Goal: Task Accomplishment & Management: Manage account settings

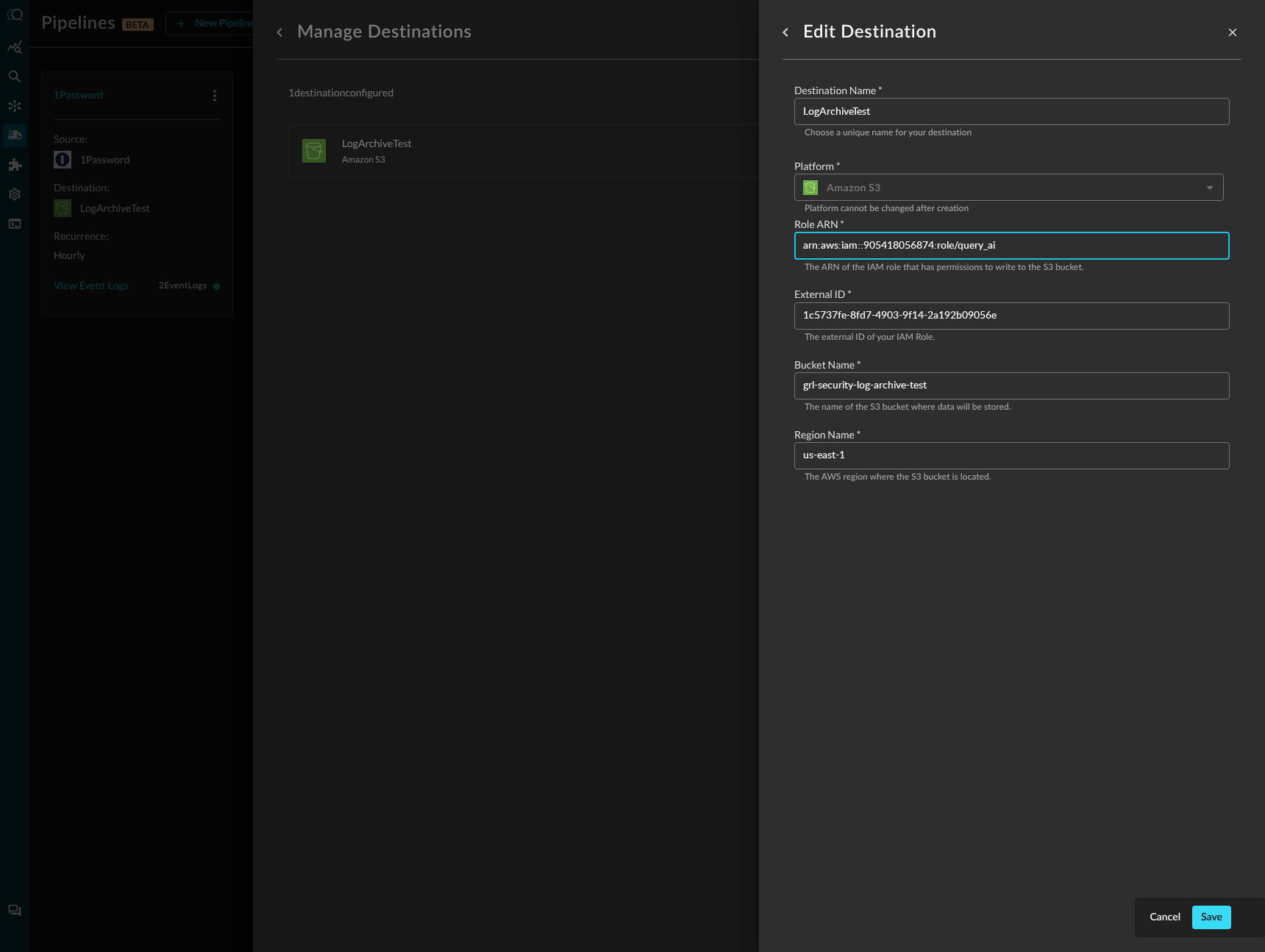
click at [1206, 912] on button "Save" at bounding box center [1211, 917] width 39 height 24
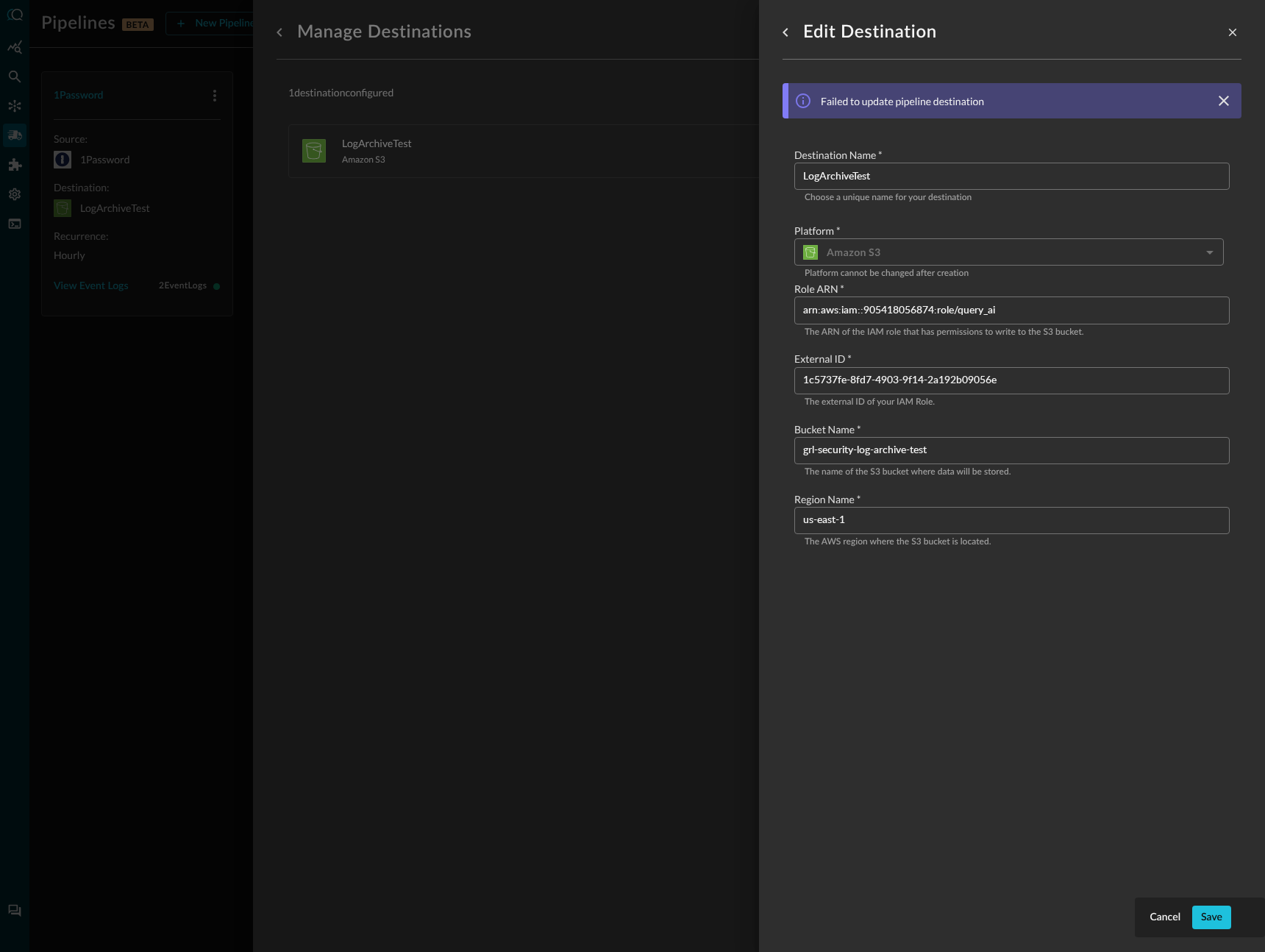
click at [1051, 369] on input "1c5737fe-8fd7-4903-9f14-2a192b09056e" at bounding box center [1017, 381] width 427 height 27
click at [612, 161] on div at bounding box center [632, 476] width 1265 height 952
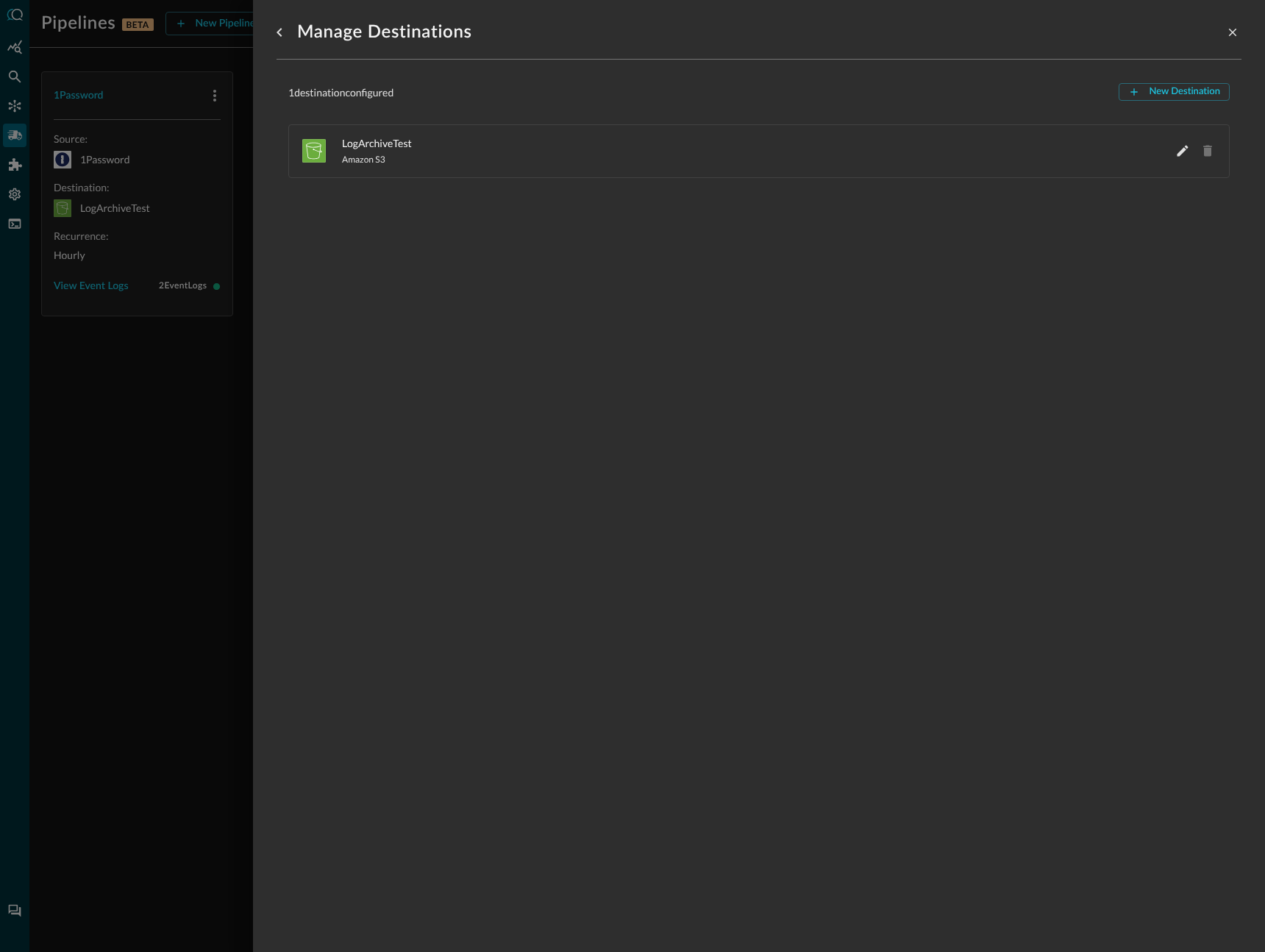
click at [190, 193] on div at bounding box center [632, 476] width 1265 height 952
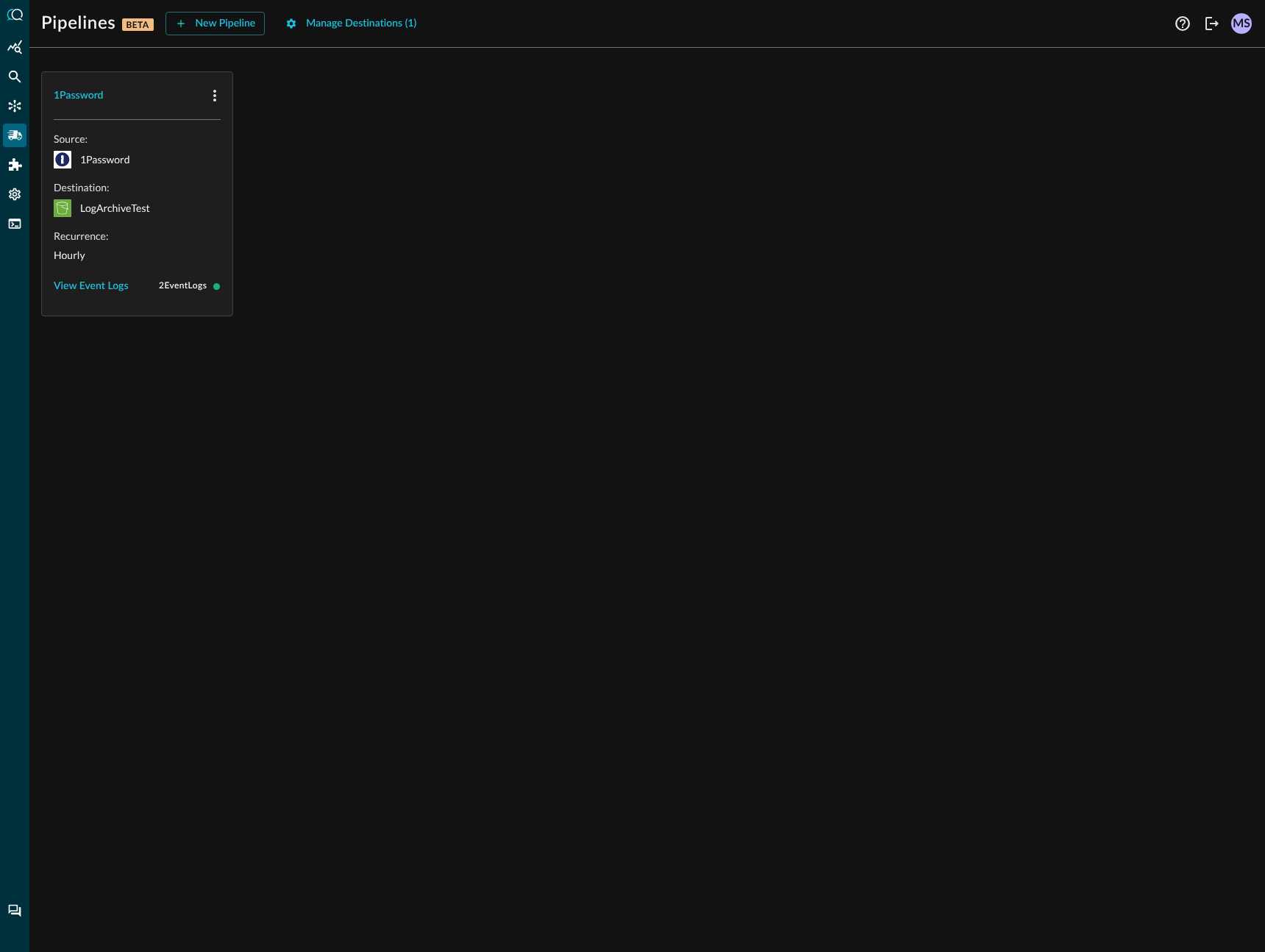
click at [160, 269] on div "Source: 1Password Destination: LogArchiveTest Recurrence: Hourly View Event Log…" at bounding box center [137, 215] width 167 height 166
click at [94, 285] on button "View Event Logs" at bounding box center [91, 286] width 75 height 24
click at [225, 159] on div "Source: 1Password Destination: LogArchiveTest Recurrence: Hourly Event Logs API…" at bounding box center [137, 253] width 190 height 268
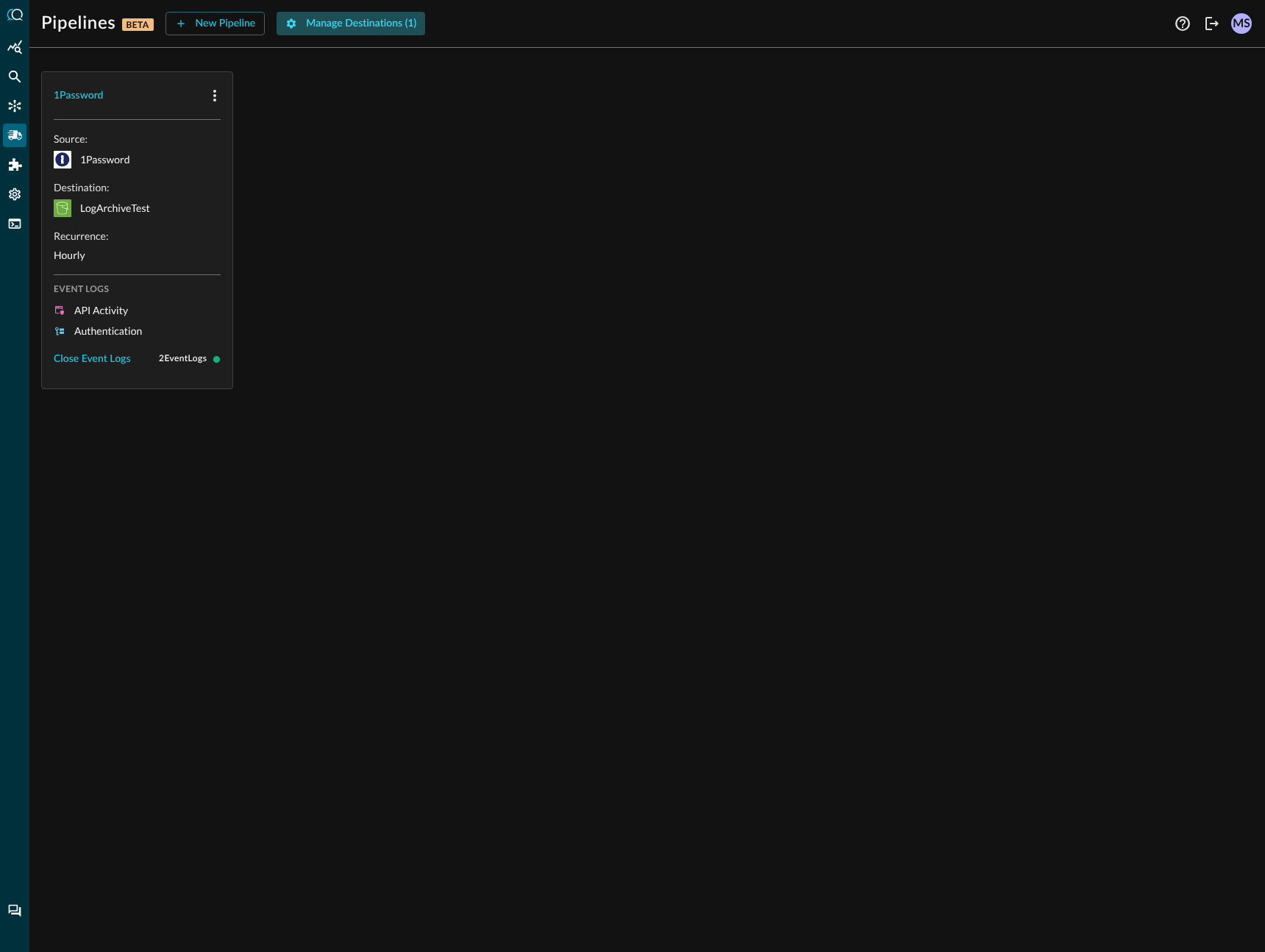
click at [340, 16] on button "Manage Destinations ( 1 )" at bounding box center [351, 24] width 149 height 24
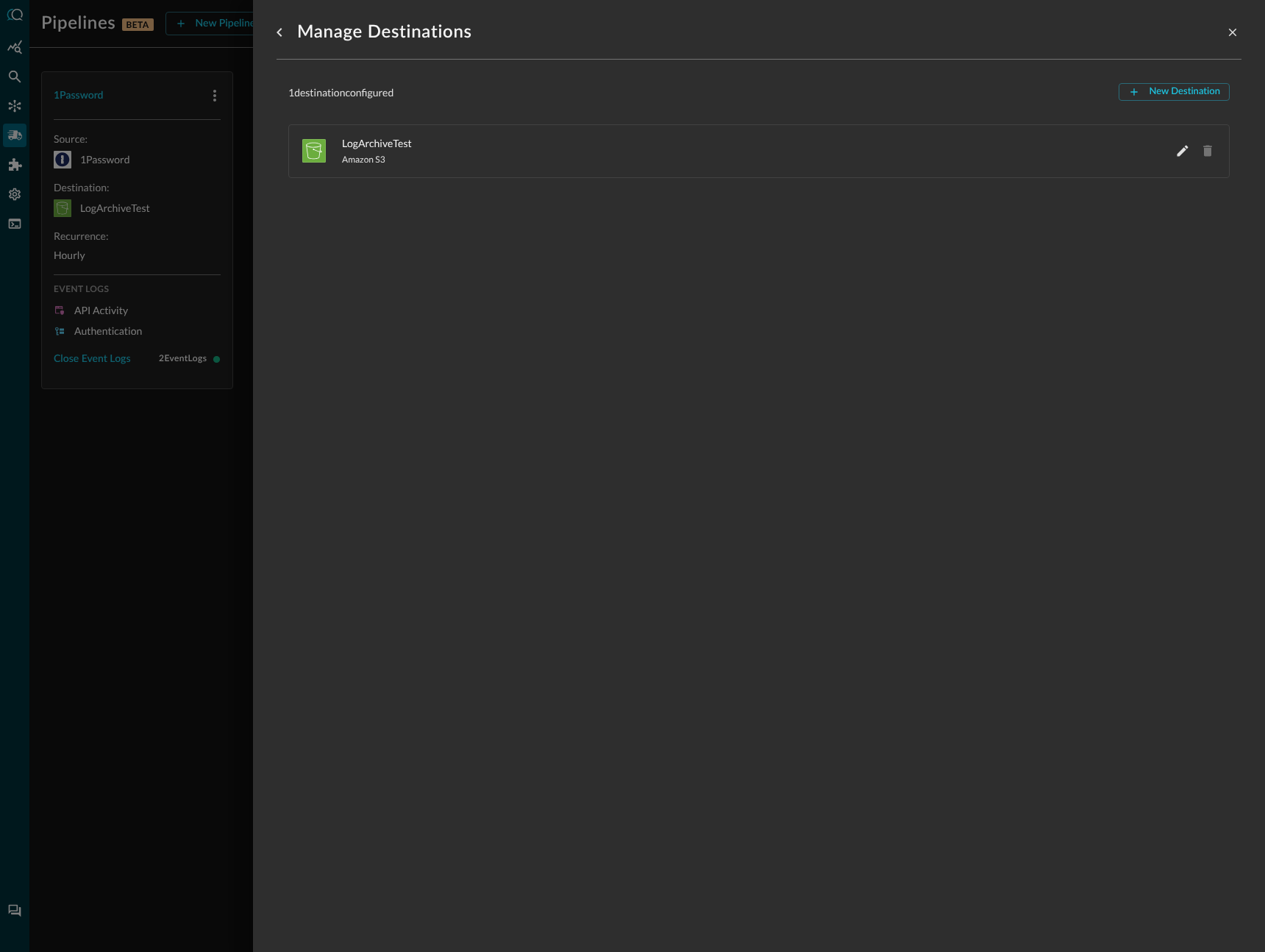
click at [384, 167] on div "LogArchiveTest Amazon S3" at bounding box center [759, 151] width 916 height 40
click at [1182, 149] on icon "Edit LogArchiveTest" at bounding box center [1182, 151] width 11 height 11
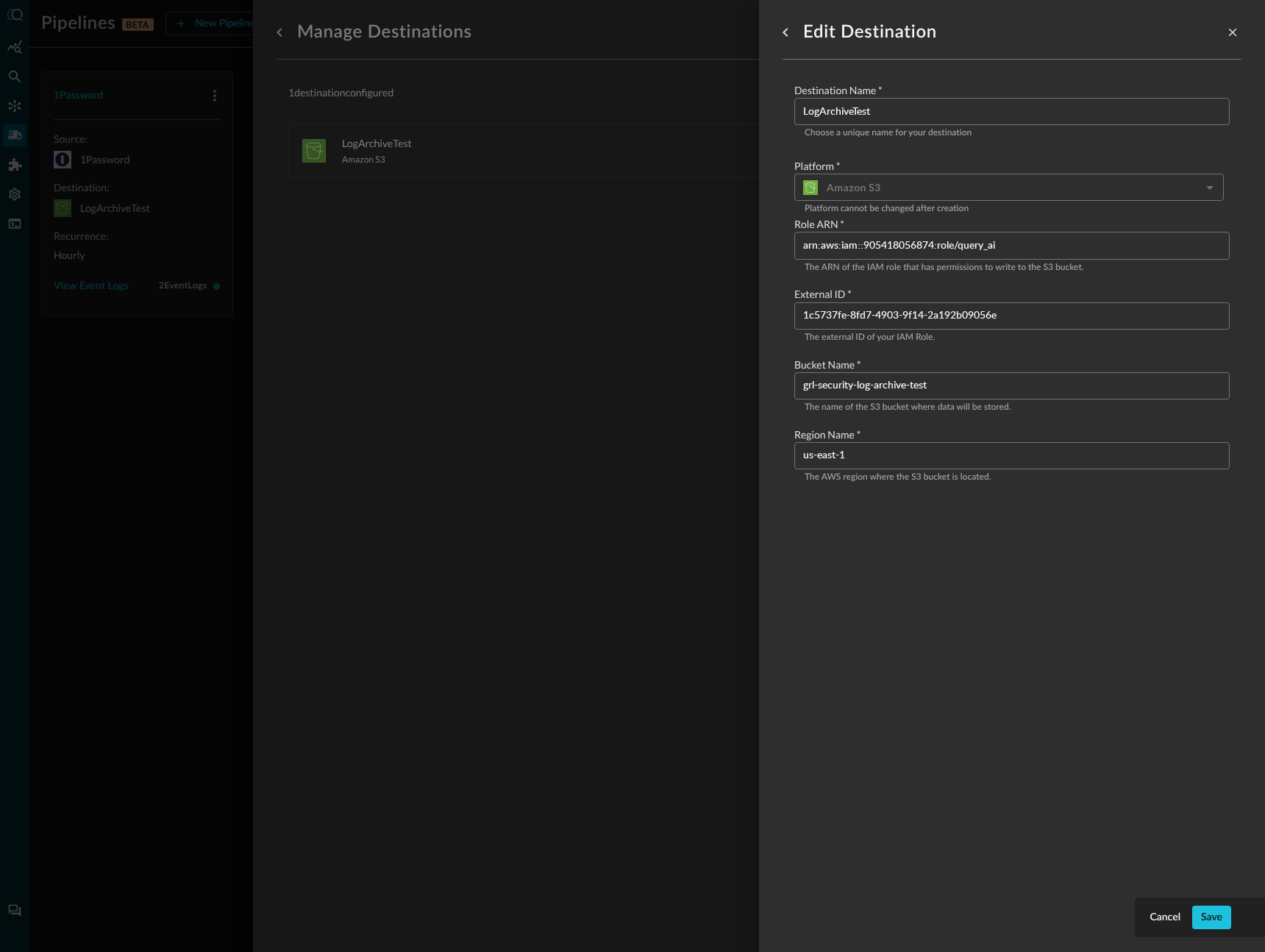
click at [982, 388] on input "grl-security-log-archive-test" at bounding box center [1017, 386] width 427 height 27
drag, startPoint x: 984, startPoint y: 388, endPoint x: 962, endPoint y: 388, distance: 22.0
click at [962, 388] on input "grl-security-log-archive-test" at bounding box center [1017, 386] width 427 height 27
type input "grl-security-log-archive-test"
click at [1215, 909] on button "Save" at bounding box center [1211, 917] width 39 height 24
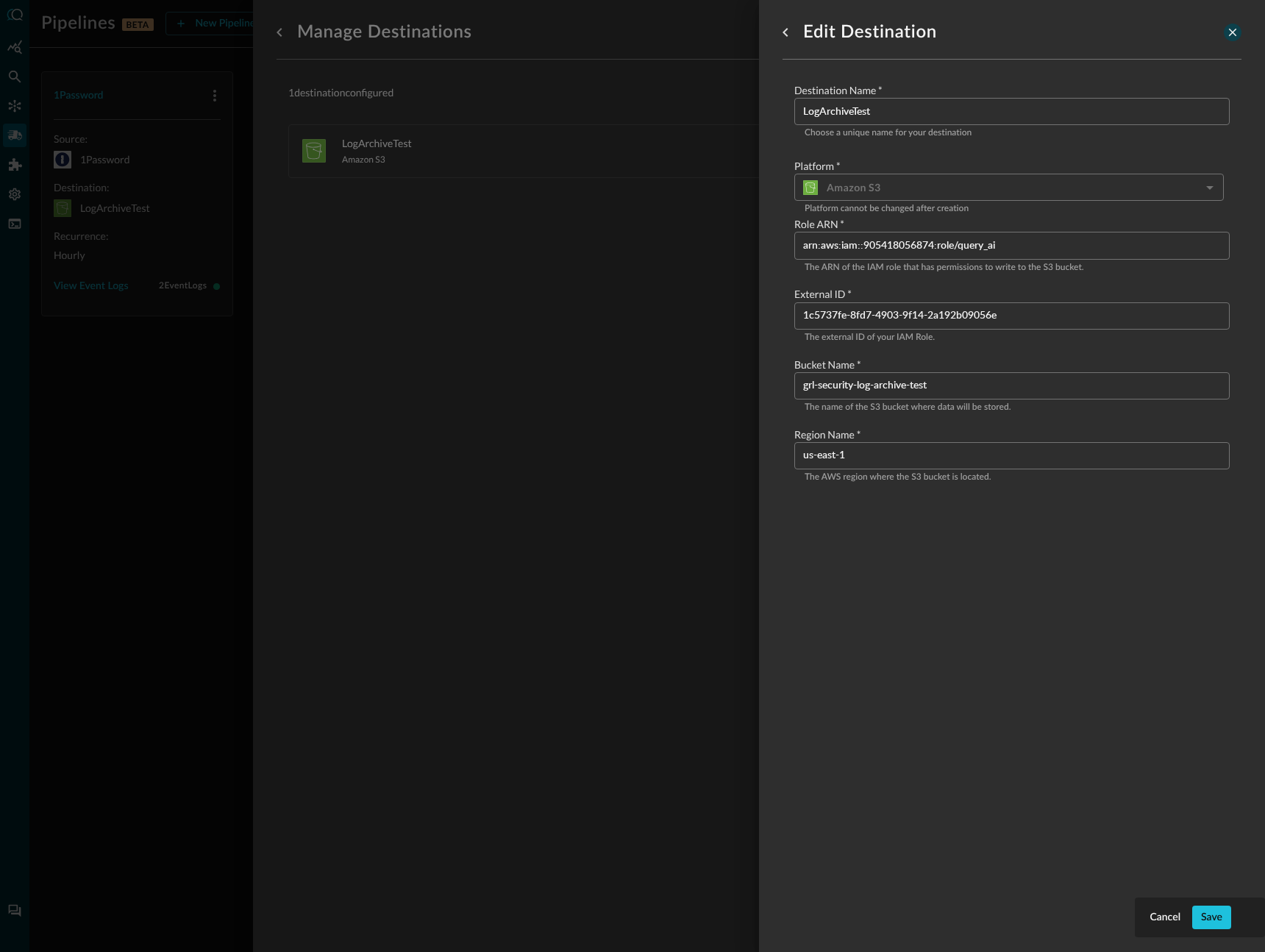
click at [1230, 38] on icon "close-drawer" at bounding box center [1233, 33] width 13 height 13
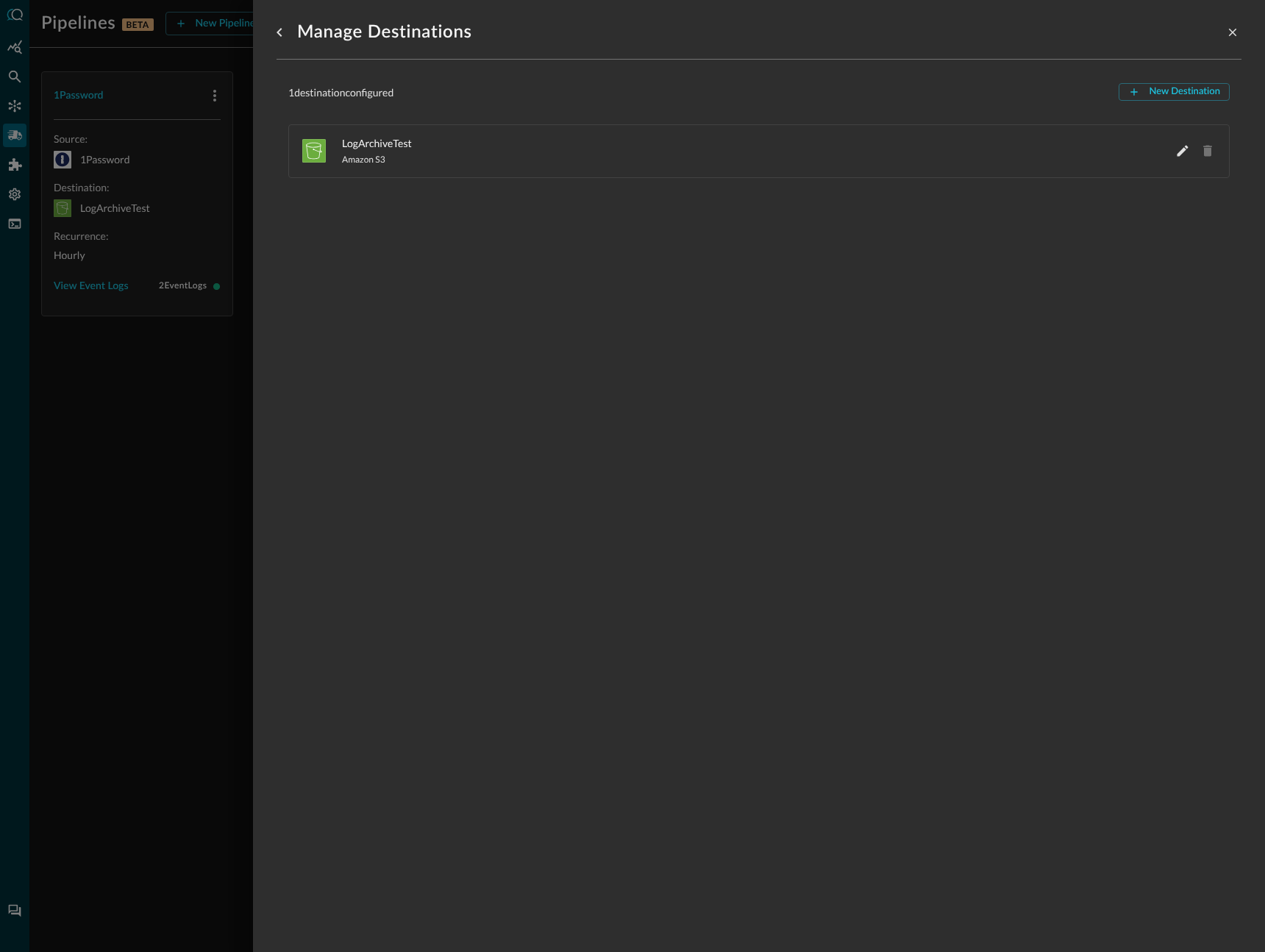
click at [625, 222] on div "Manage Destinations 1 destination configured New Destination LogArchiveTest Ama…" at bounding box center [759, 467] width 965 height 934
click at [194, 354] on div at bounding box center [632, 476] width 1265 height 952
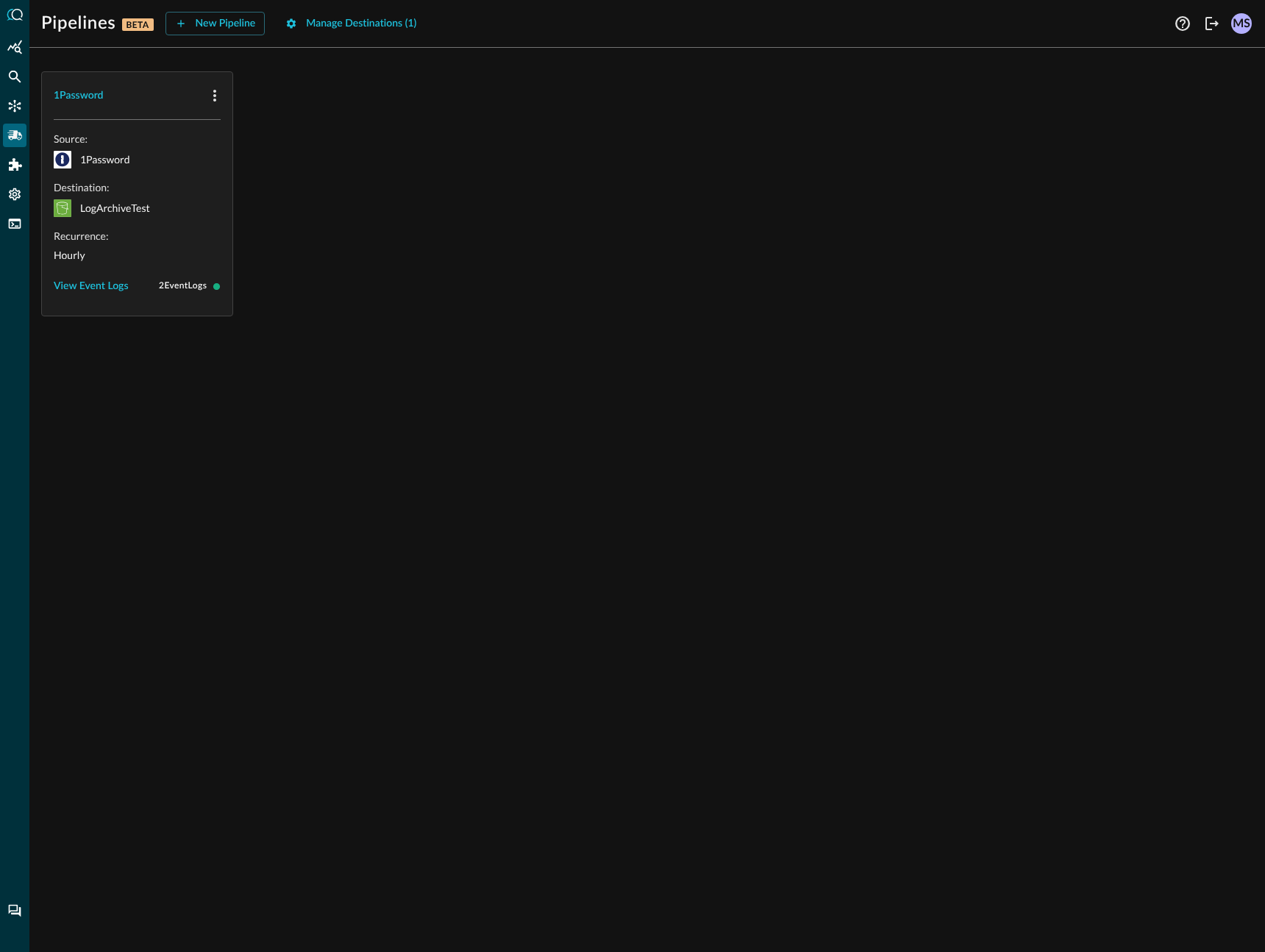
click at [187, 223] on div "Source: 1Password Destination: LogArchiveTest Recurrence: Hourly View Event Log…" at bounding box center [137, 215] width 167 height 166
click at [226, 86] on div at bounding box center [215, 96] width 24 height 24
click at [216, 97] on icon "button" at bounding box center [215, 96] width 18 height 18
click at [227, 117] on li "Edit" at bounding box center [240, 128] width 75 height 30
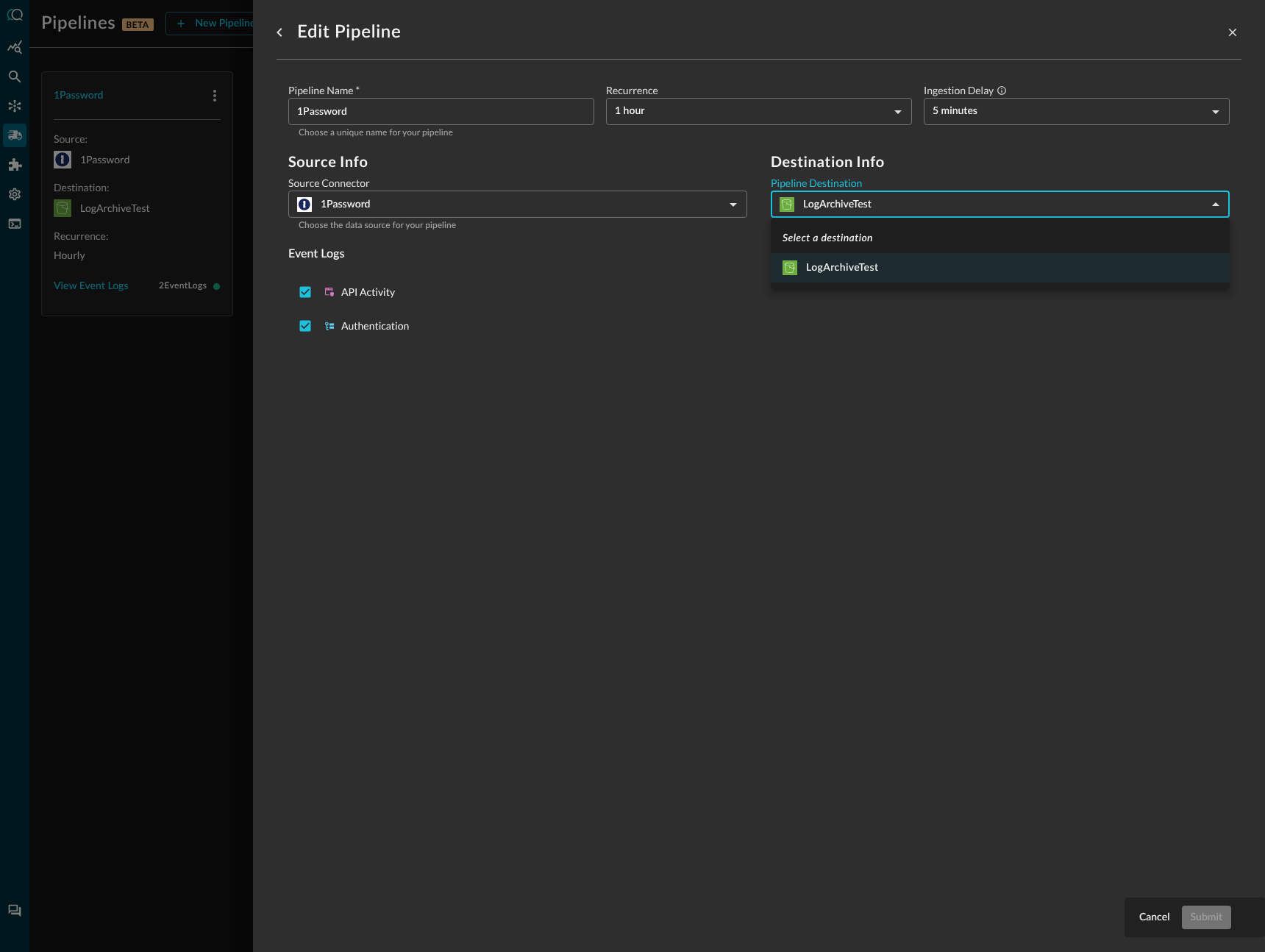
click at [874, 211] on body "Pipelines BETA New Pipeline Manage Destinations ( 1 ) MS 1Password Source: 1Pas…" at bounding box center [632, 476] width 1265 height 952
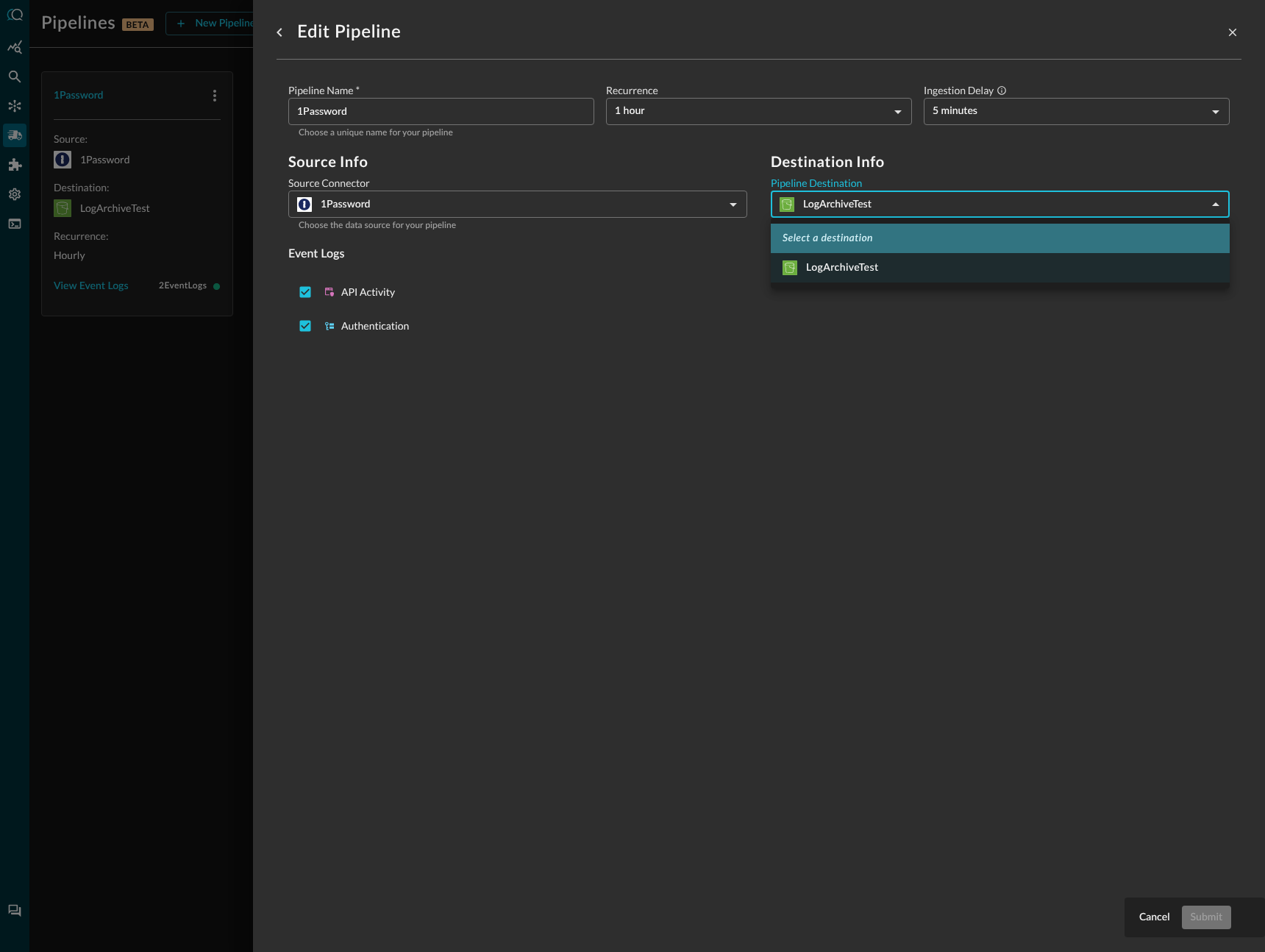
click at [868, 243] on em "Select a destination" at bounding box center [828, 239] width 91 height 10
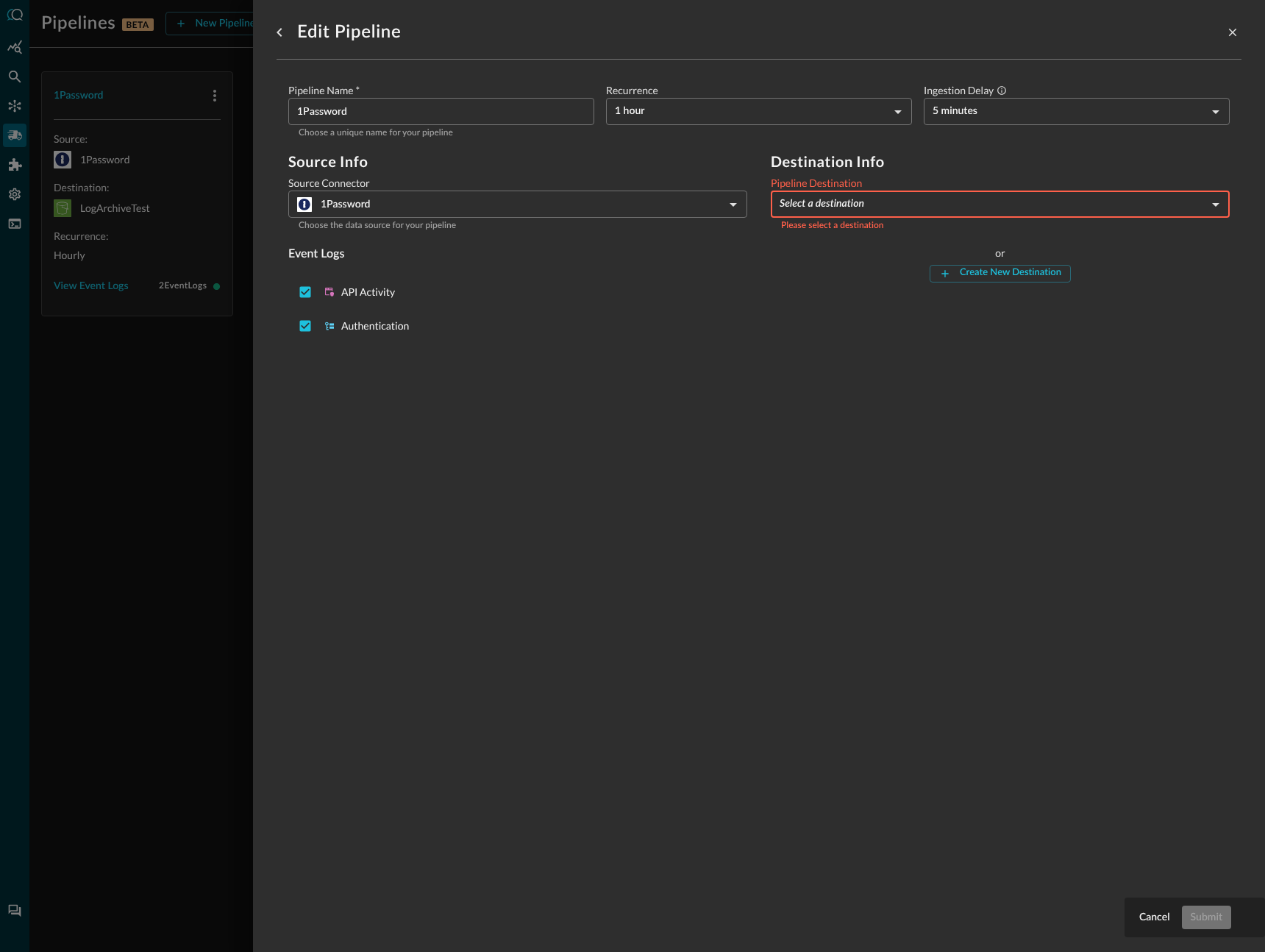
click at [870, 207] on body "Pipelines BETA New Pipeline Manage Destinations ( 1 ) MS 1Password Source: 1Pas…" at bounding box center [632, 476] width 1265 height 952
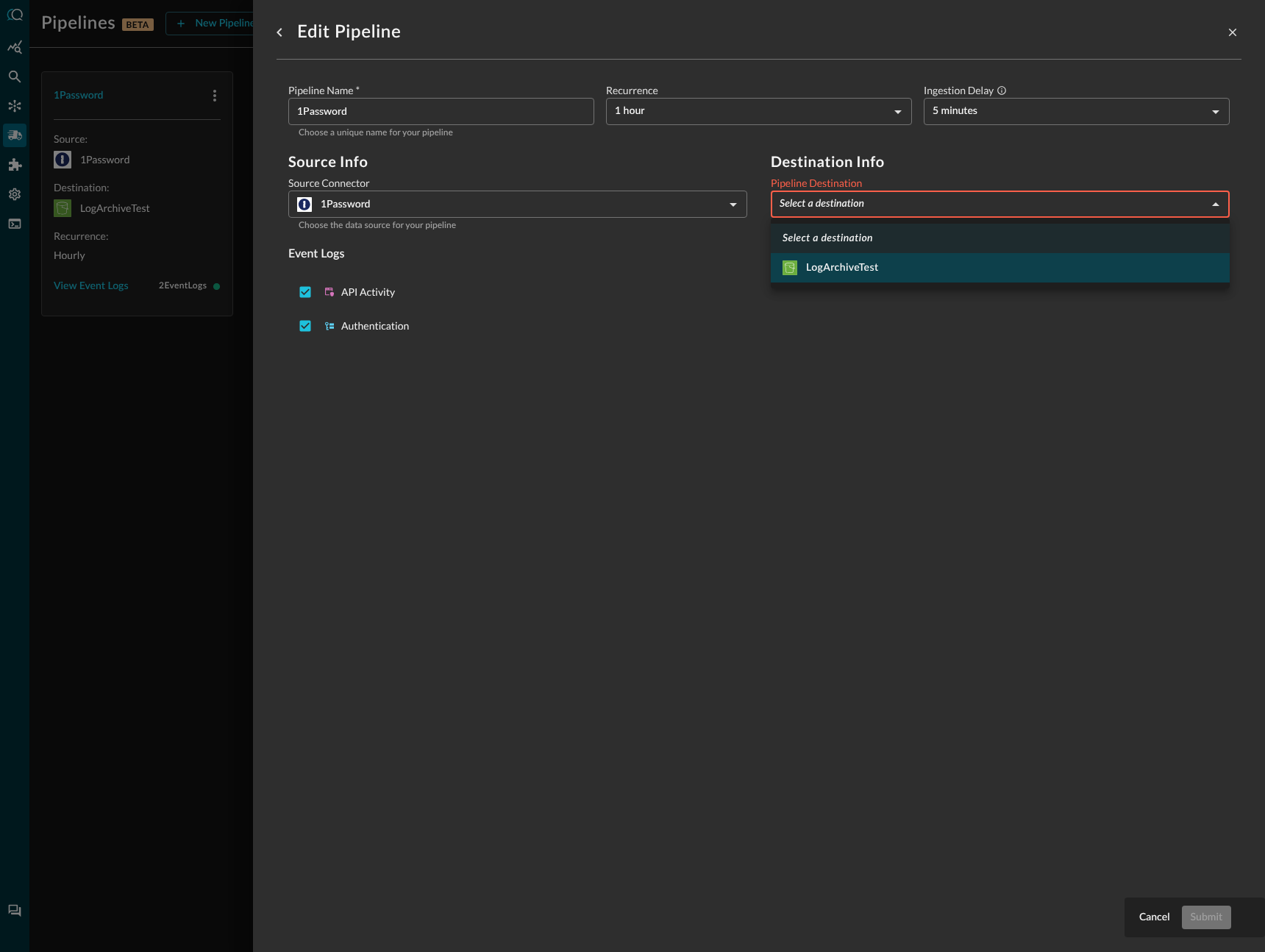
click at [861, 274] on div "LogArchiveTest" at bounding box center [830, 268] width 96 height 15
type input "4"
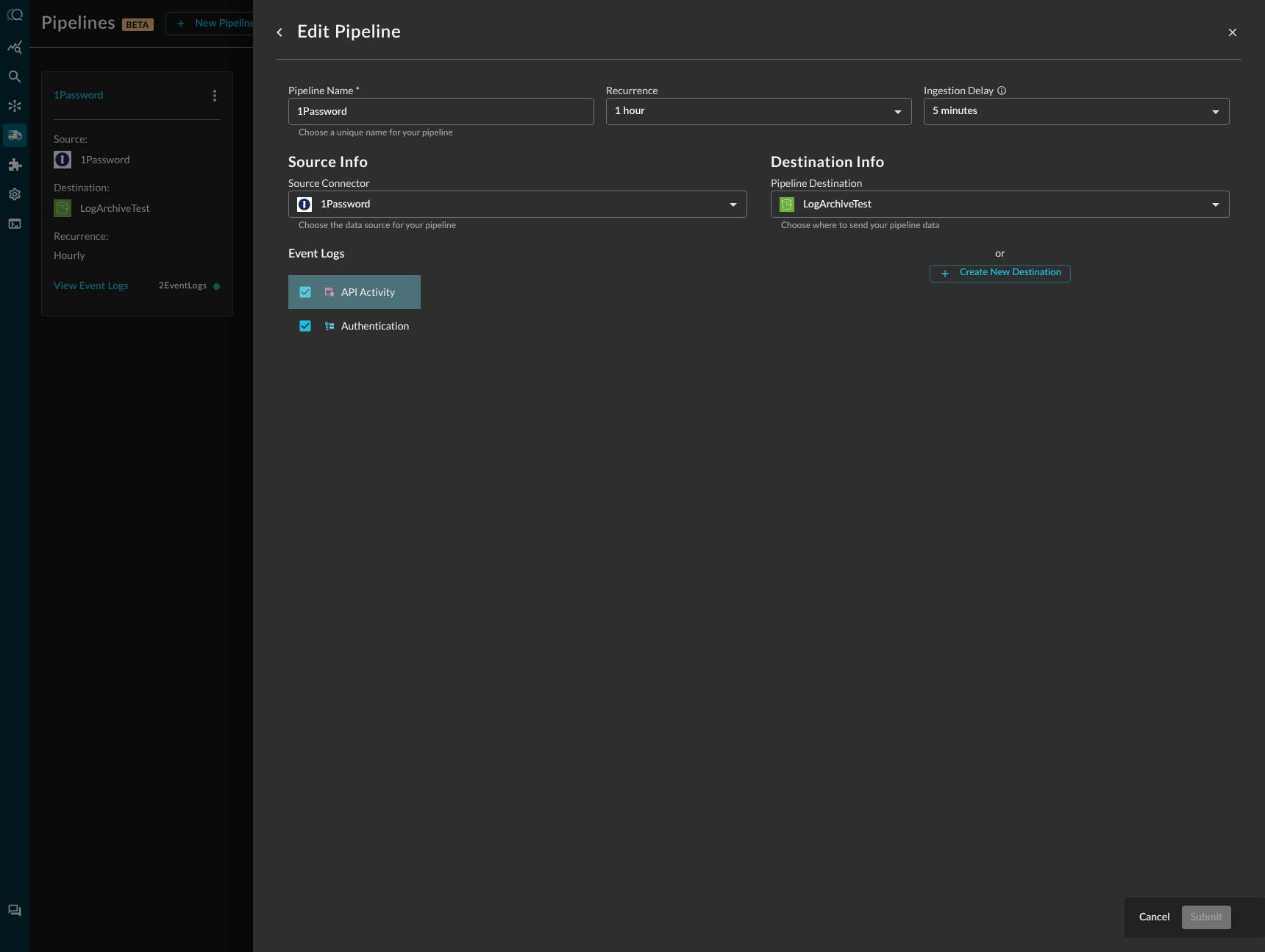
click at [322, 288] on div "Create new data pipeline" at bounding box center [312, 292] width 24 height 28
checkbox input "true"
click at [326, 317] on div "Authentication" at bounding box center [355, 326] width 132 height 34
checkbox input "false"
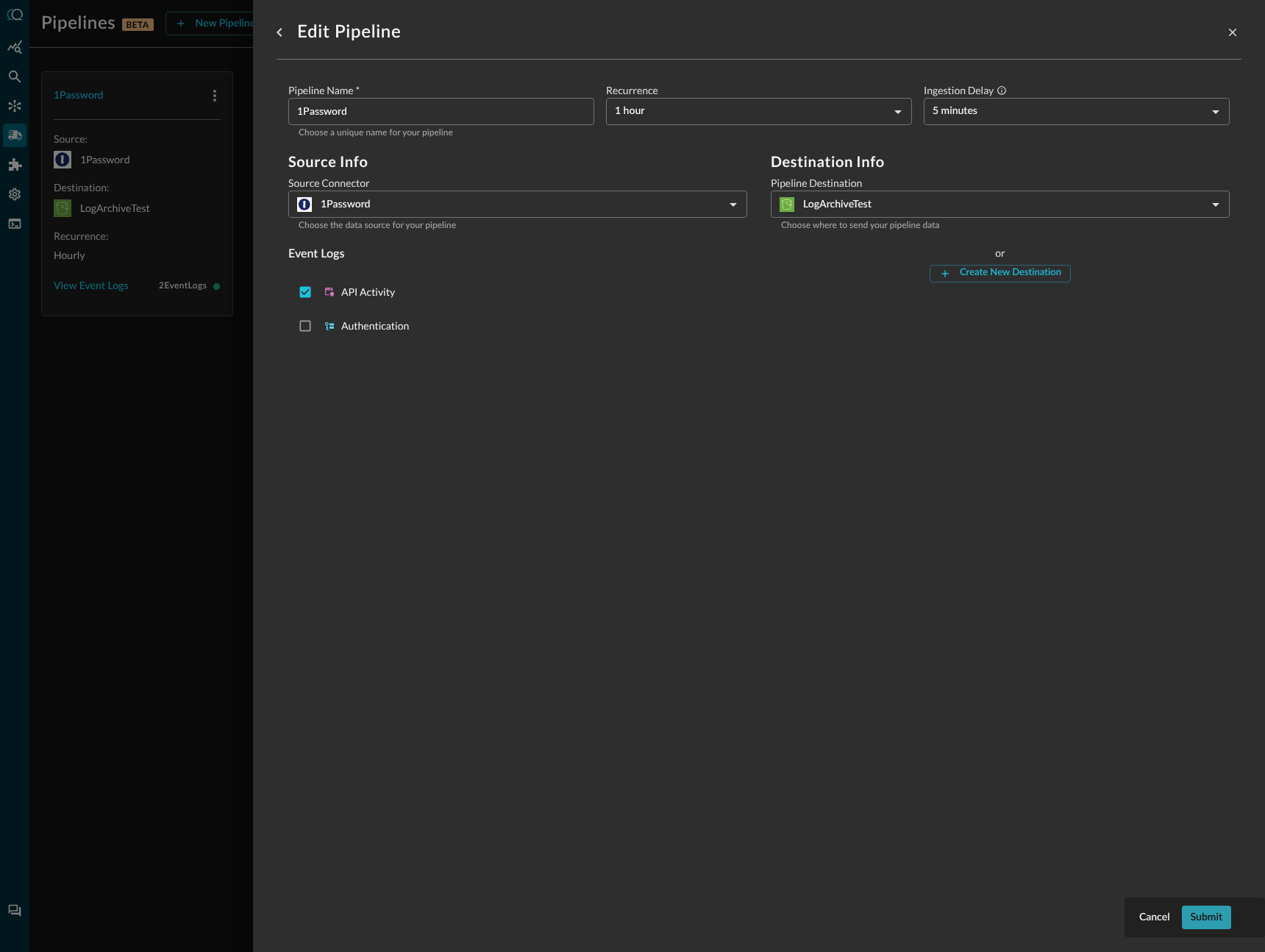
click at [1195, 913] on button "Submit" at bounding box center [1206, 917] width 49 height 24
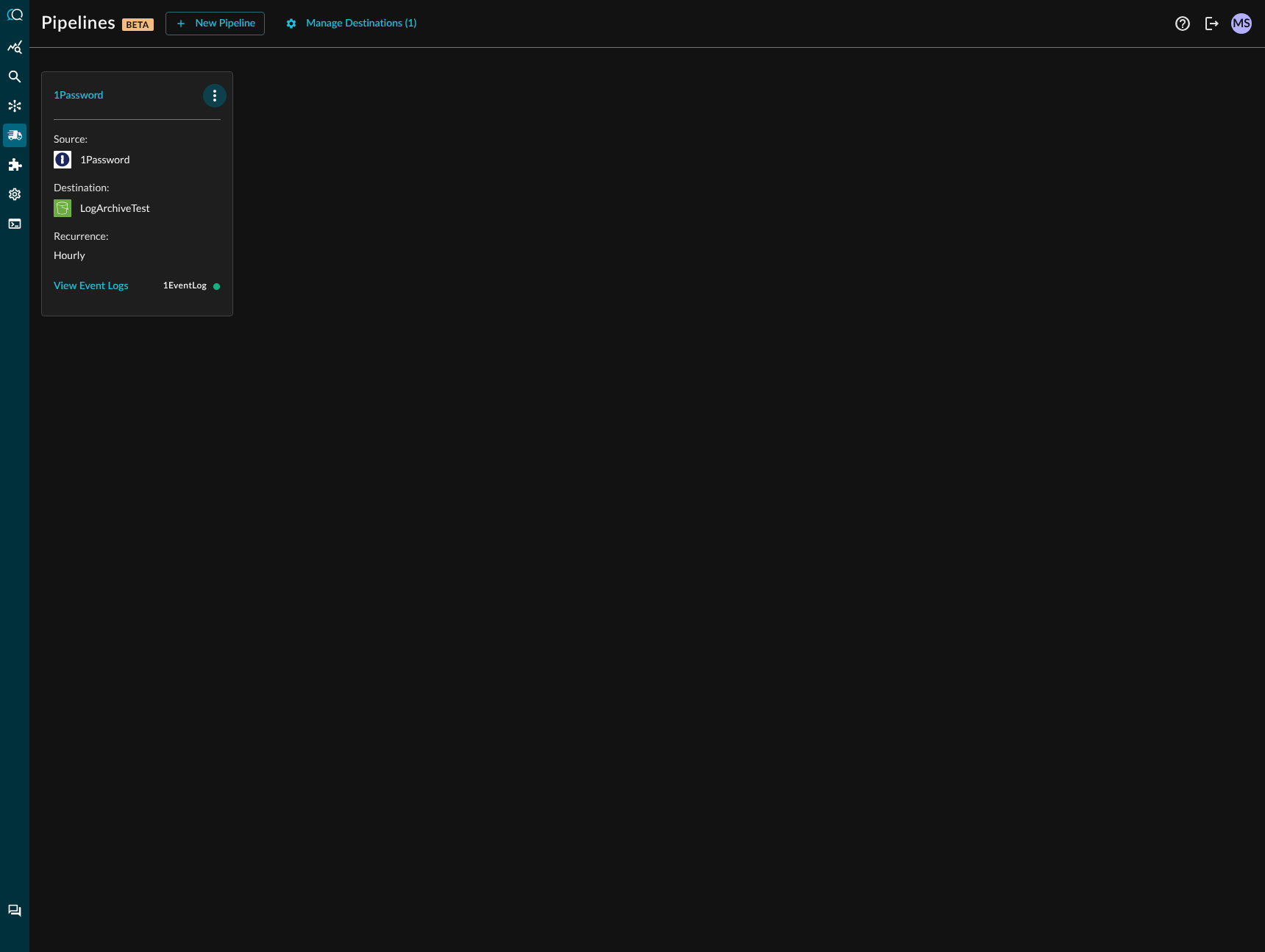
click at [211, 100] on icon "button" at bounding box center [215, 96] width 18 height 18
click at [224, 150] on icon at bounding box center [221, 157] width 13 height 13
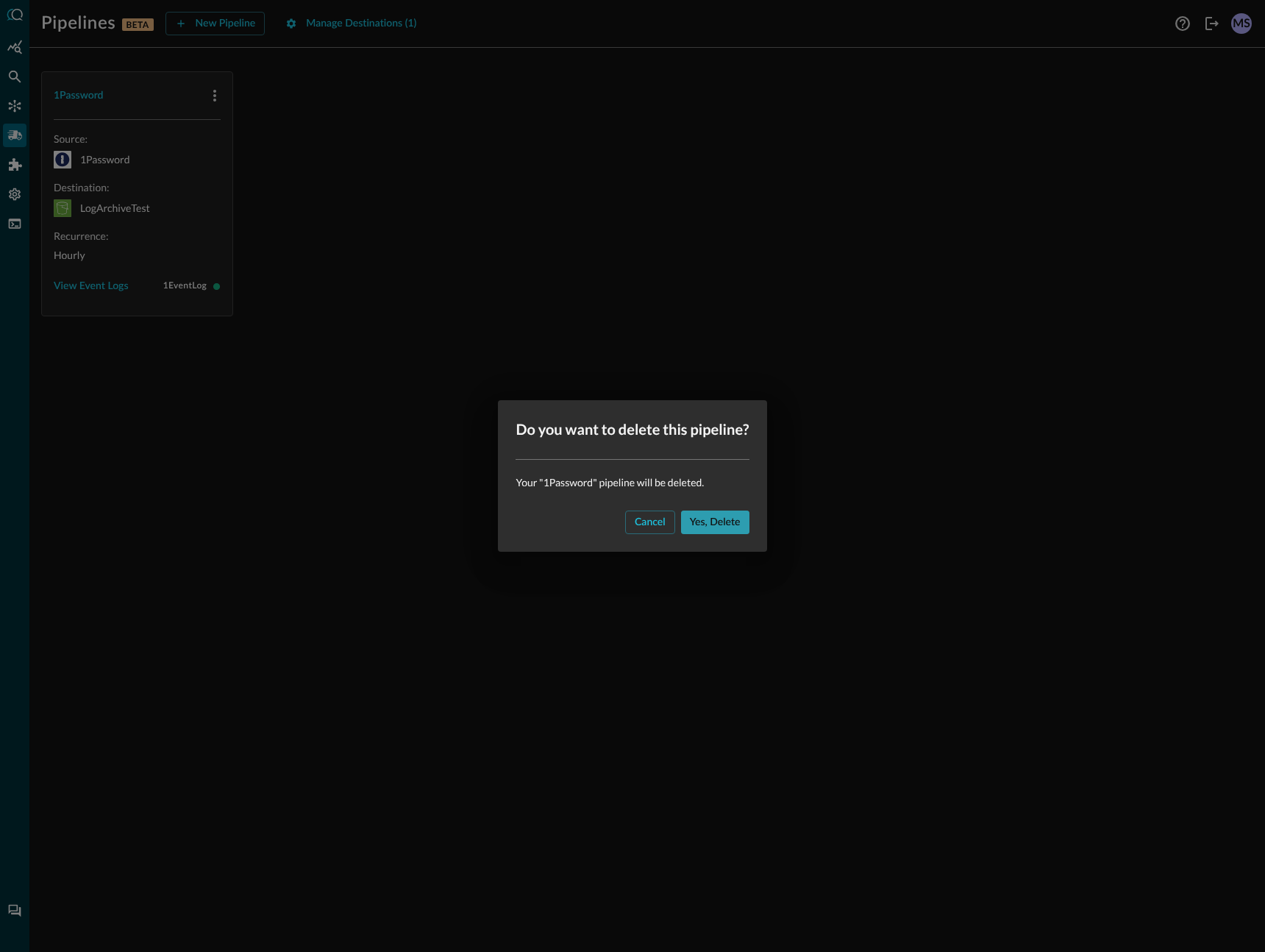
click at [743, 522] on button "Yes, delete" at bounding box center [715, 522] width 68 height 24
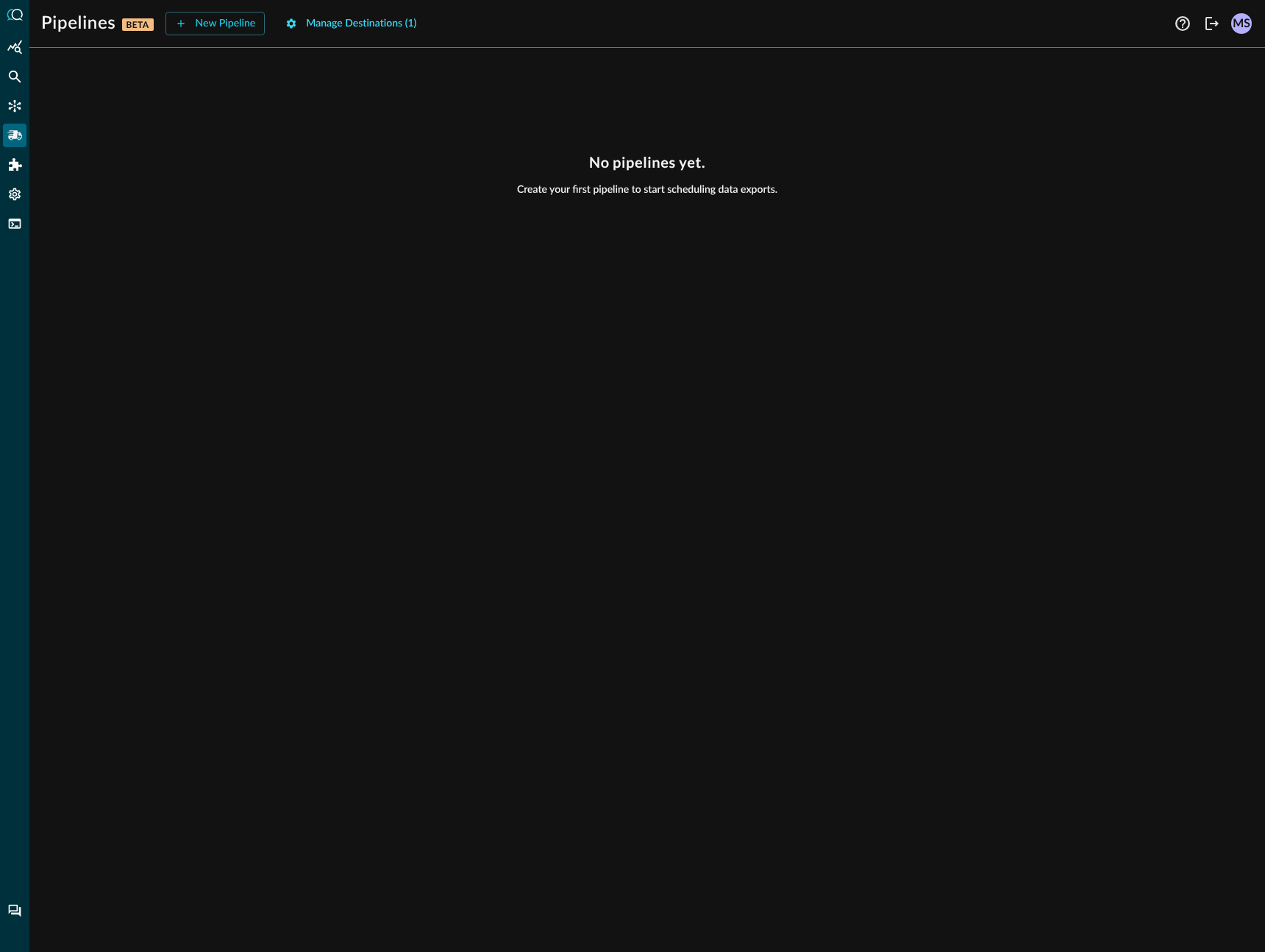
click at [322, 16] on button "Manage Destinations ( 1 )" at bounding box center [351, 24] width 149 height 24
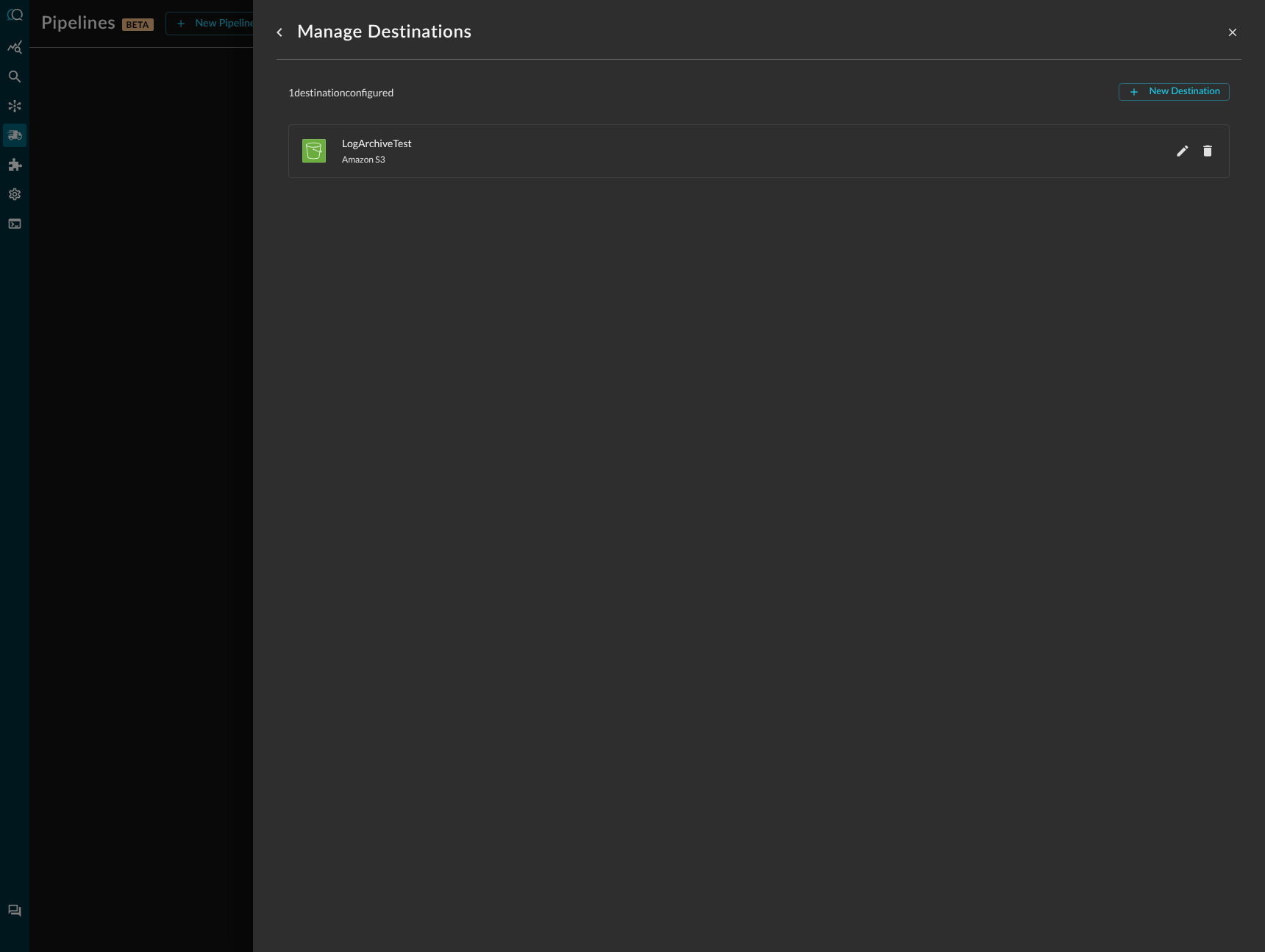
click at [374, 142] on span "LogArchiveTest" at bounding box center [751, 143] width 819 height 16
click at [1176, 145] on icon "Edit LogArchiveTest" at bounding box center [1182, 151] width 15 height 15
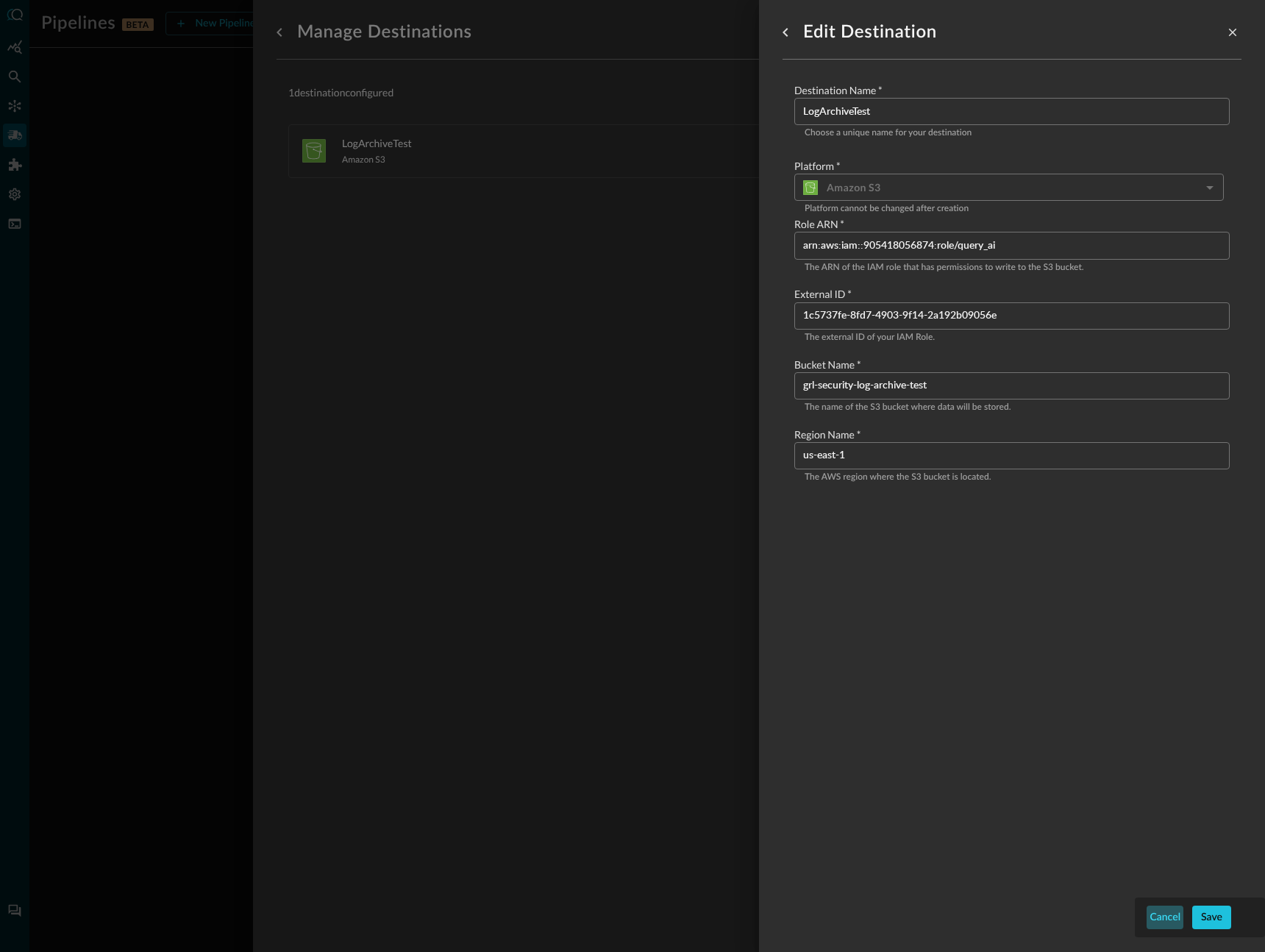
click at [1169, 913] on button "Cancel" at bounding box center [1165, 917] width 36 height 24
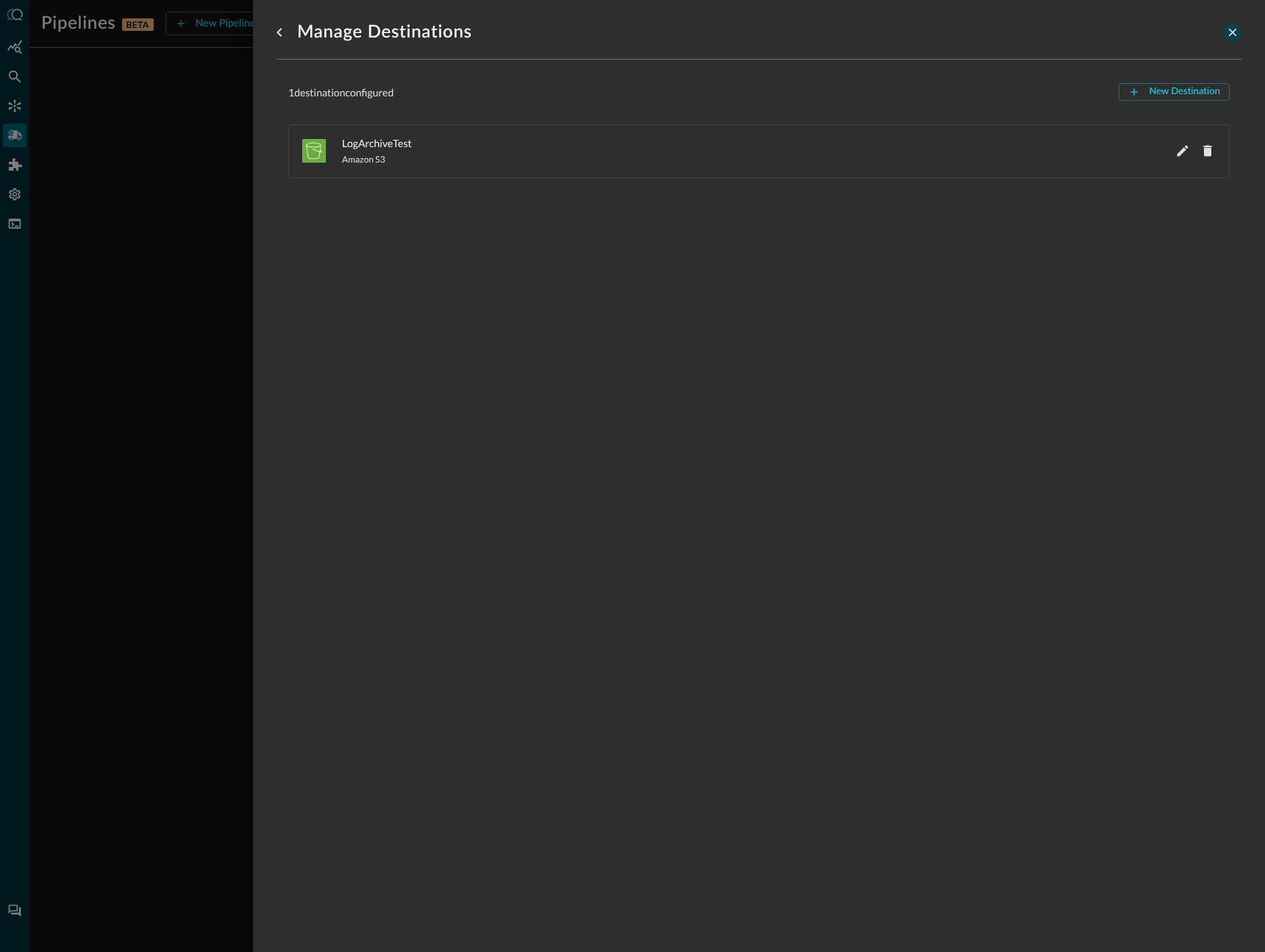
click at [1235, 28] on icon "close-drawer" at bounding box center [1233, 33] width 13 height 13
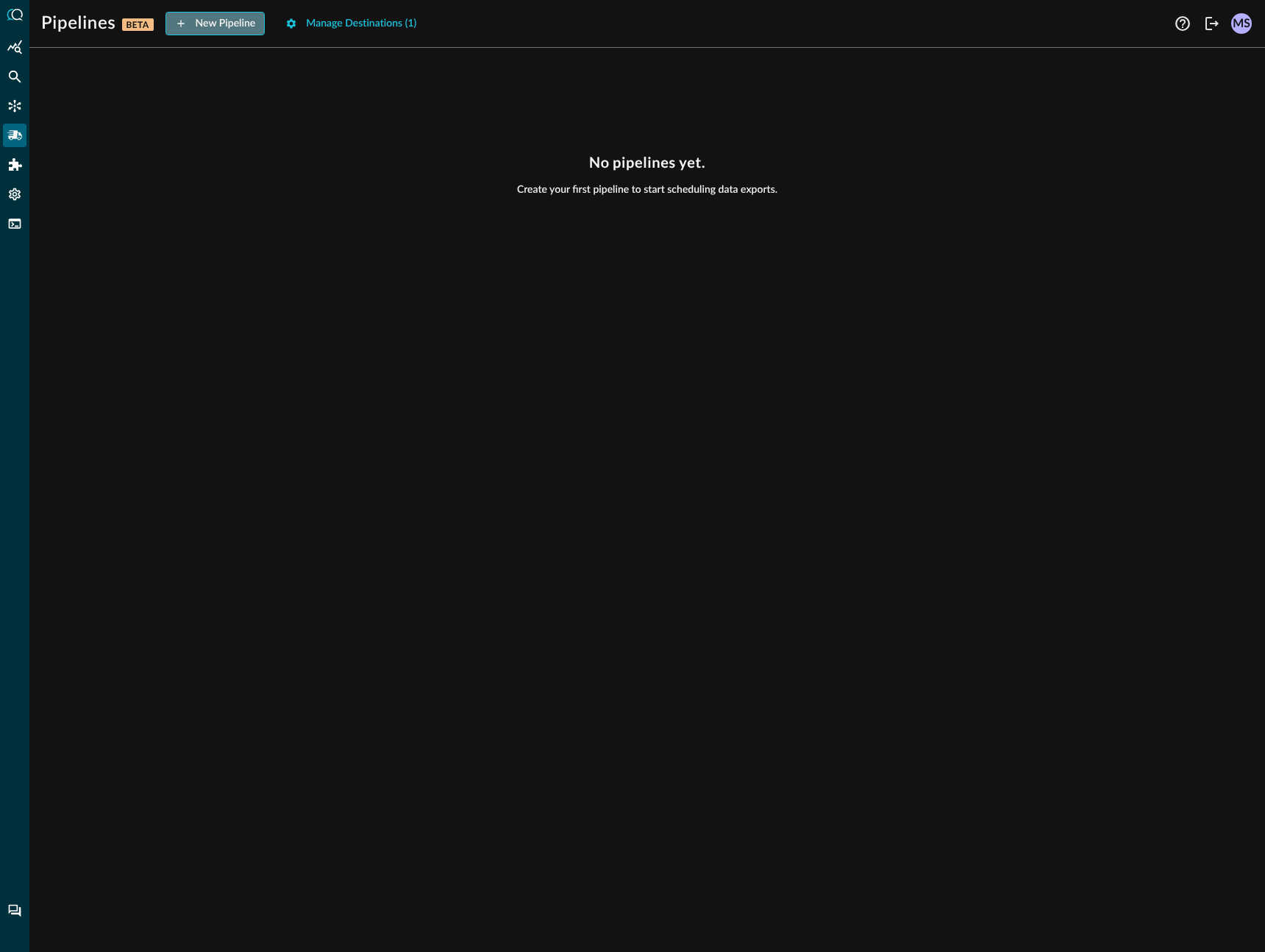
click at [236, 21] on button "New Pipeline" at bounding box center [216, 24] width 100 height 24
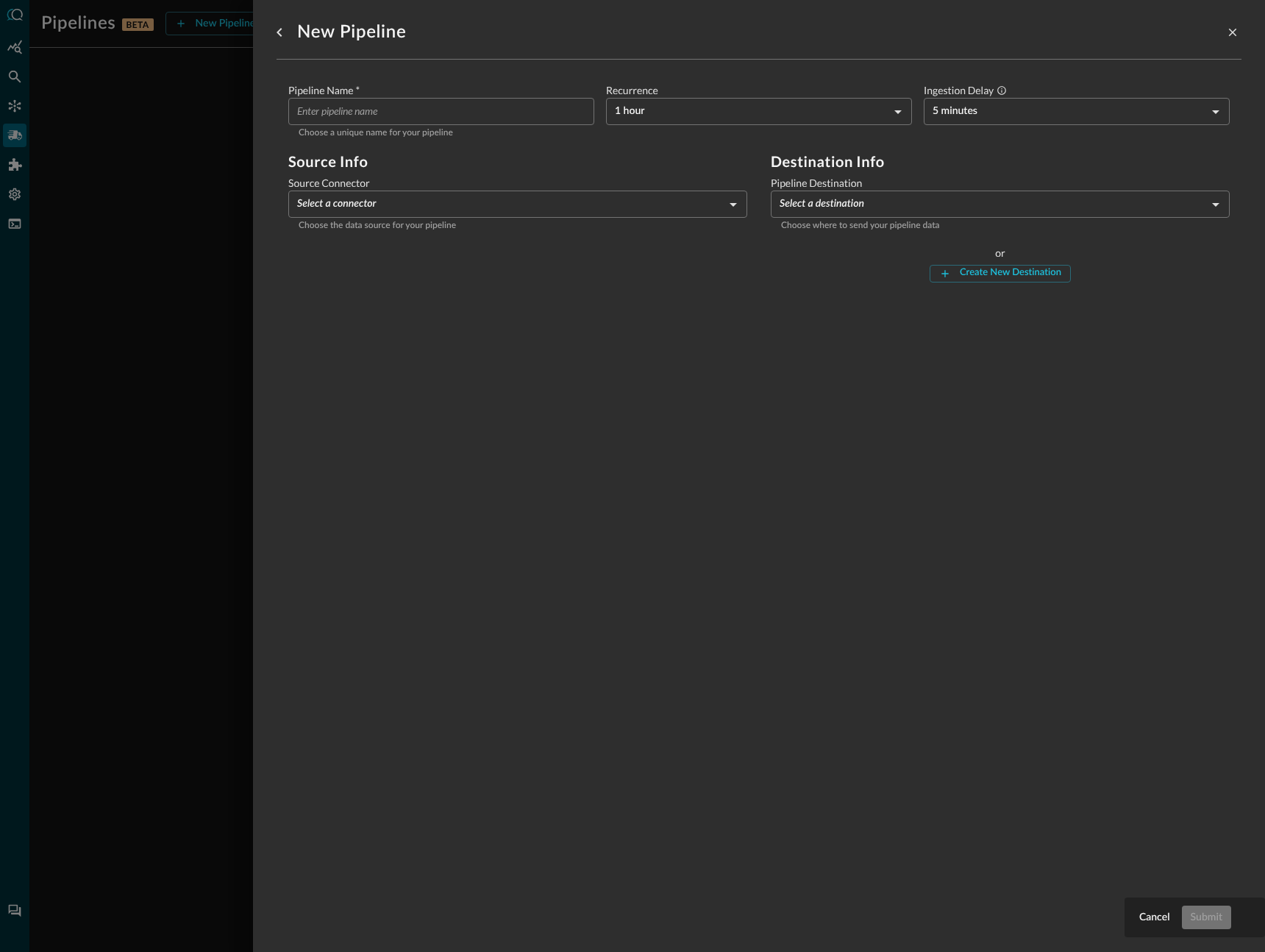
click at [386, 114] on input "Pipeline Name   *" at bounding box center [446, 111] width 297 height 27
type input "1Password"
click at [667, 111] on body "Pipelines BETA New Pipeline Manage Destinations ( 1 ) MS No pipelines yet. Crea…" at bounding box center [632, 476] width 1265 height 952
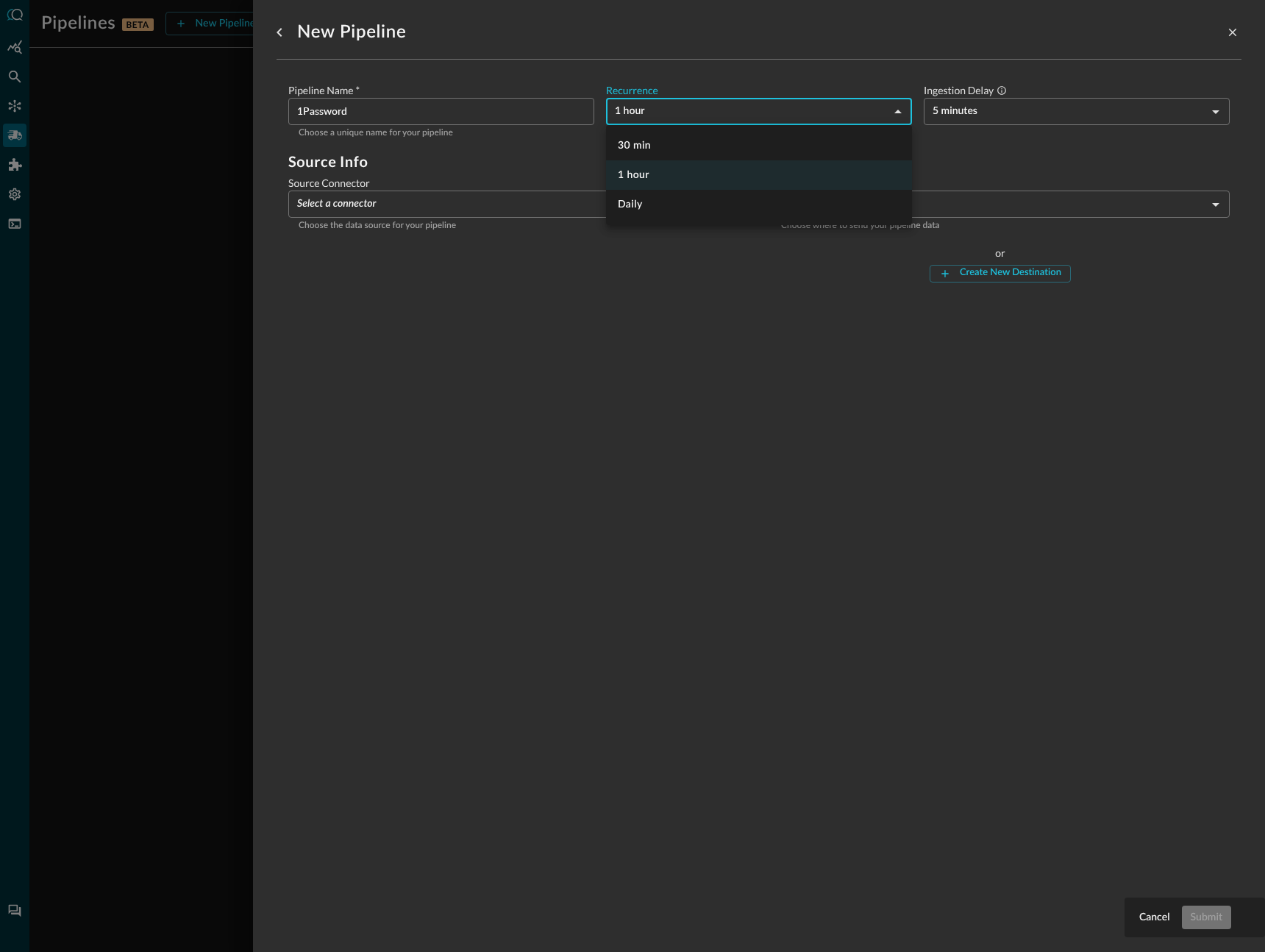
click at [670, 53] on div at bounding box center [632, 476] width 1265 height 952
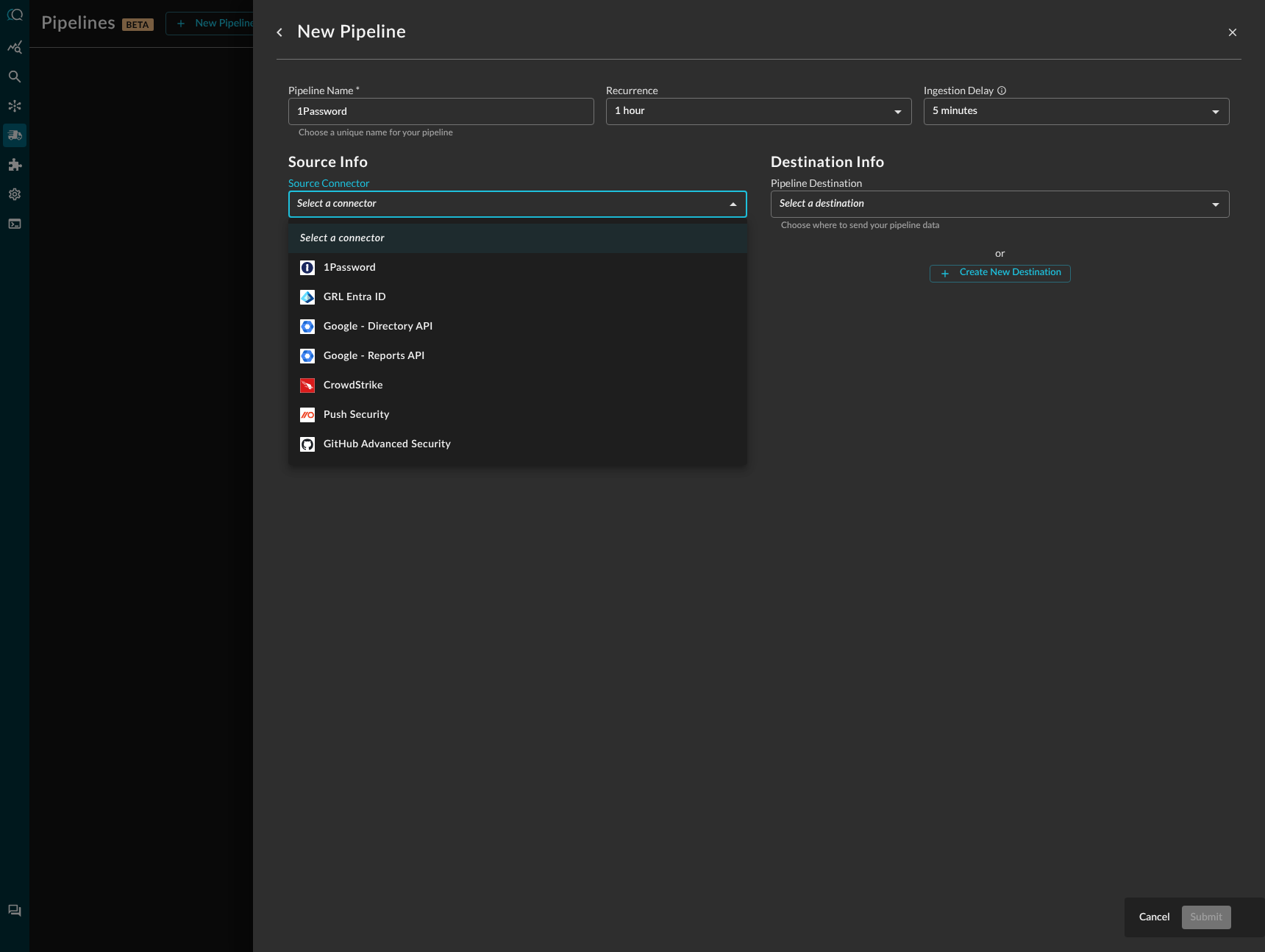
click at [483, 199] on body "Pipelines BETA New Pipeline Manage Destinations ( 1 ) MS No pipelines yet. Crea…" at bounding box center [632, 476] width 1265 height 952
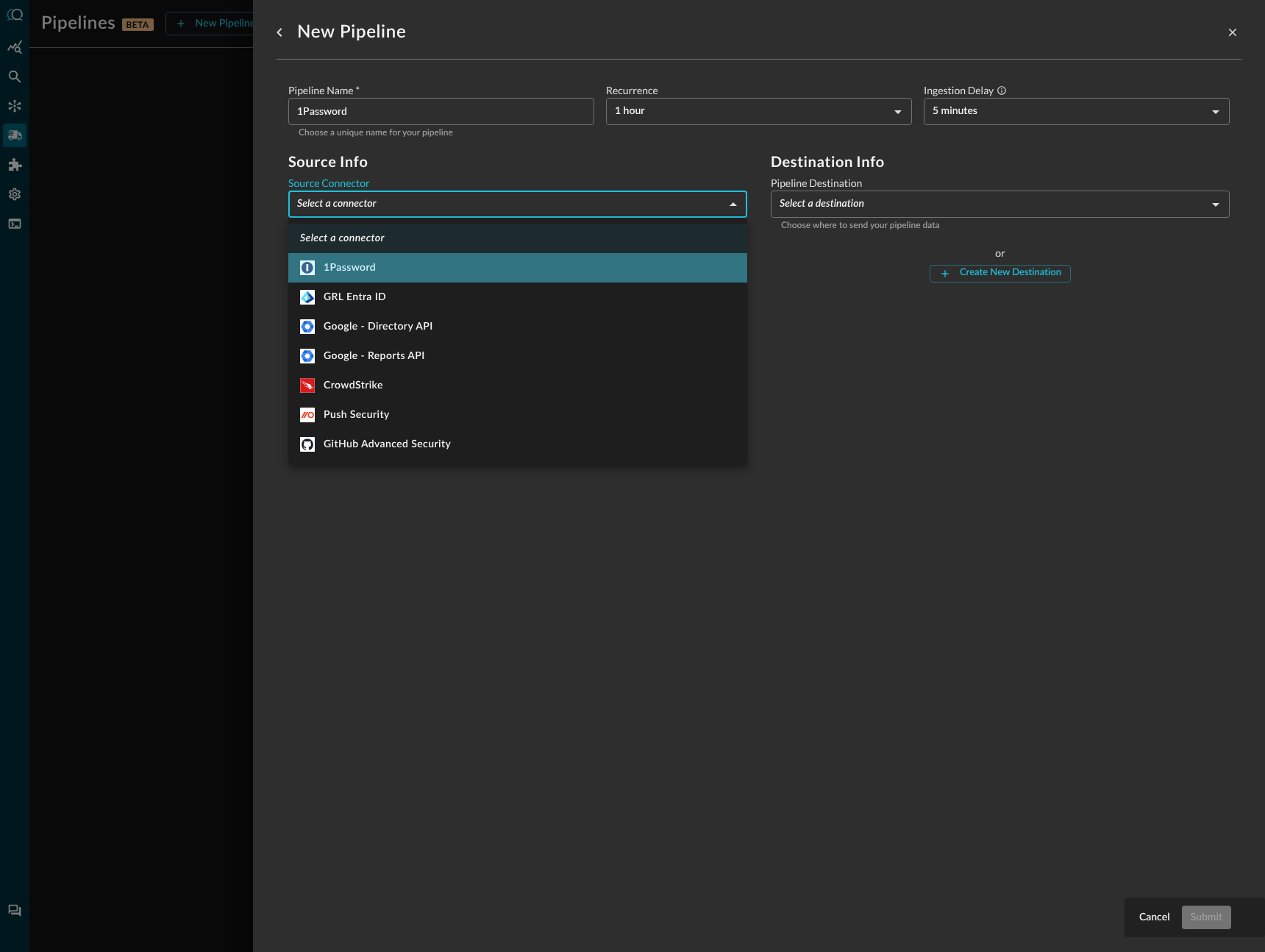
click at [493, 256] on li "1Password" at bounding box center [517, 268] width 459 height 30
type input "1434"
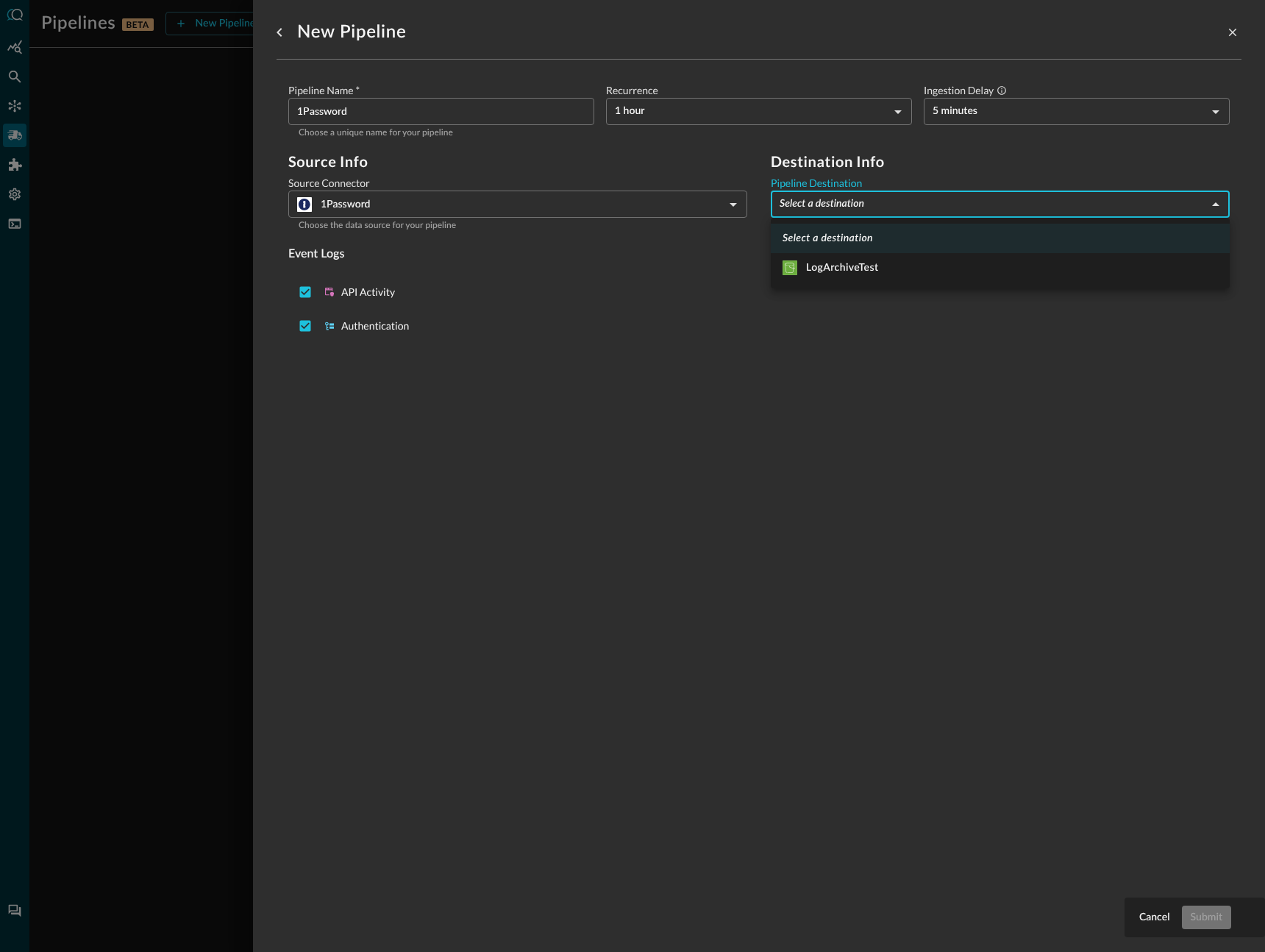
click at [812, 192] on body "Pipelines BETA New Pipeline Manage Destinations ( 1 ) MS No pipelines yet. Crea…" at bounding box center [632, 476] width 1265 height 952
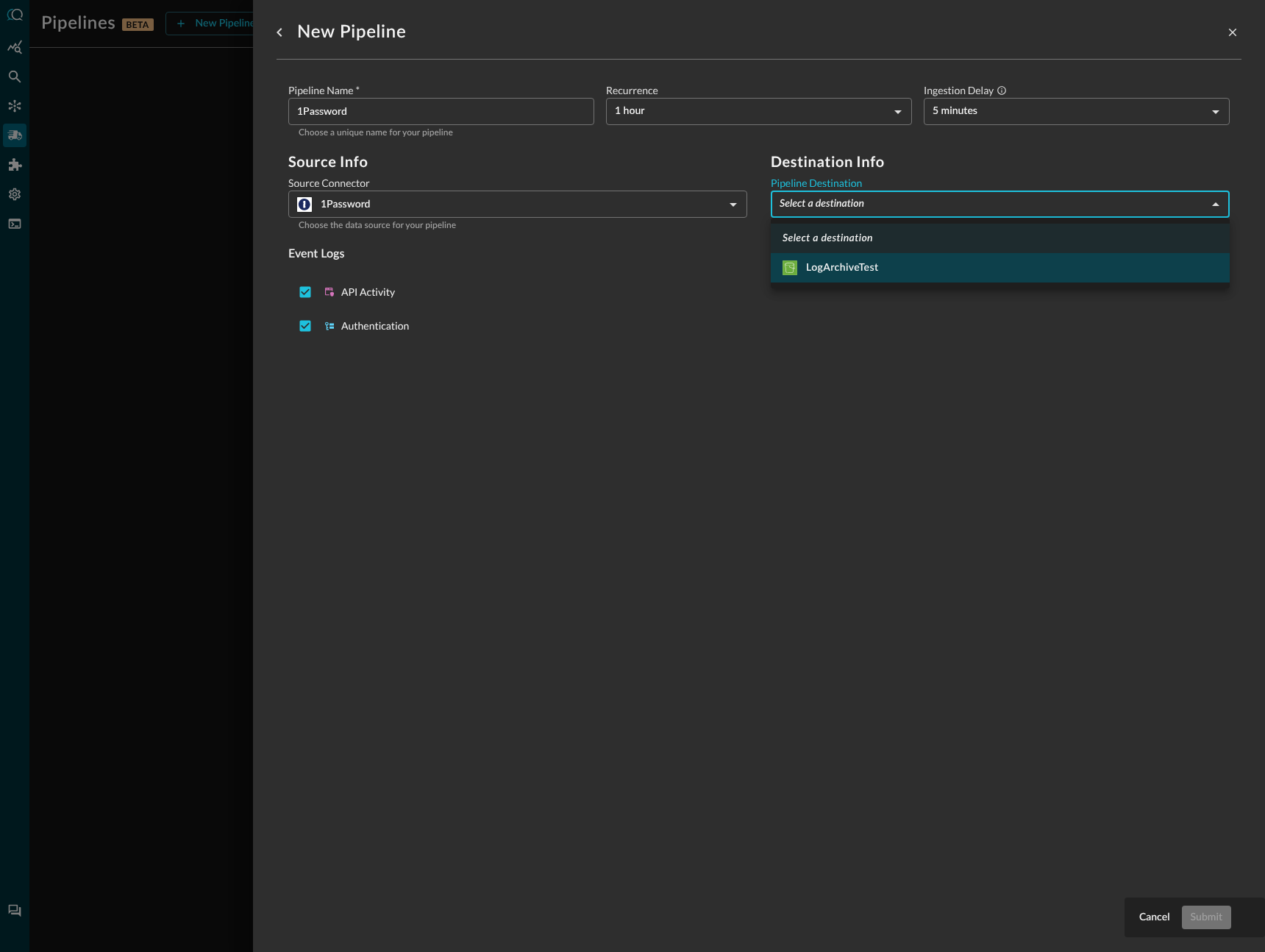
click at [852, 258] on li "LogArchiveTest" at bounding box center [1000, 268] width 459 height 30
type input "4"
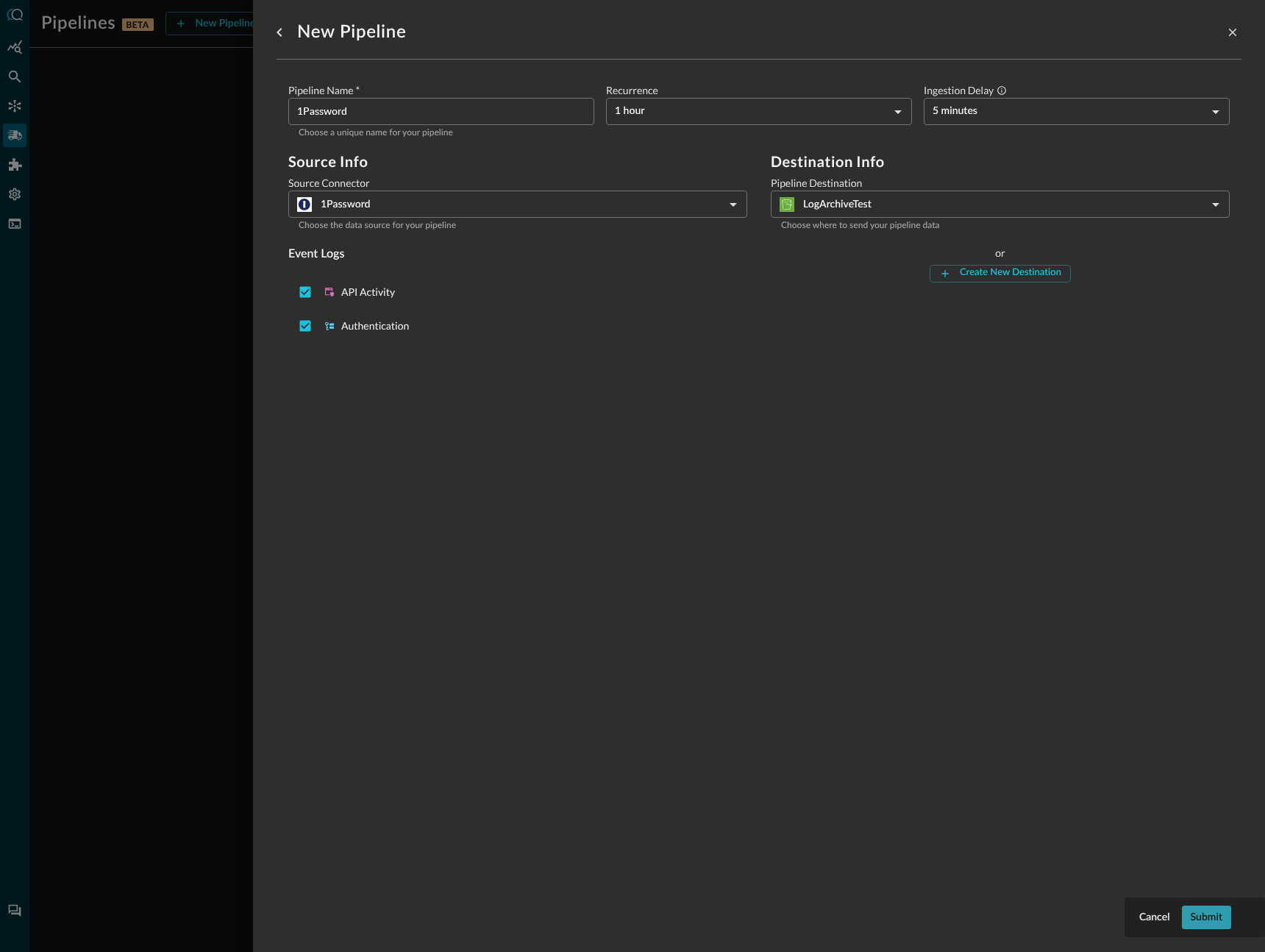
click at [1208, 917] on button "Submit" at bounding box center [1206, 917] width 49 height 24
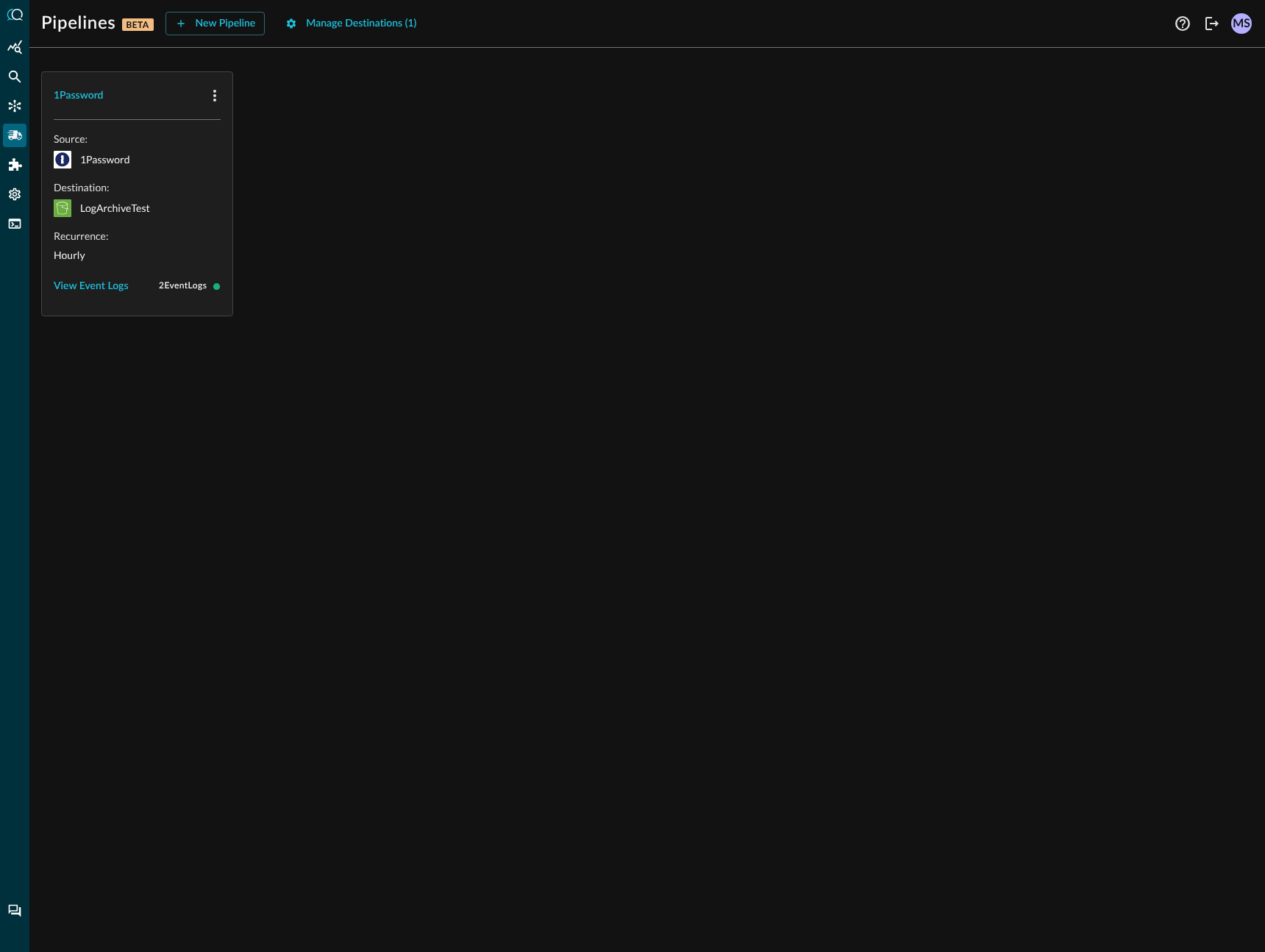
click at [11, 20] on icon at bounding box center [15, 15] width 16 height 12
click at [17, 21] on div at bounding box center [15, 476] width 30 height 952
click at [16, 83] on icon "Federated Search" at bounding box center [15, 77] width 15 height 15
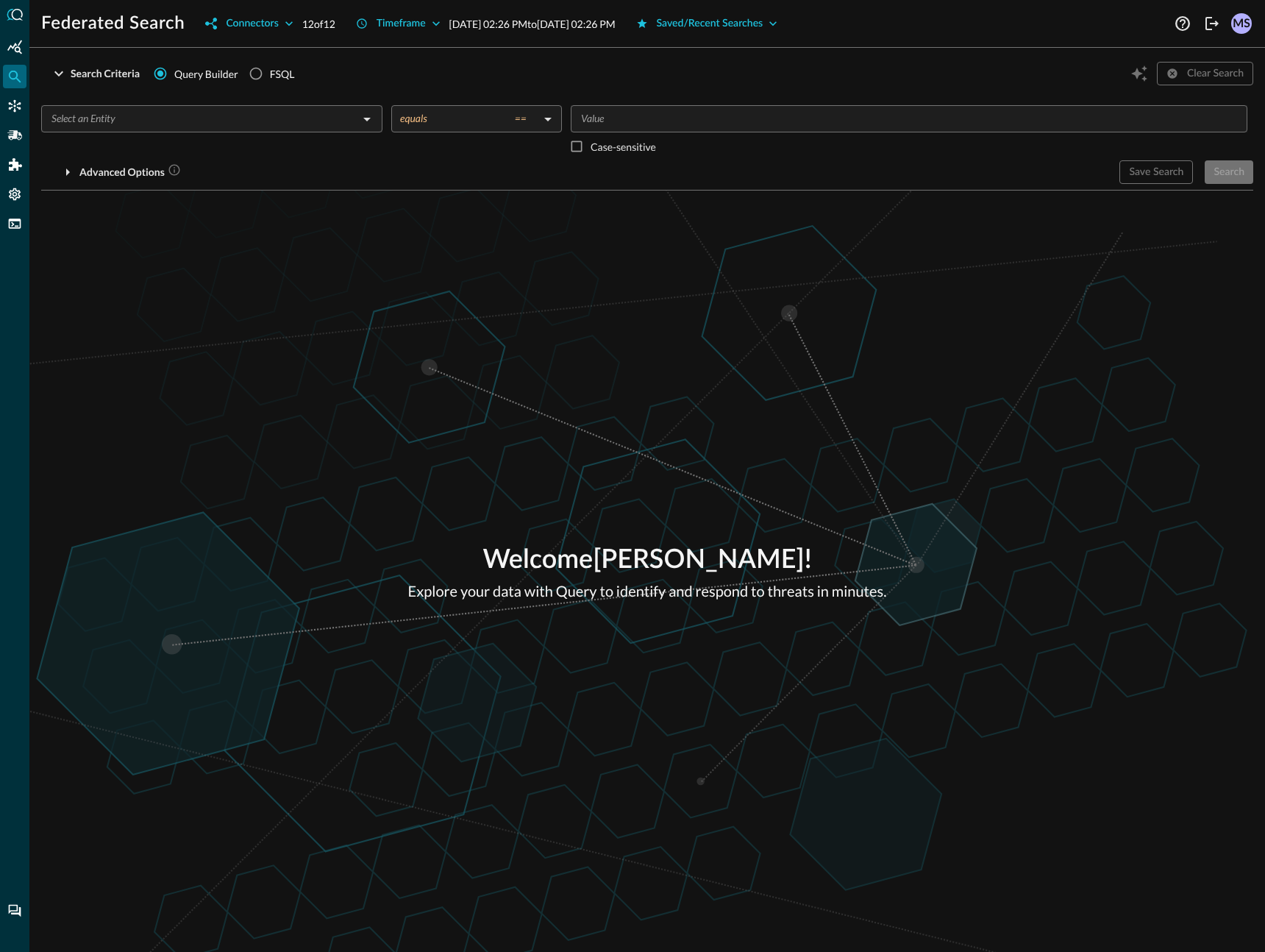
click at [284, 109] on div "​" at bounding box center [211, 119] width 341 height 27
click at [296, 54] on div "Federated Search Connectors 12 of 12 Timeframe Oct 09, 2025 02:26 PM to Oct 10,…" at bounding box center [647, 476] width 1235 height 952
click at [271, 23] on button "Connectors" at bounding box center [249, 24] width 106 height 24
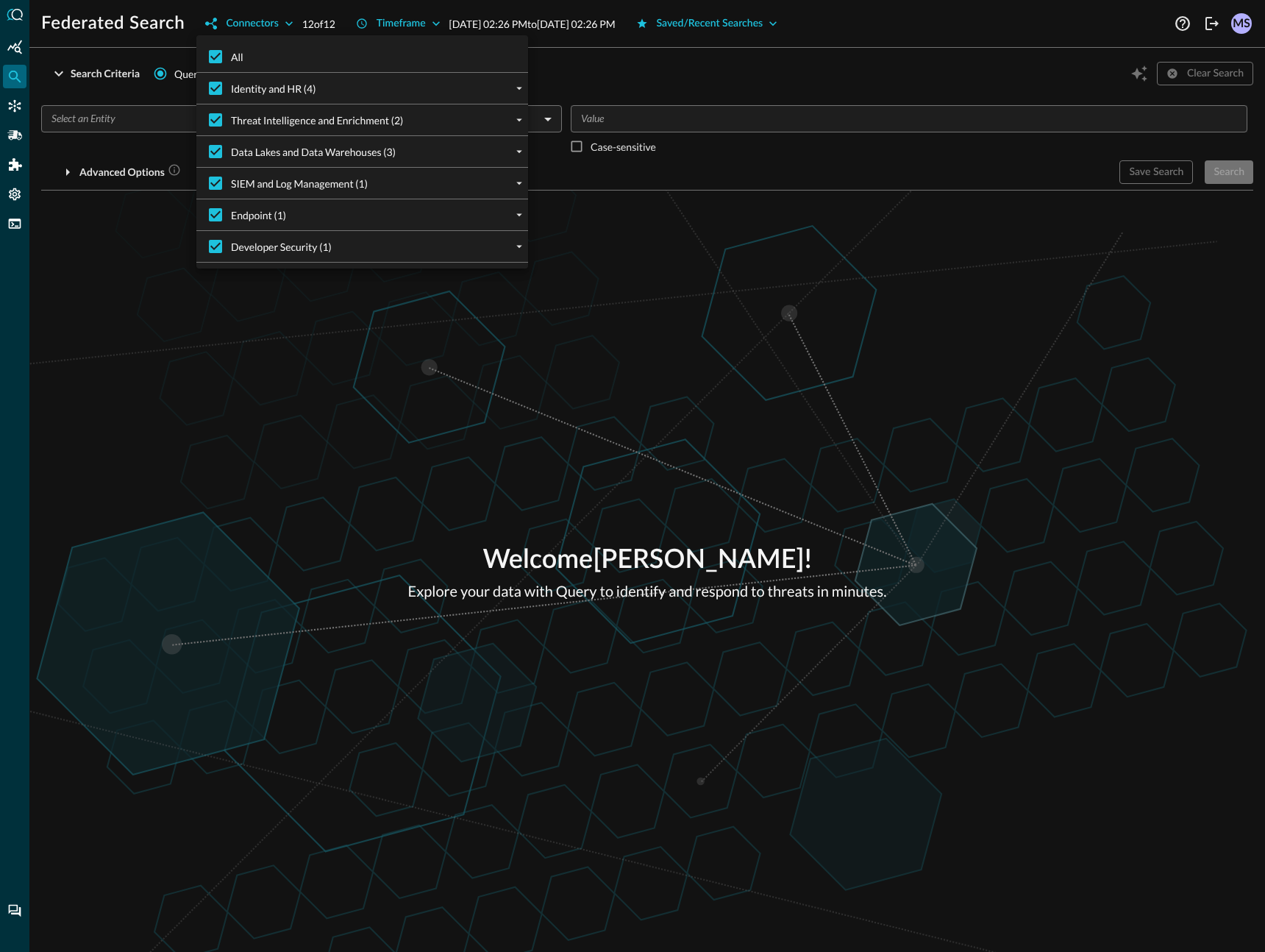
click at [237, 55] on span "All" at bounding box center [237, 56] width 13 height 16
click at [231, 55] on input "All" at bounding box center [216, 56] width 31 height 31
checkbox input "false"
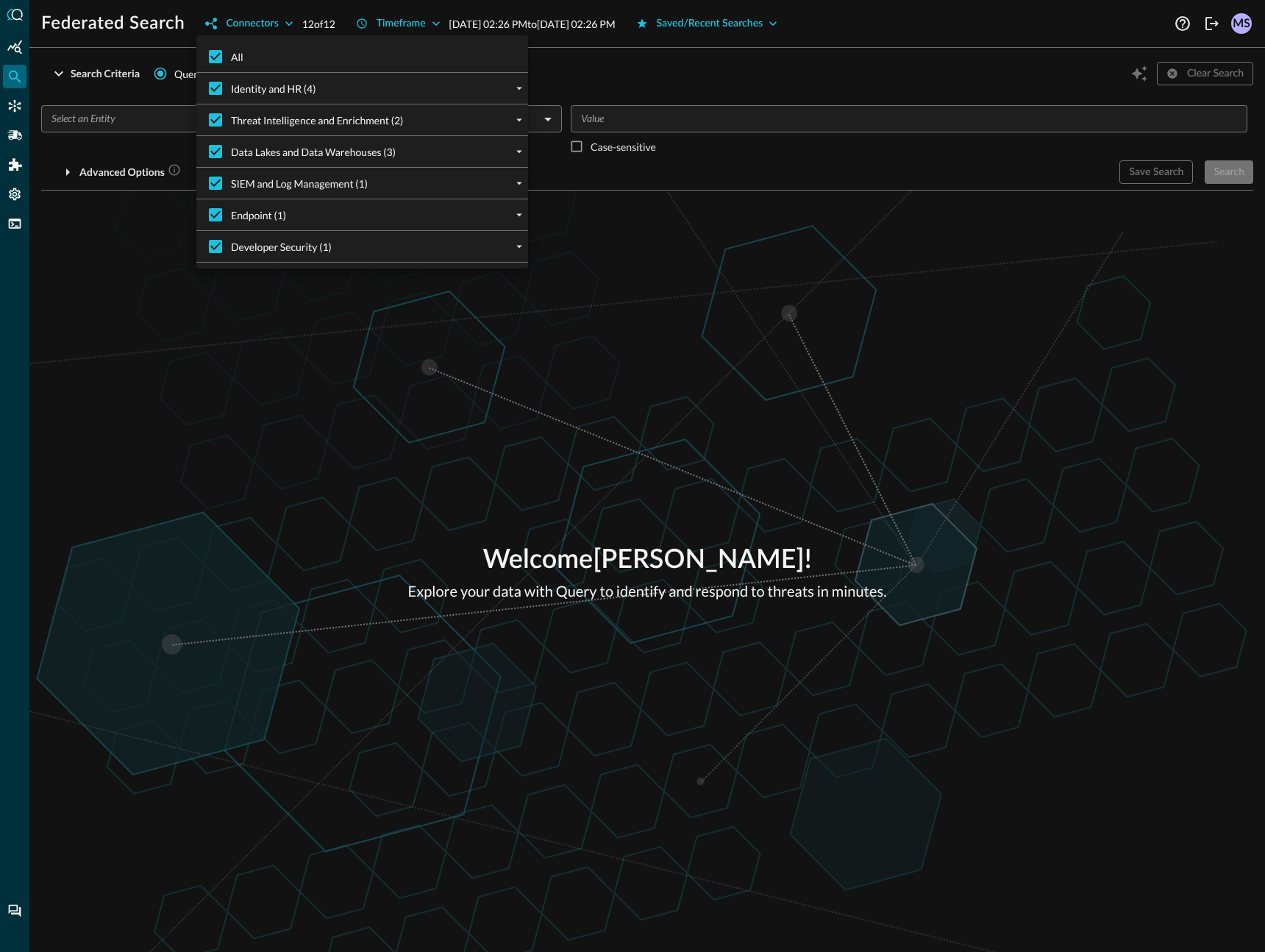
checkbox input "false"
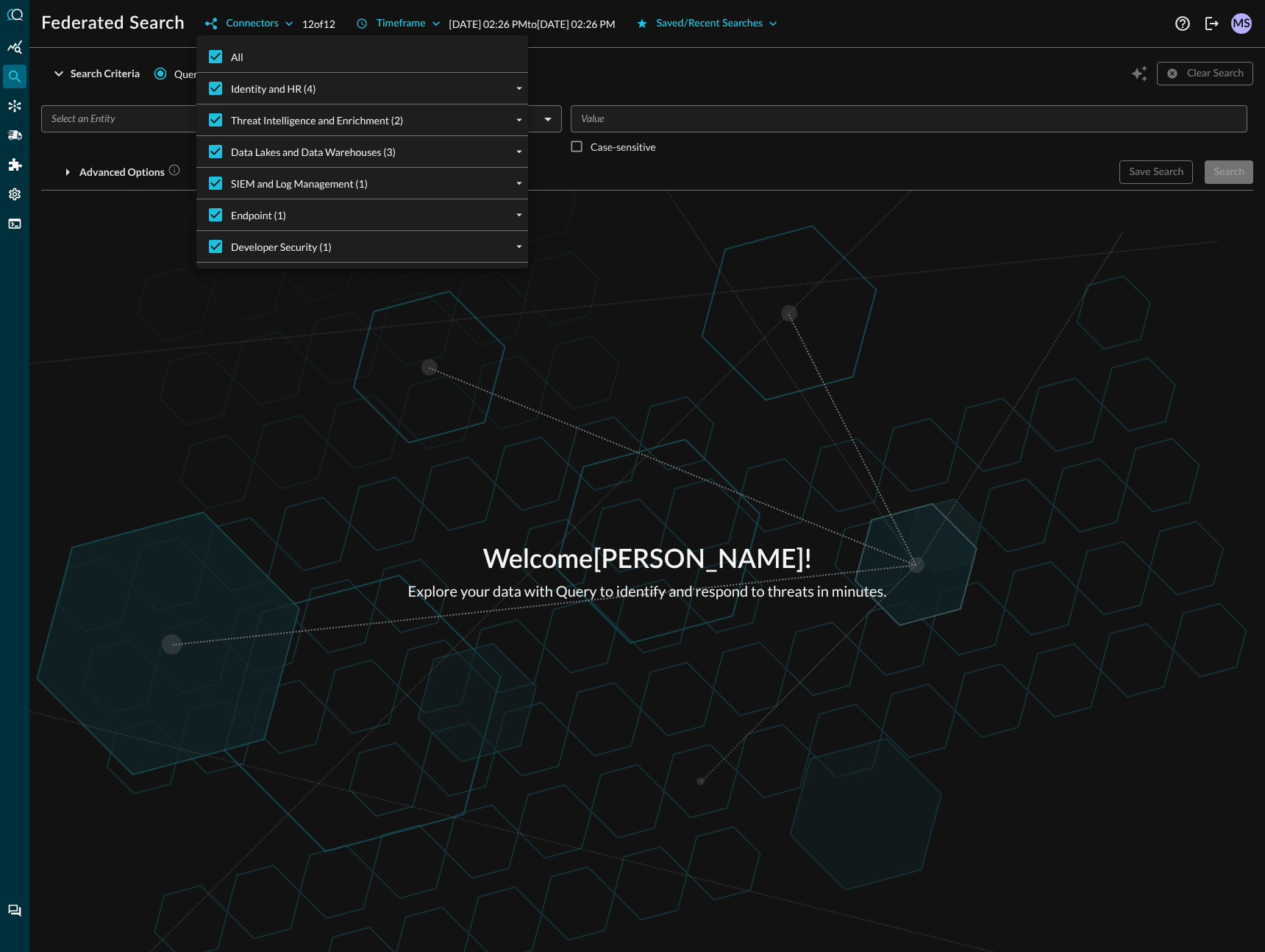
checkbox input "false"
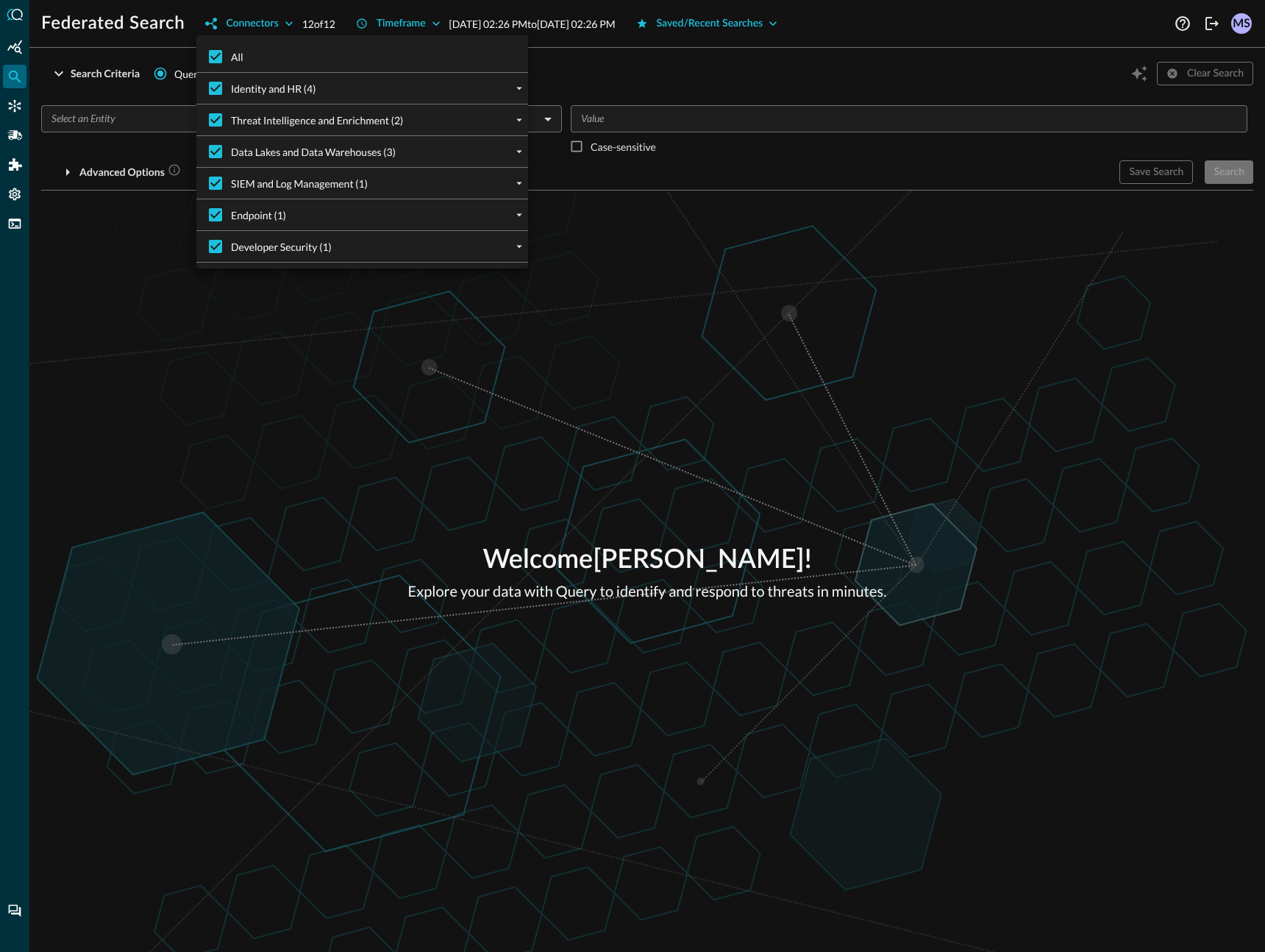
checkbox input "false"
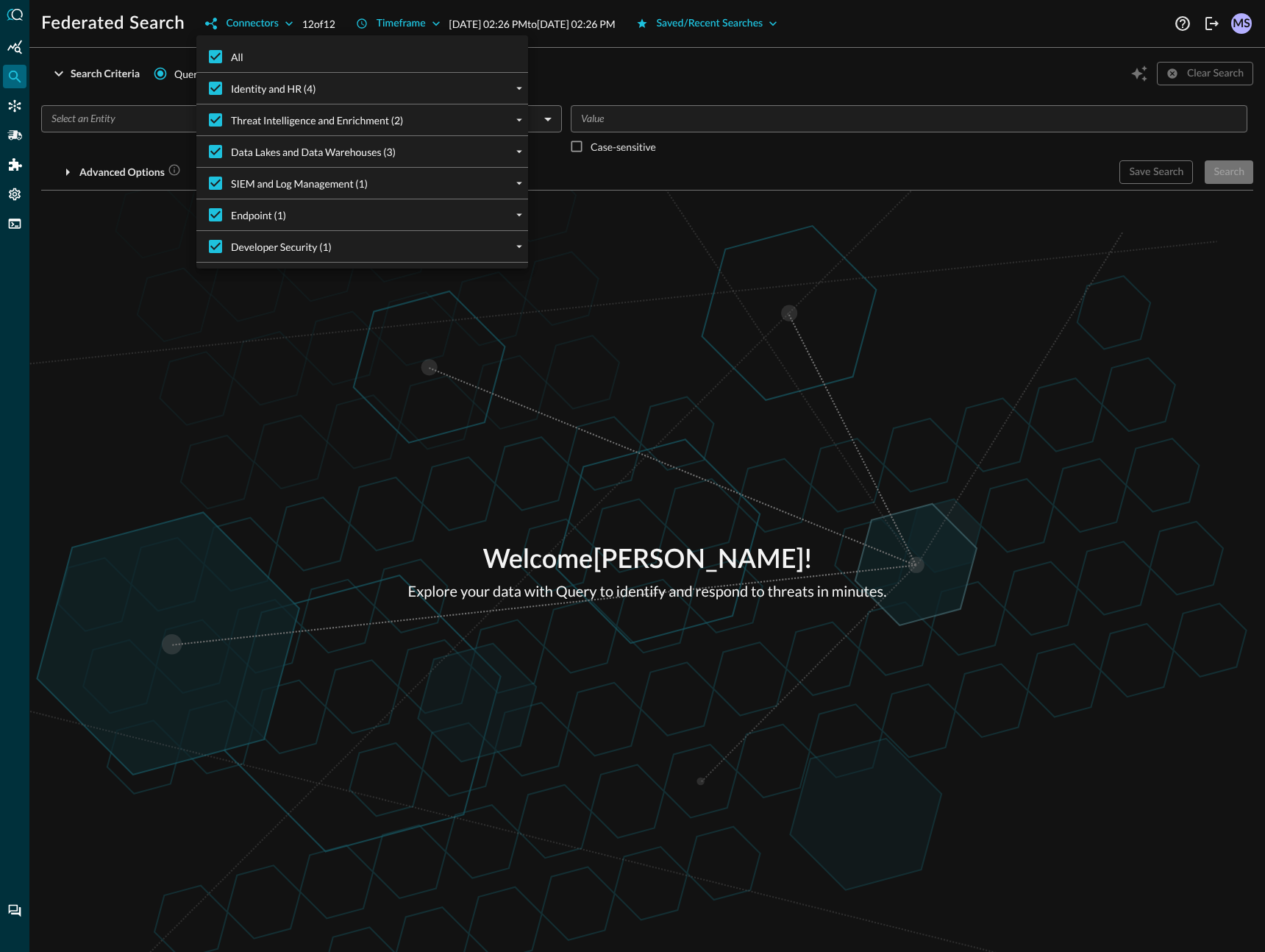
checkbox input "false"
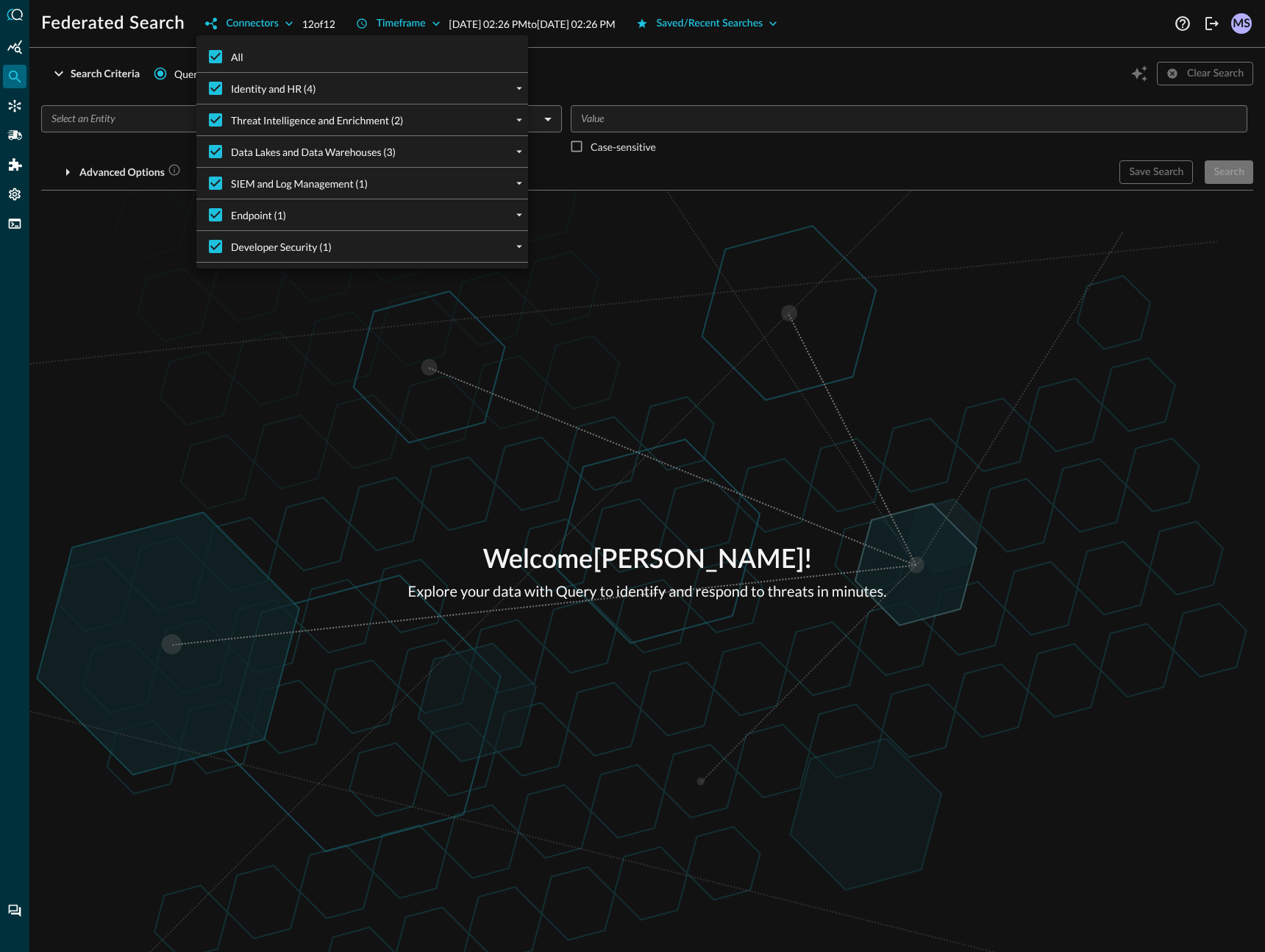
checkbox input "false"
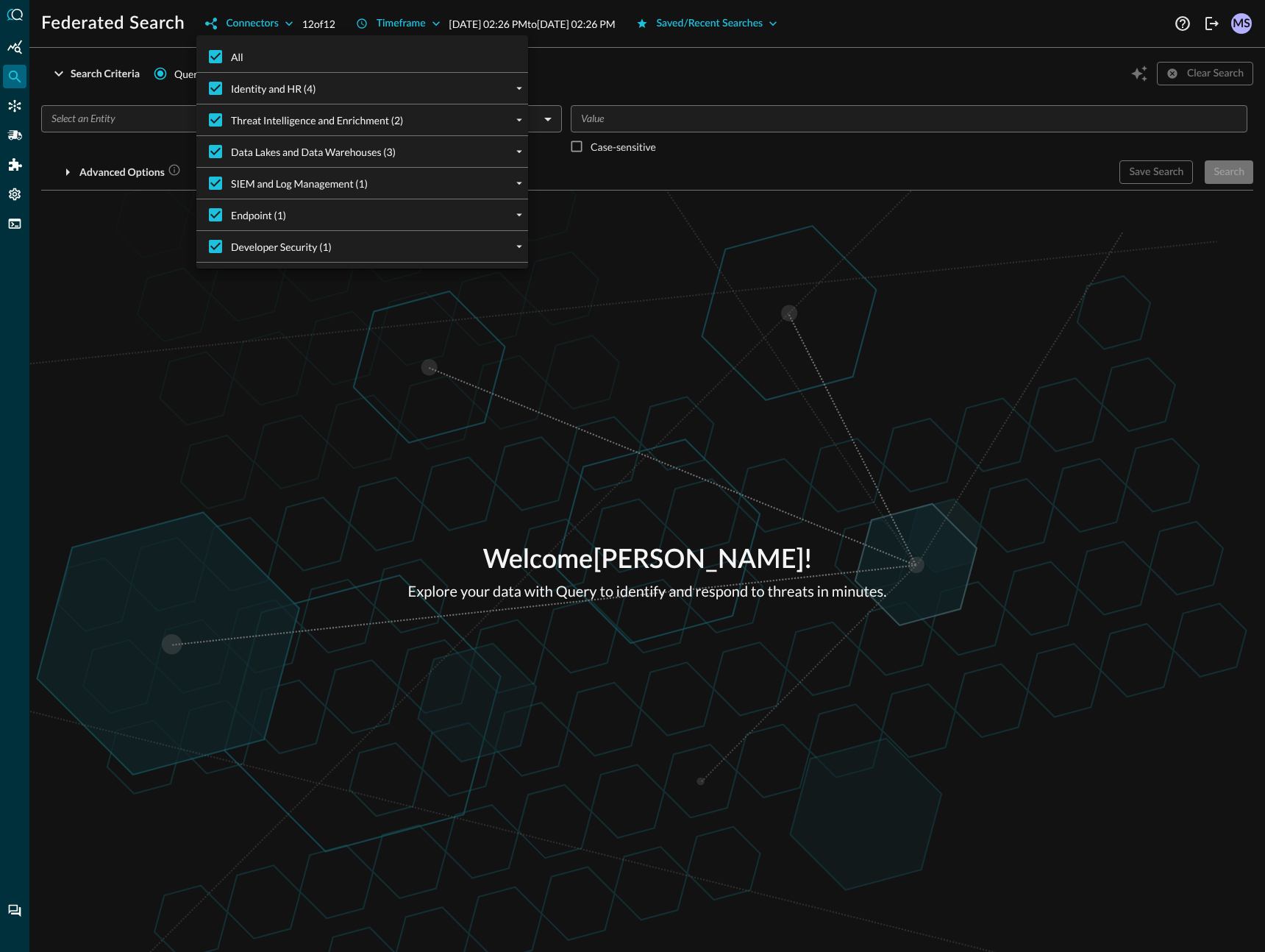
checkbox input "false"
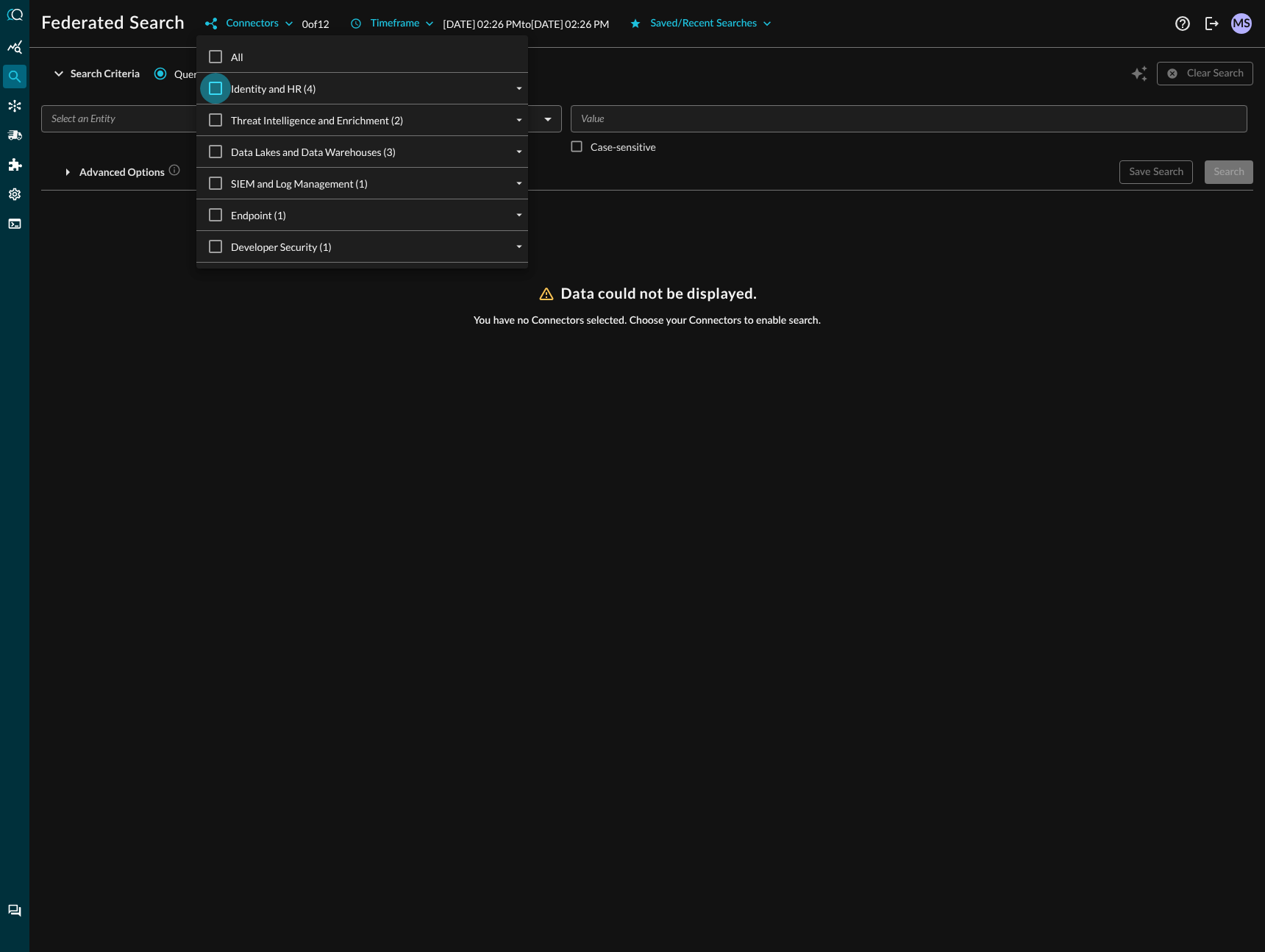
click at [225, 81] on input "Identity and HR (4)" at bounding box center [216, 88] width 31 height 31
checkbox input "true"
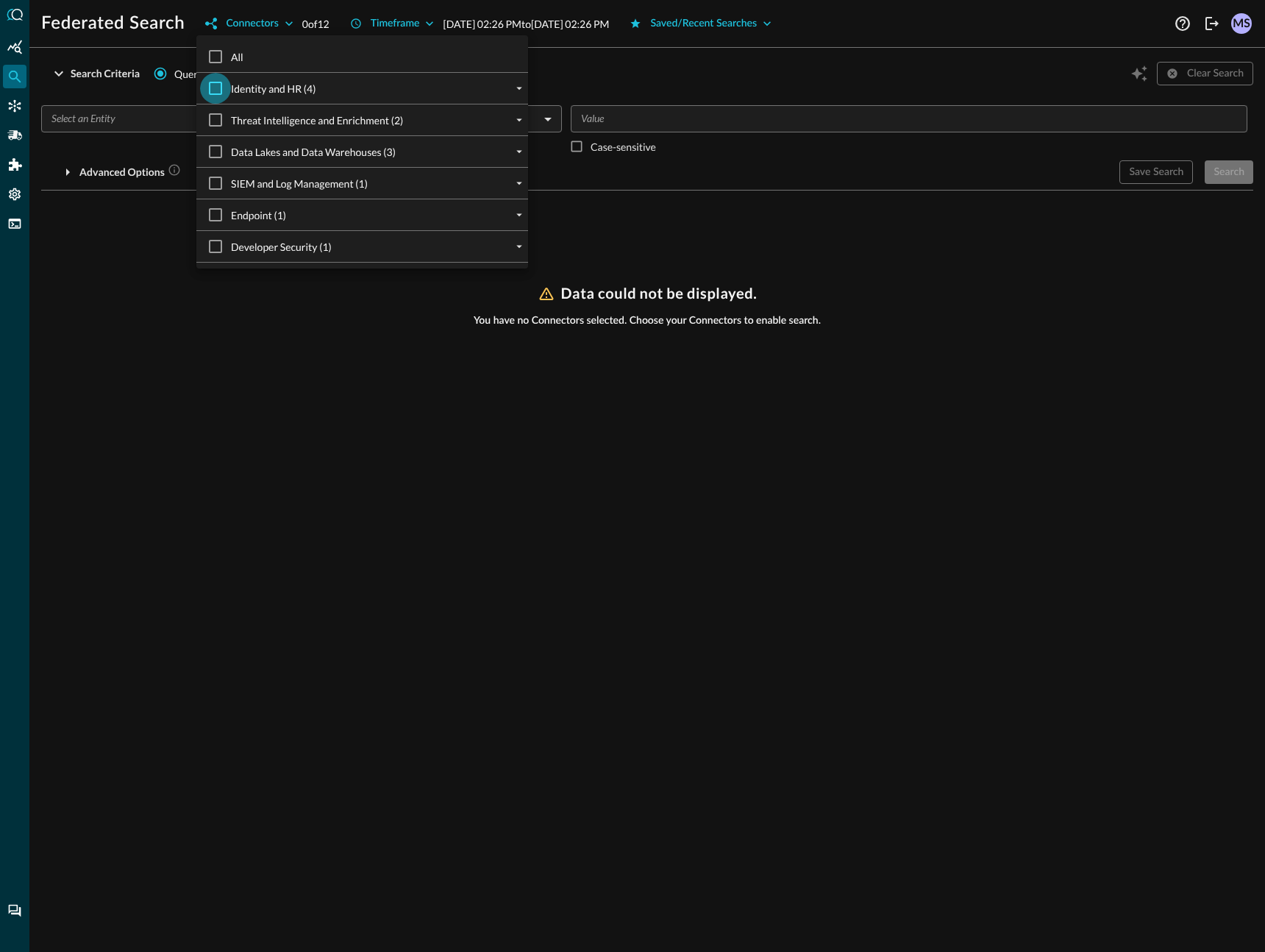
checkbox input "true"
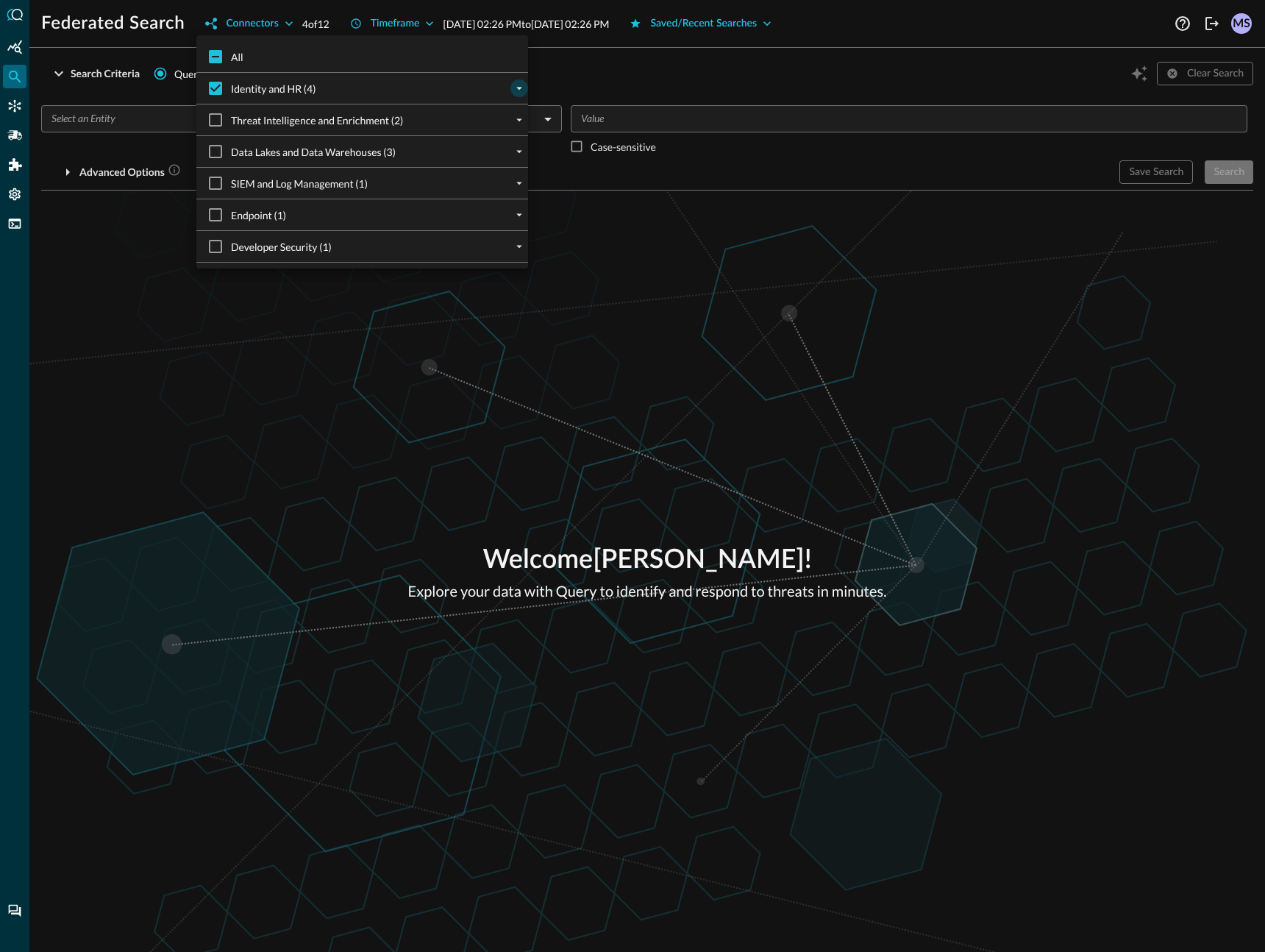
click at [514, 88] on icon "expand" at bounding box center [520, 88] width 13 height 13
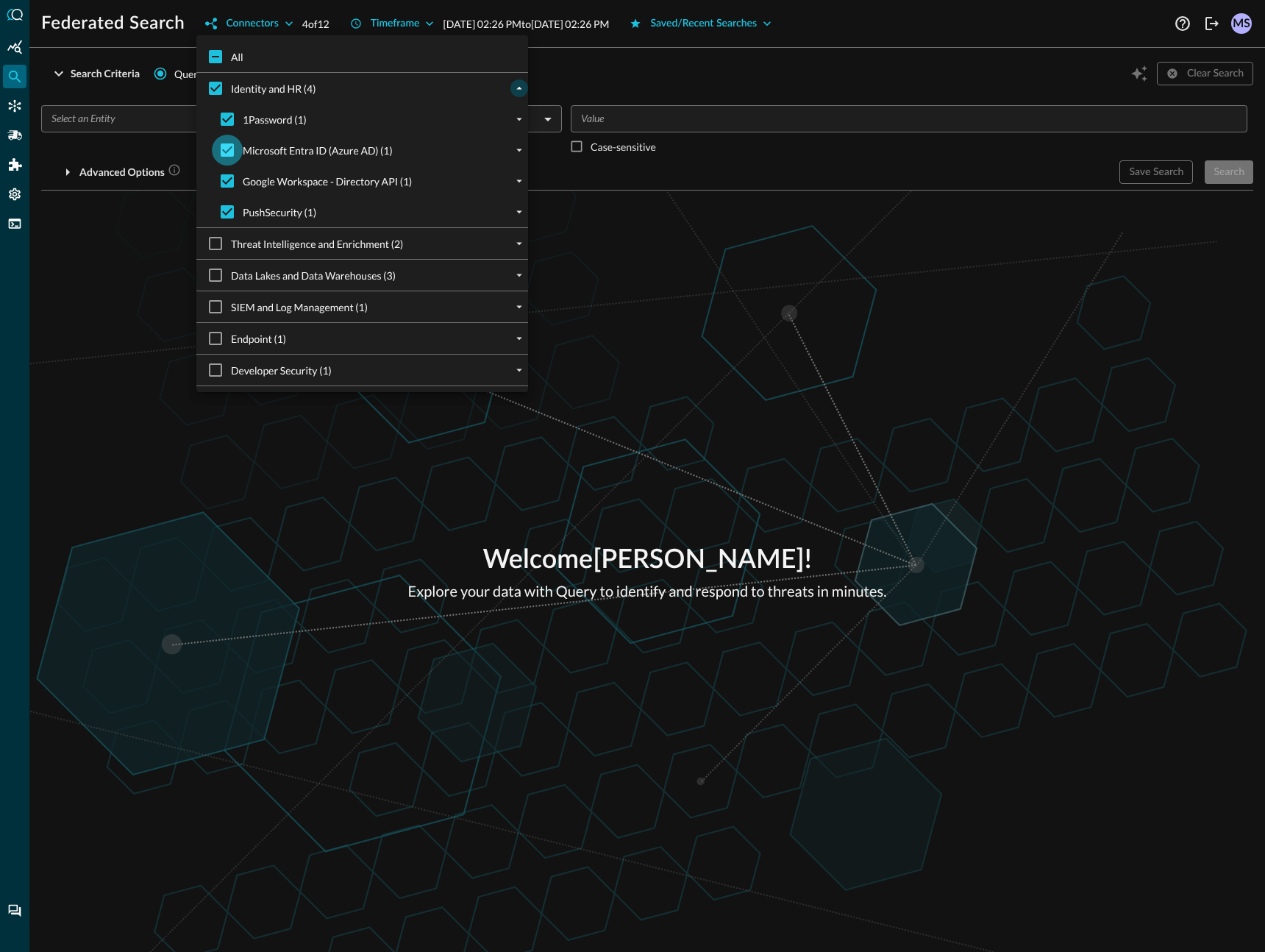
click at [236, 157] on input "Microsoft Entra ID (Azure AD) (1)" at bounding box center [227, 150] width 31 height 31
checkbox input "false"
click at [244, 184] on span "Google Workspace - Directory API (1)" at bounding box center [328, 181] width 169 height 16
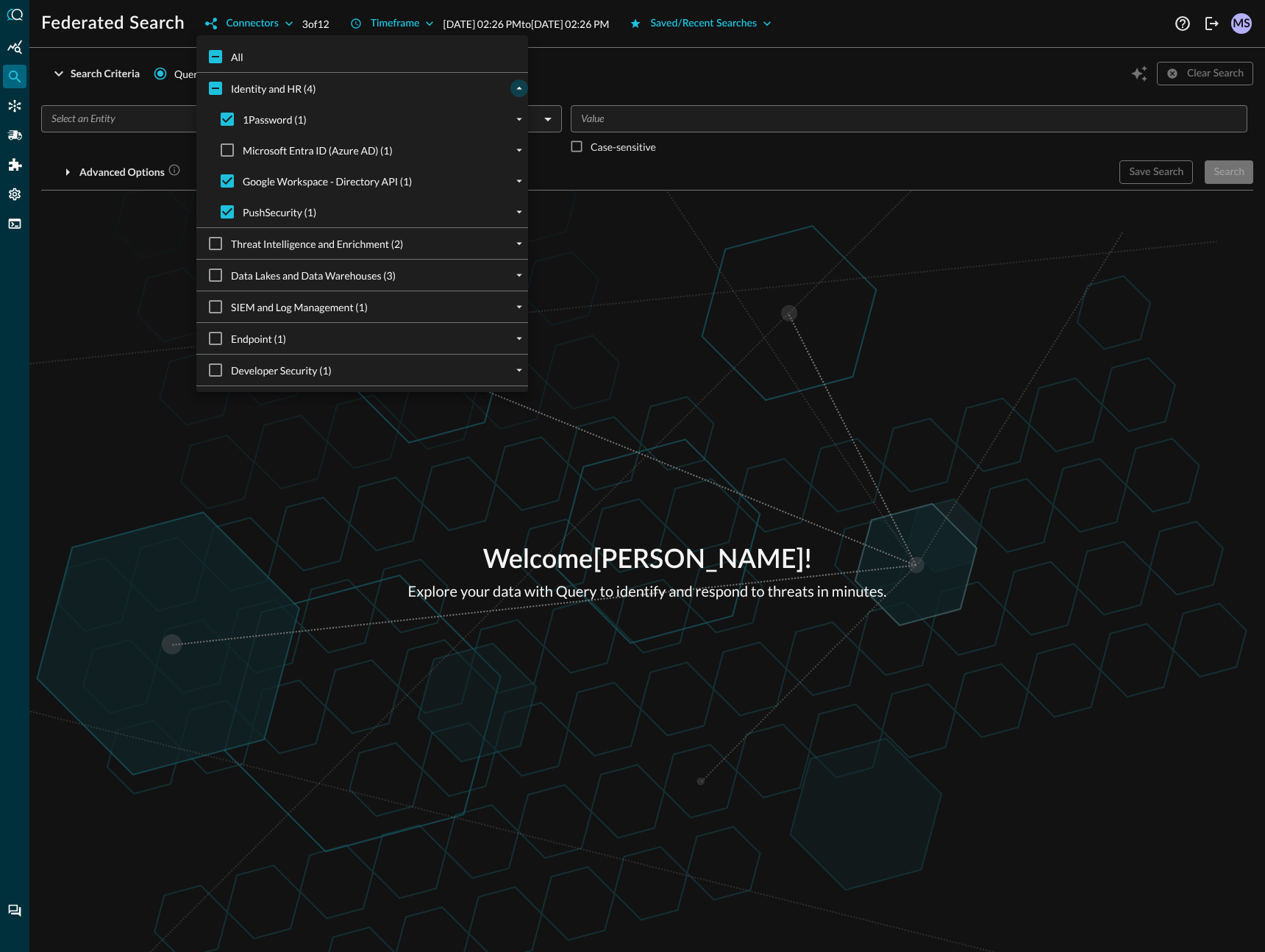
click at [243, 184] on input "Google Workspace - Directory API (1)" at bounding box center [227, 181] width 31 height 31
checkbox input "false"
click at [240, 209] on input "PushSecurity (1)" at bounding box center [227, 212] width 31 height 31
checkbox input "false"
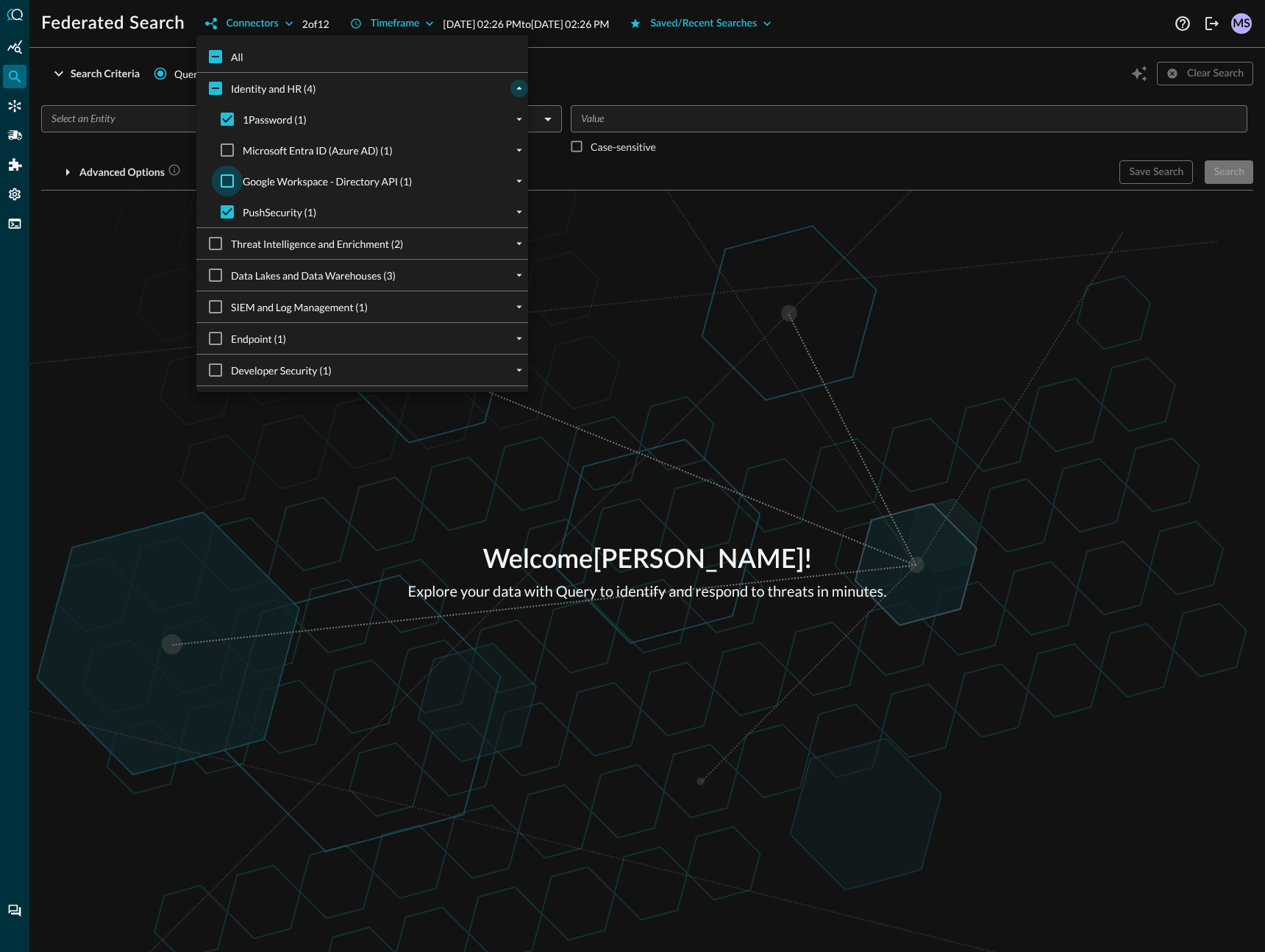
checkbox input "false"
click at [656, 82] on div at bounding box center [632, 476] width 1265 height 952
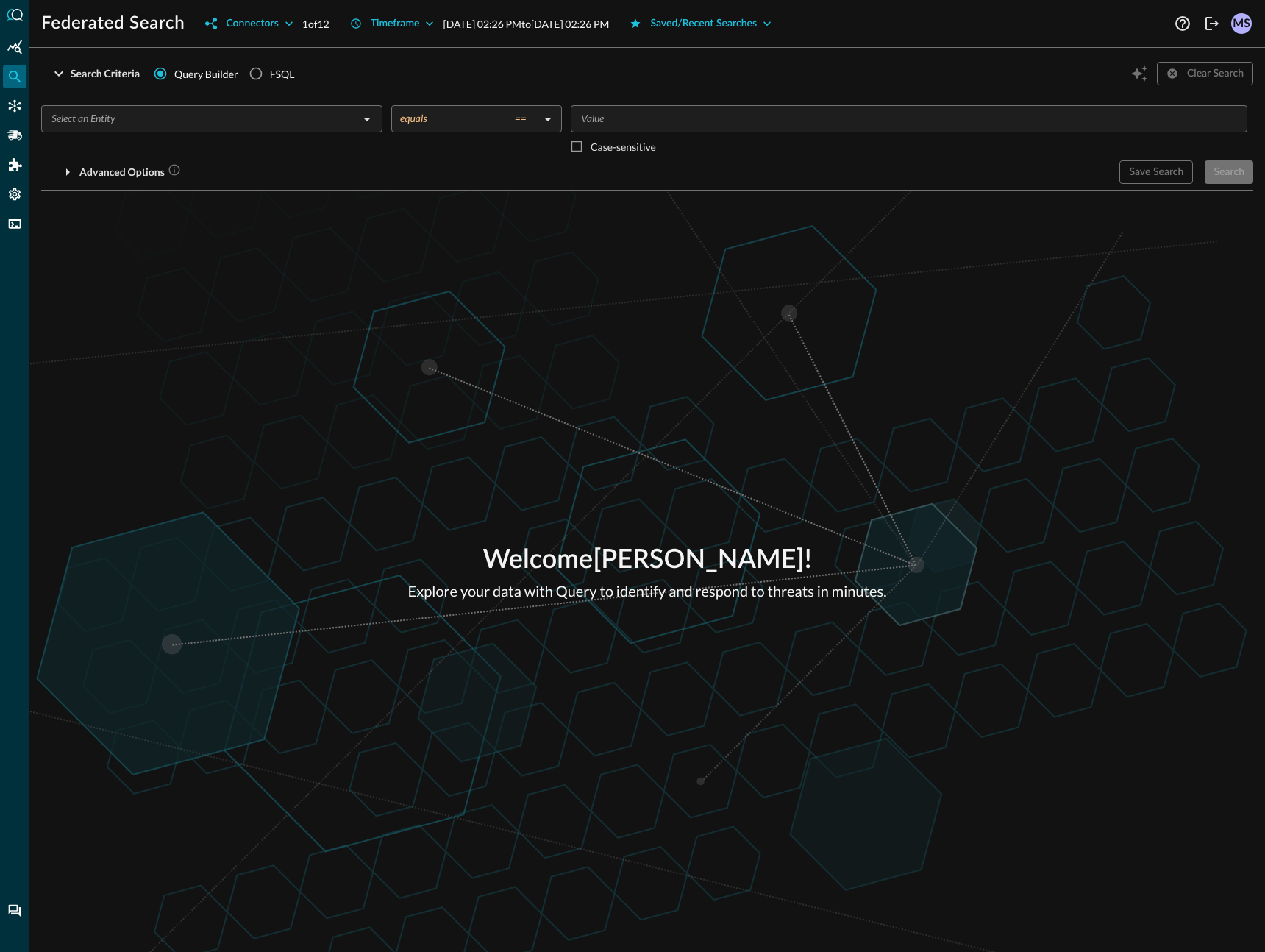
click at [217, 120] on input "text" at bounding box center [199, 118] width 308 height 19
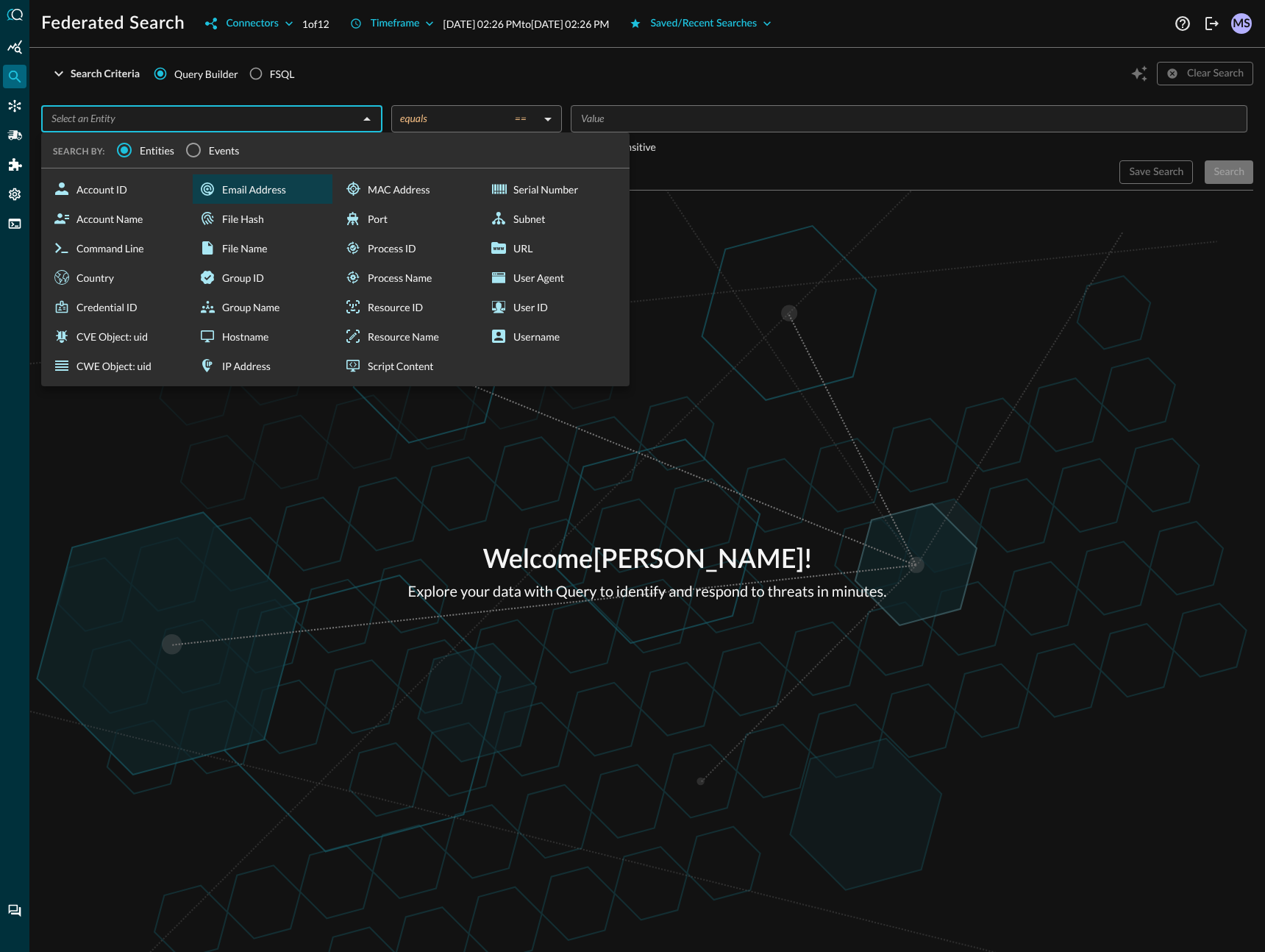
click at [274, 196] on div "Email Address" at bounding box center [262, 190] width 140 height 30
type input "Email Address"
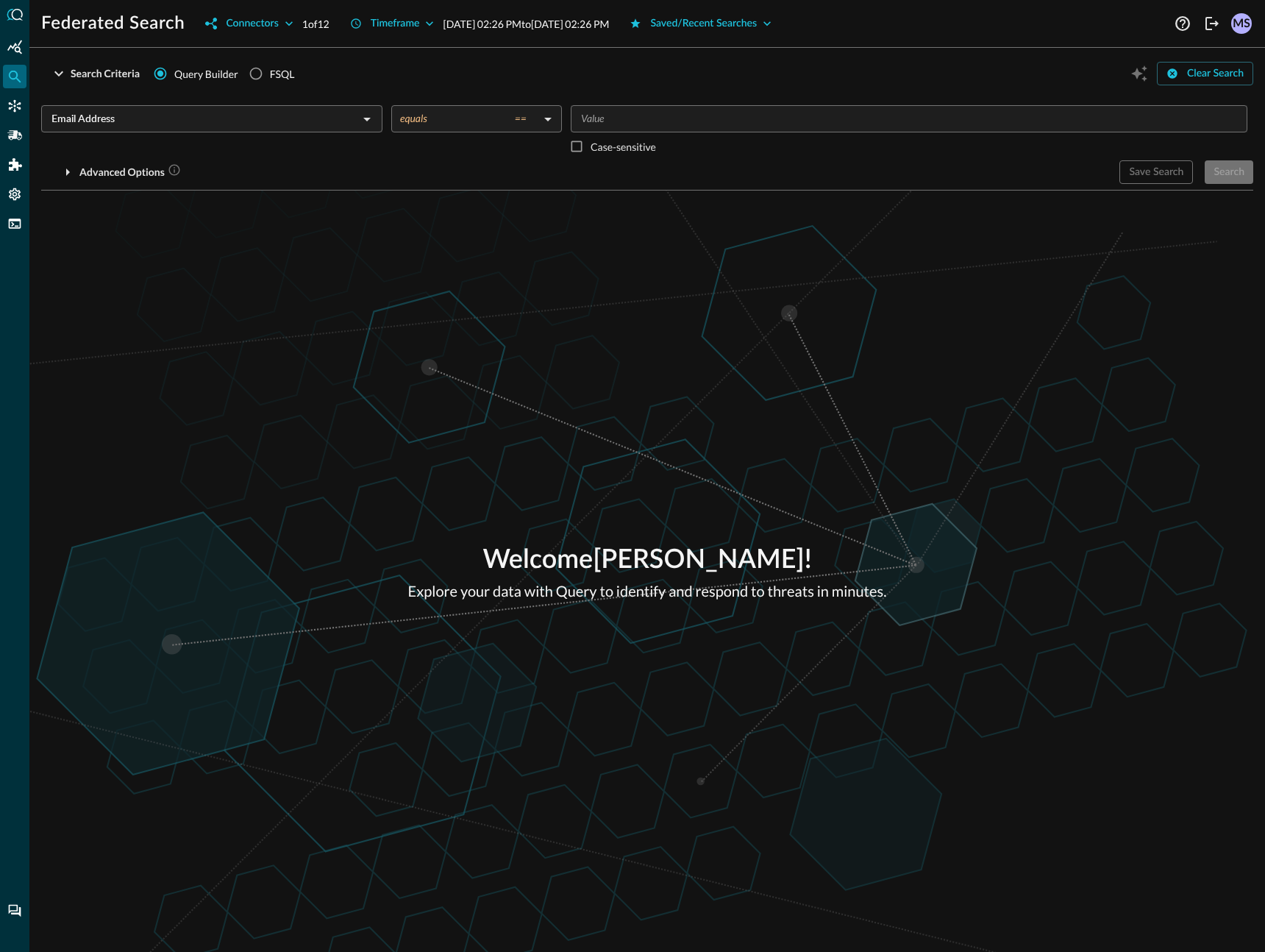
click at [475, 120] on body "Federated Search Connectors 1 of 12 Timeframe Oct 09, 2025 02:26 PM to Oct 10, …" at bounding box center [632, 476] width 1265 height 952
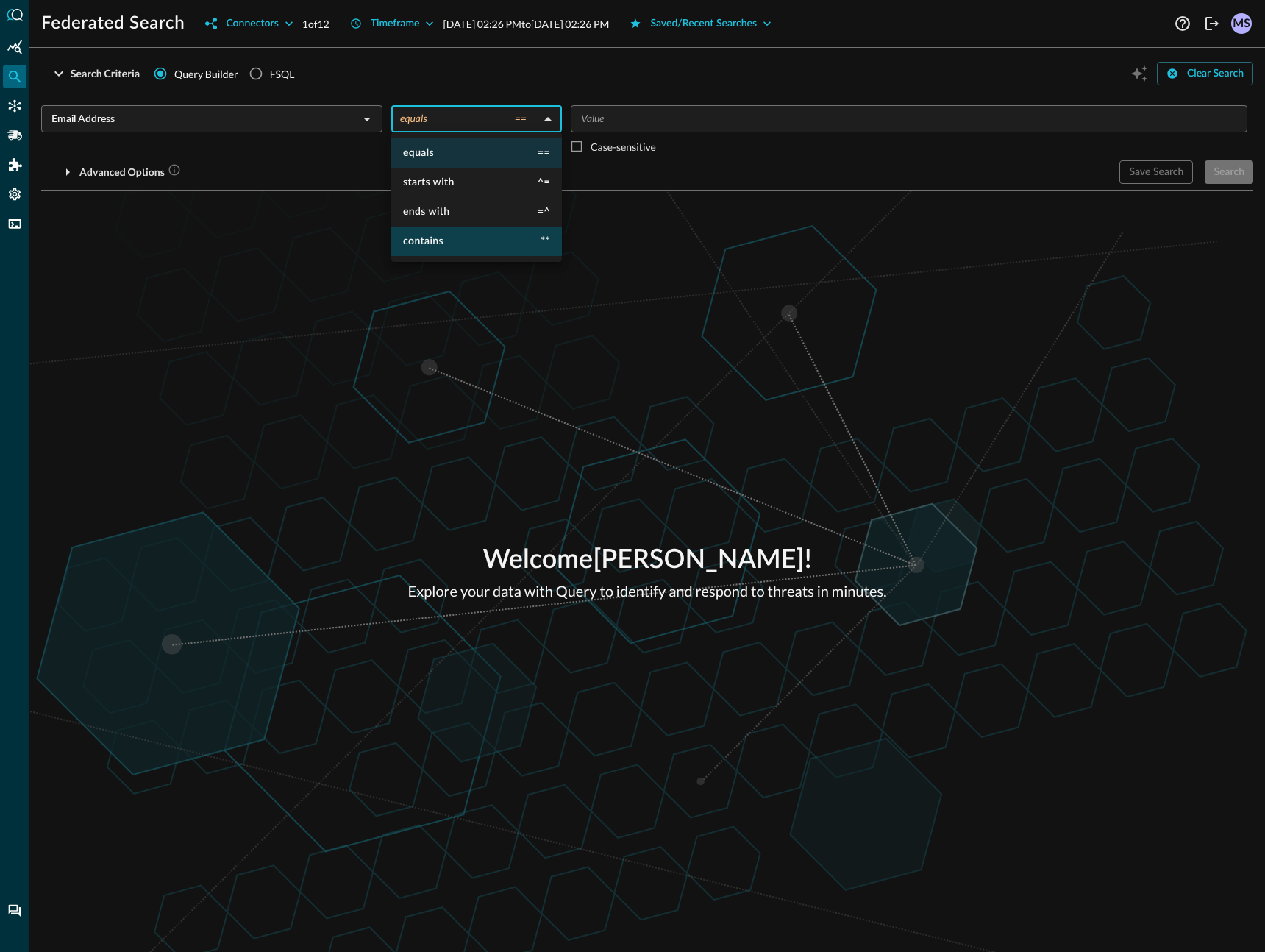
click at [459, 237] on li "contains **" at bounding box center [476, 242] width 171 height 30
type input "contains"
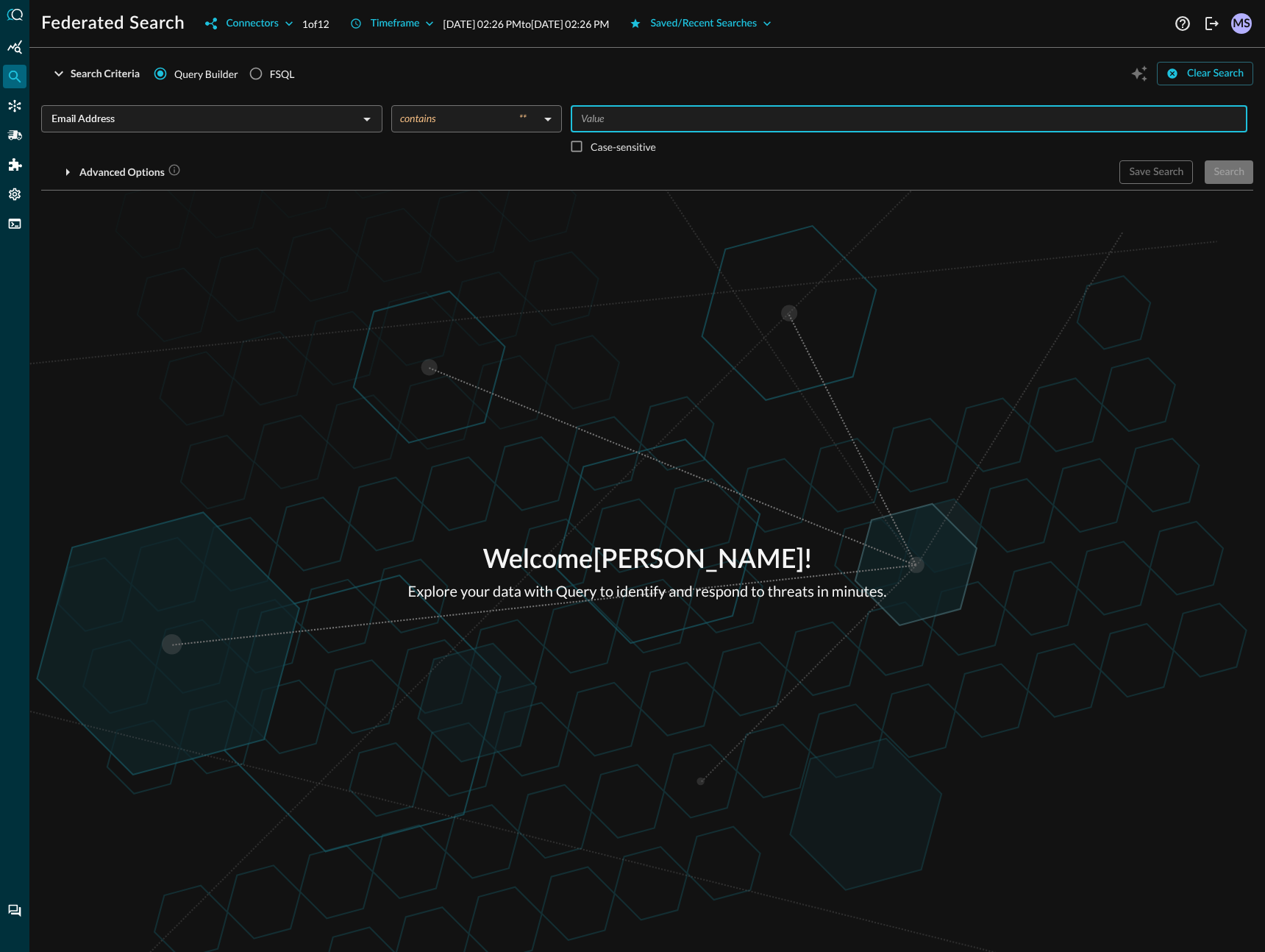
click at [608, 127] on input "Value" at bounding box center [908, 118] width 666 height 19
type input "getreal"
click at [1052, 170] on div "Advanced Options" at bounding box center [574, 172] width 1067 height 24
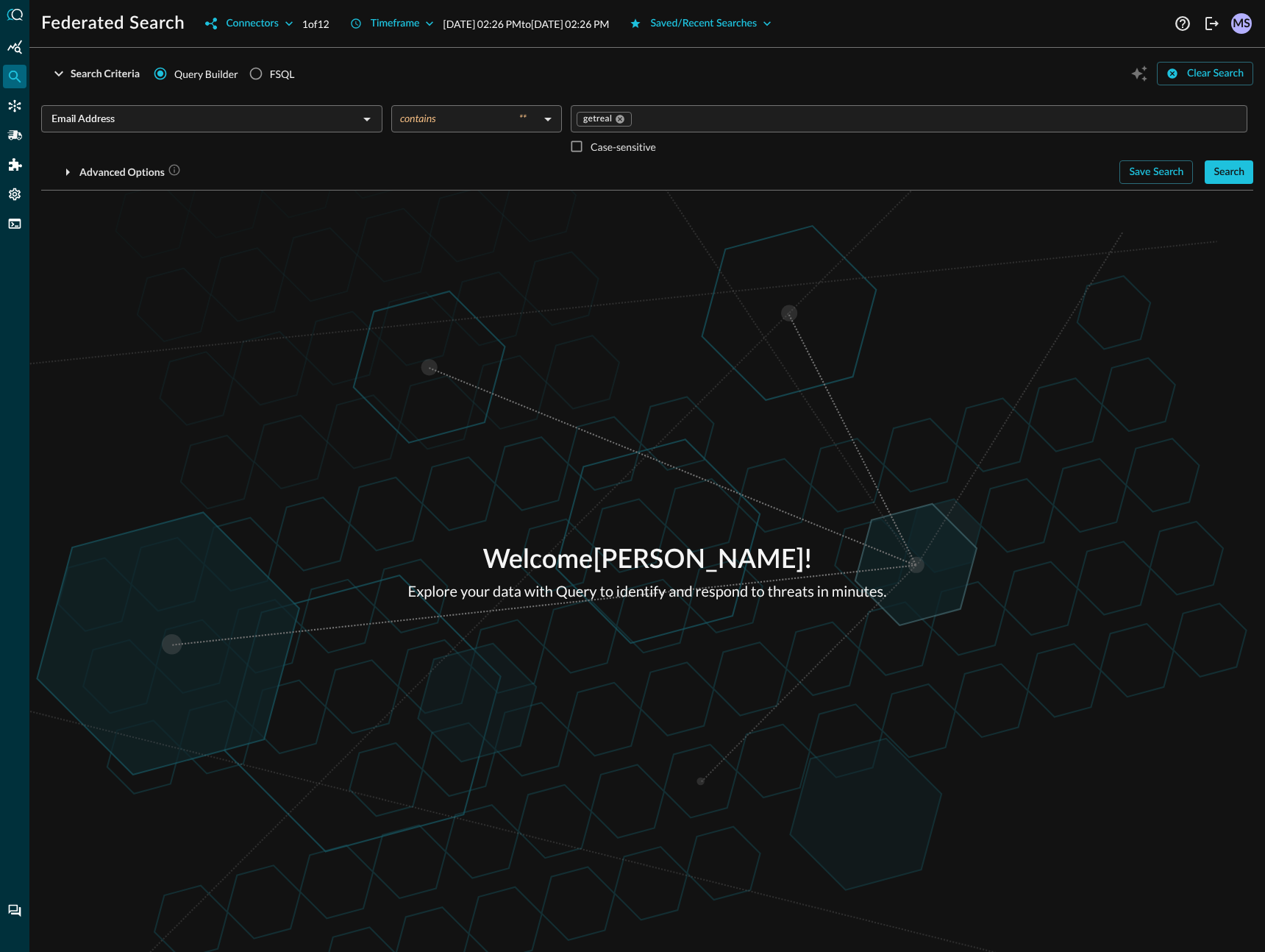
click at [1229, 171] on button "Search" at bounding box center [1229, 172] width 48 height 24
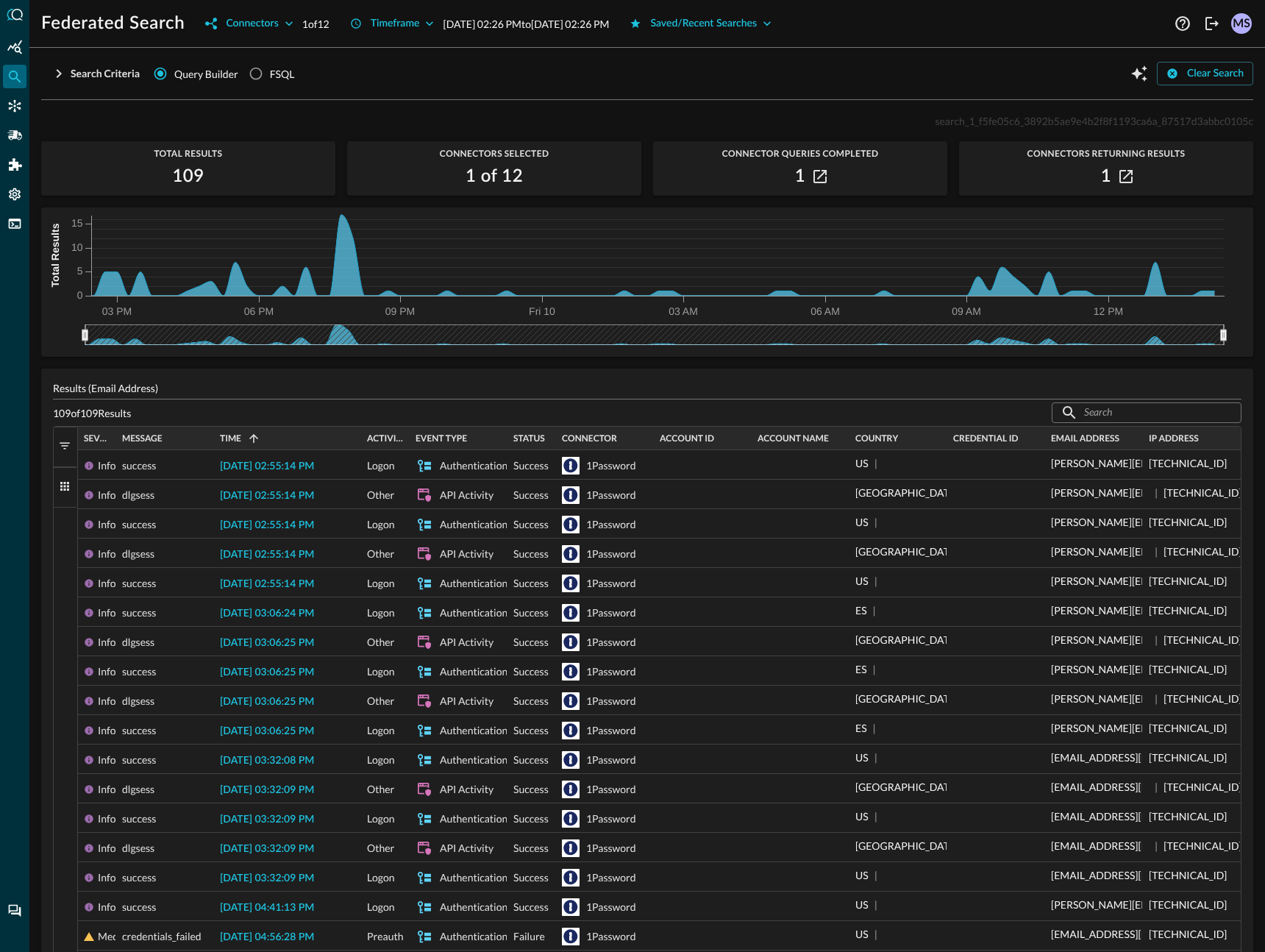
click at [239, 430] on div "Time 1" at bounding box center [288, 438] width 135 height 16
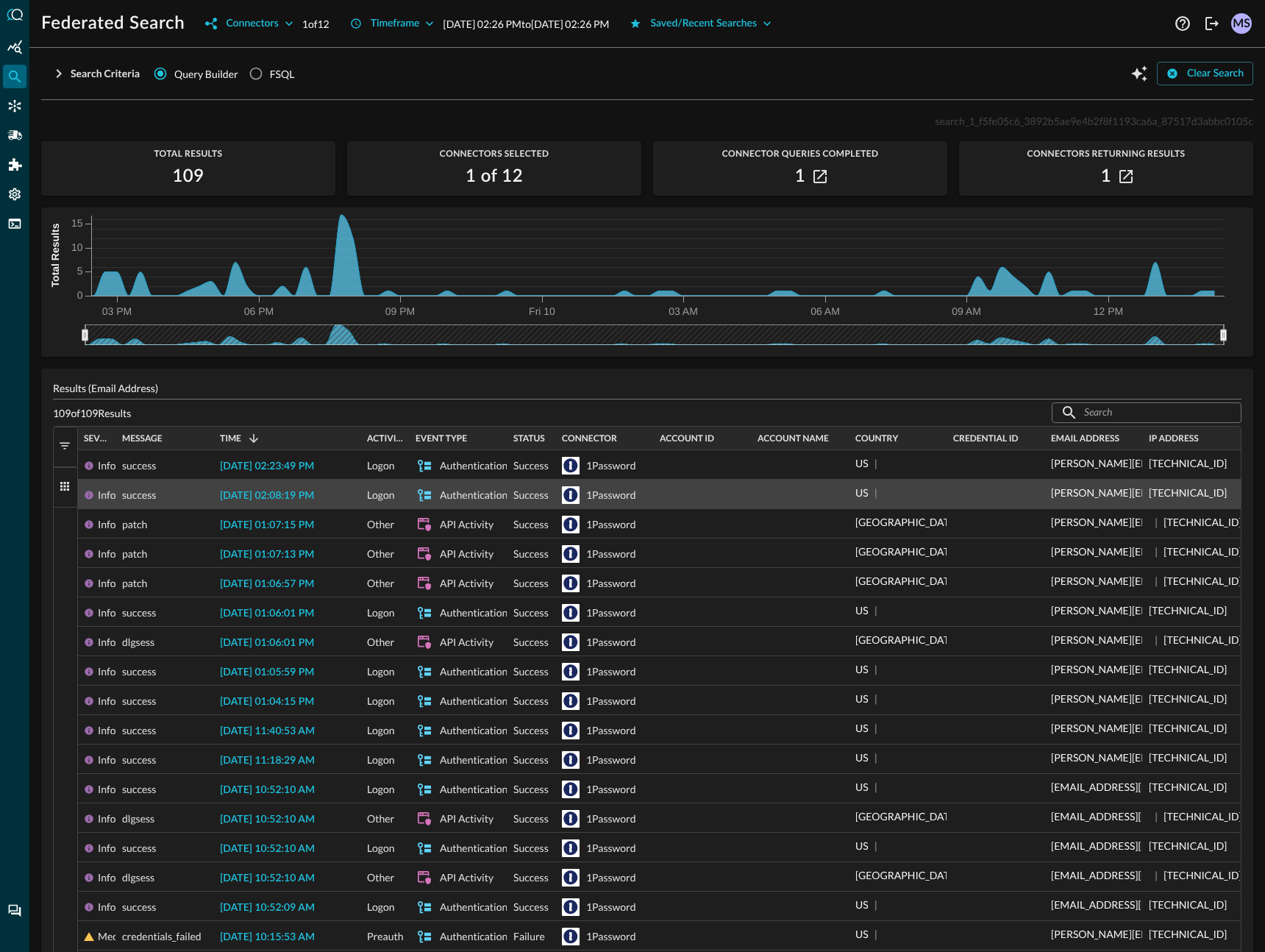
click at [236, 499] on span "2025-10-10 02:08:19 PM" at bounding box center [267, 496] width 94 height 10
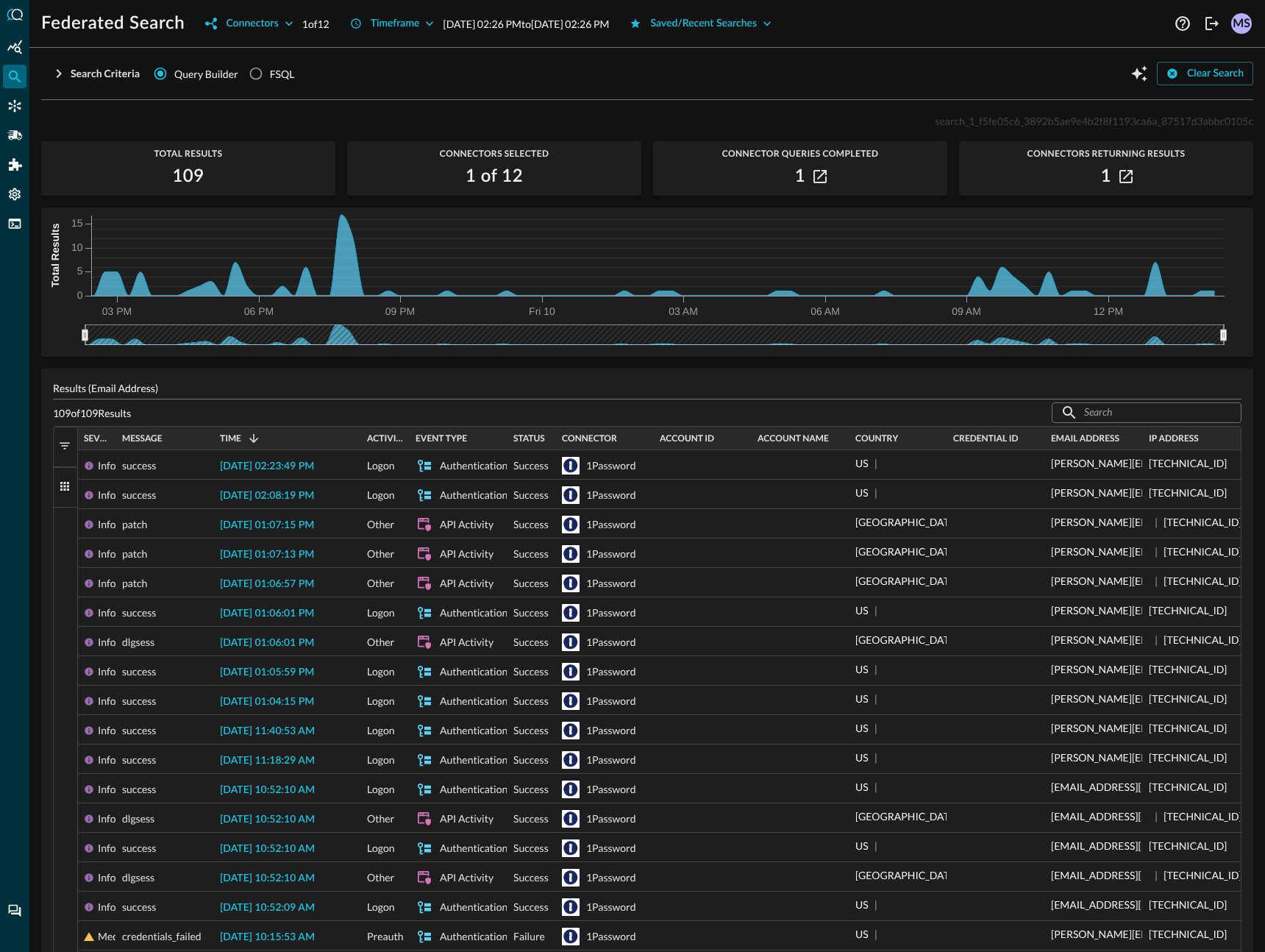
click at [616, 80] on div "Search Criteria Query Builder FSQL Clear Search" at bounding box center [647, 74] width 1212 height 28
click at [614, 85] on div "Search Criteria Query Builder FSQL Clear Search" at bounding box center [647, 74] width 1212 height 28
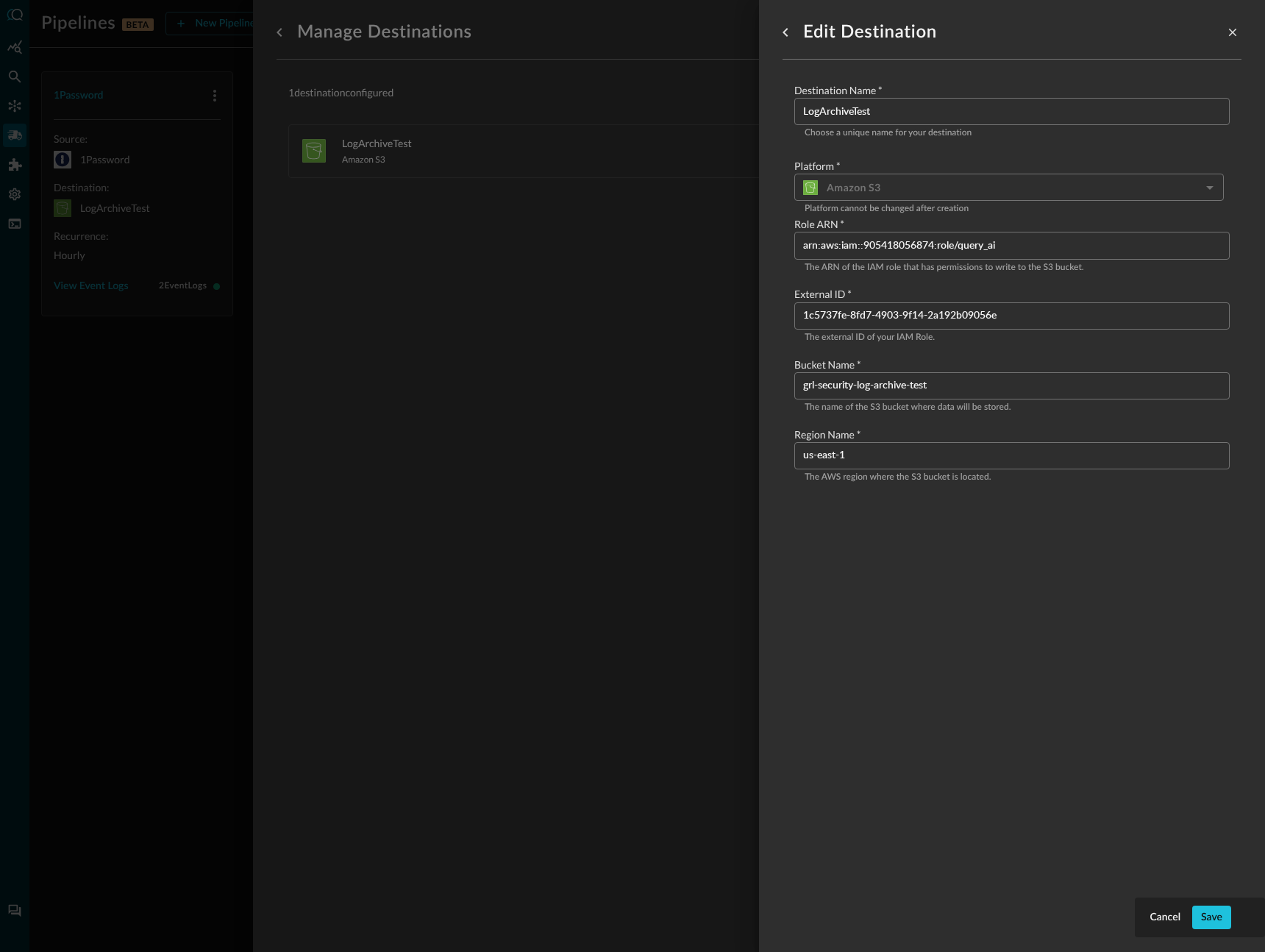
click at [1029, 379] on input "grl-security-log-archive-test" at bounding box center [1017, 386] width 427 height 27
type input "grl-security-log-archive-test"
paste input "grl-security-log-archive-test"
type input "grl-security-log-archive-test"
click at [1216, 905] on button "Save" at bounding box center [1211, 917] width 39 height 24
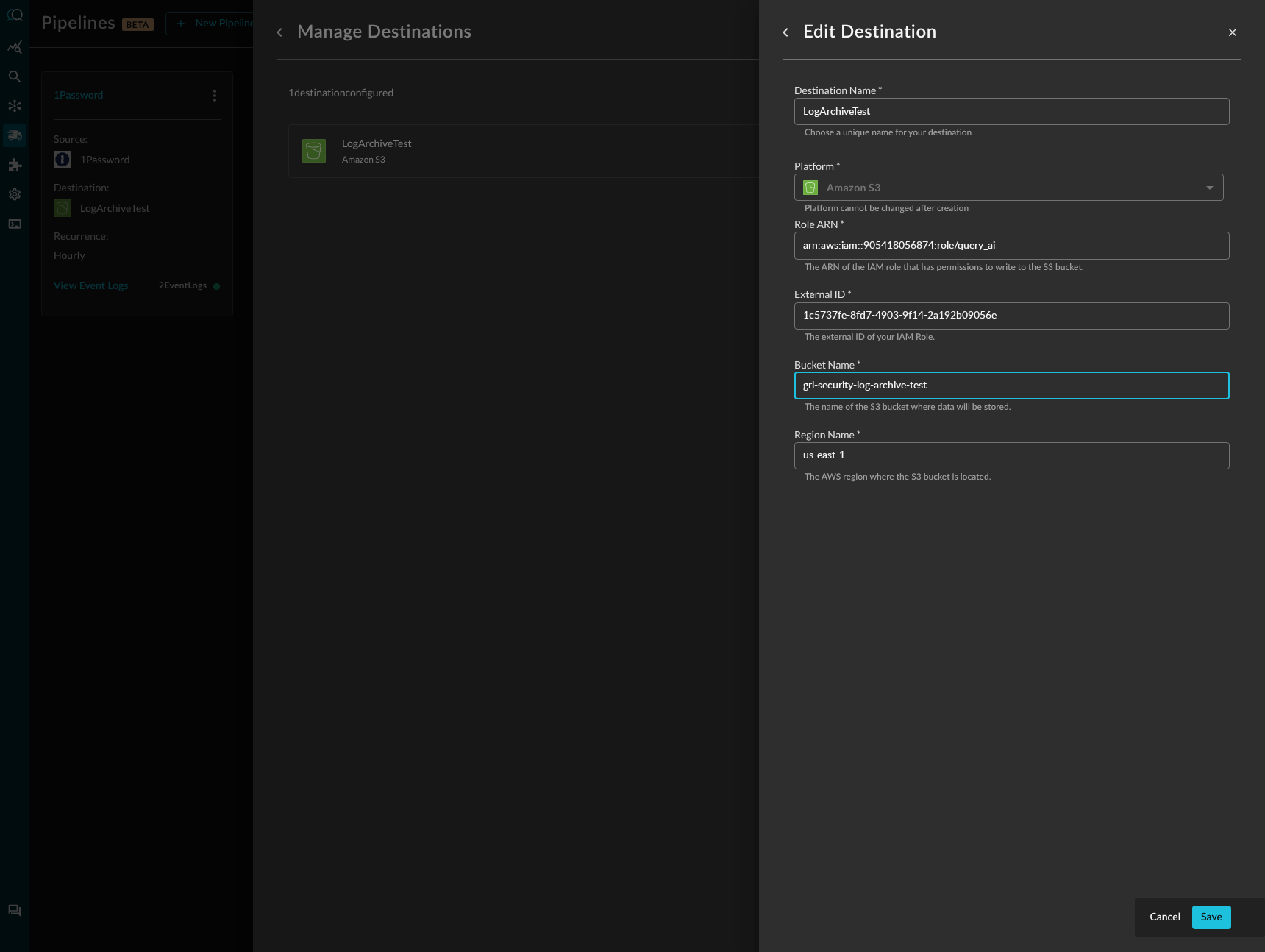
click at [948, 386] on input "grl-security-log-archive-test" at bounding box center [1017, 386] width 427 height 27
click at [1153, 911] on button "Cancel" at bounding box center [1165, 917] width 36 height 24
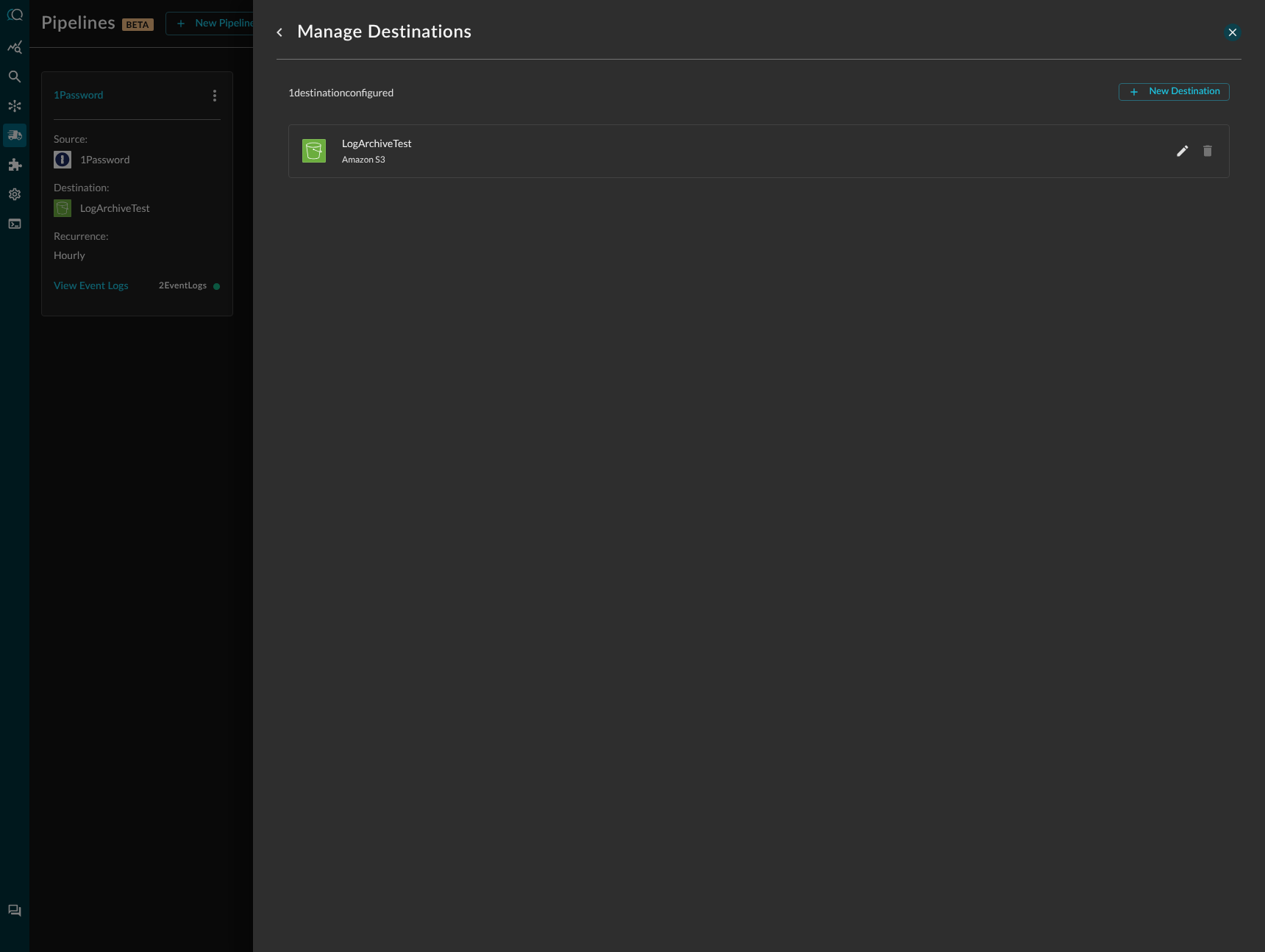
click at [1232, 32] on icon "close-drawer" at bounding box center [1233, 33] width 13 height 13
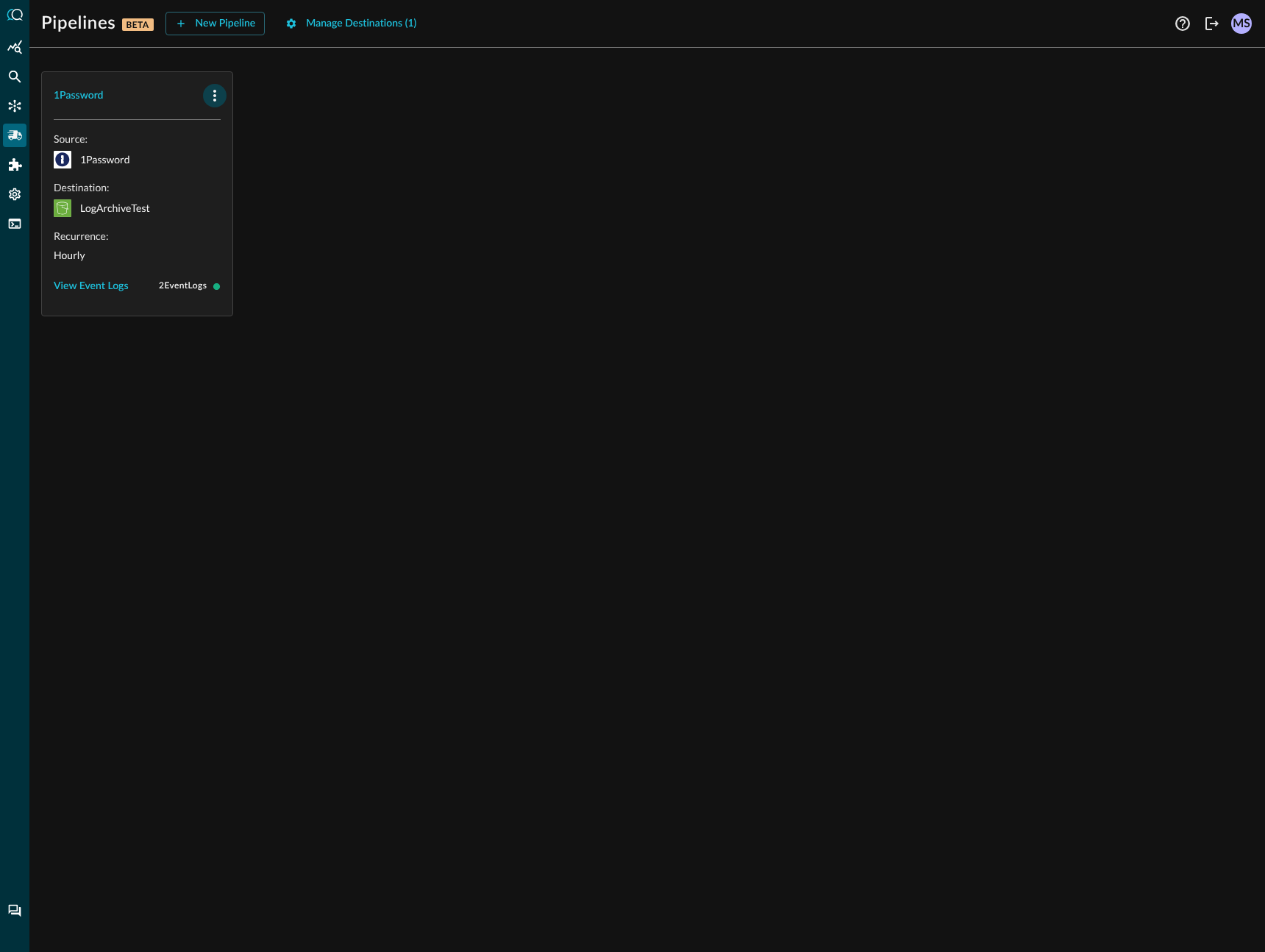
click at [212, 87] on icon "button" at bounding box center [215, 96] width 18 height 18
click at [239, 166] on div "Delete" at bounding box center [250, 158] width 33 height 19
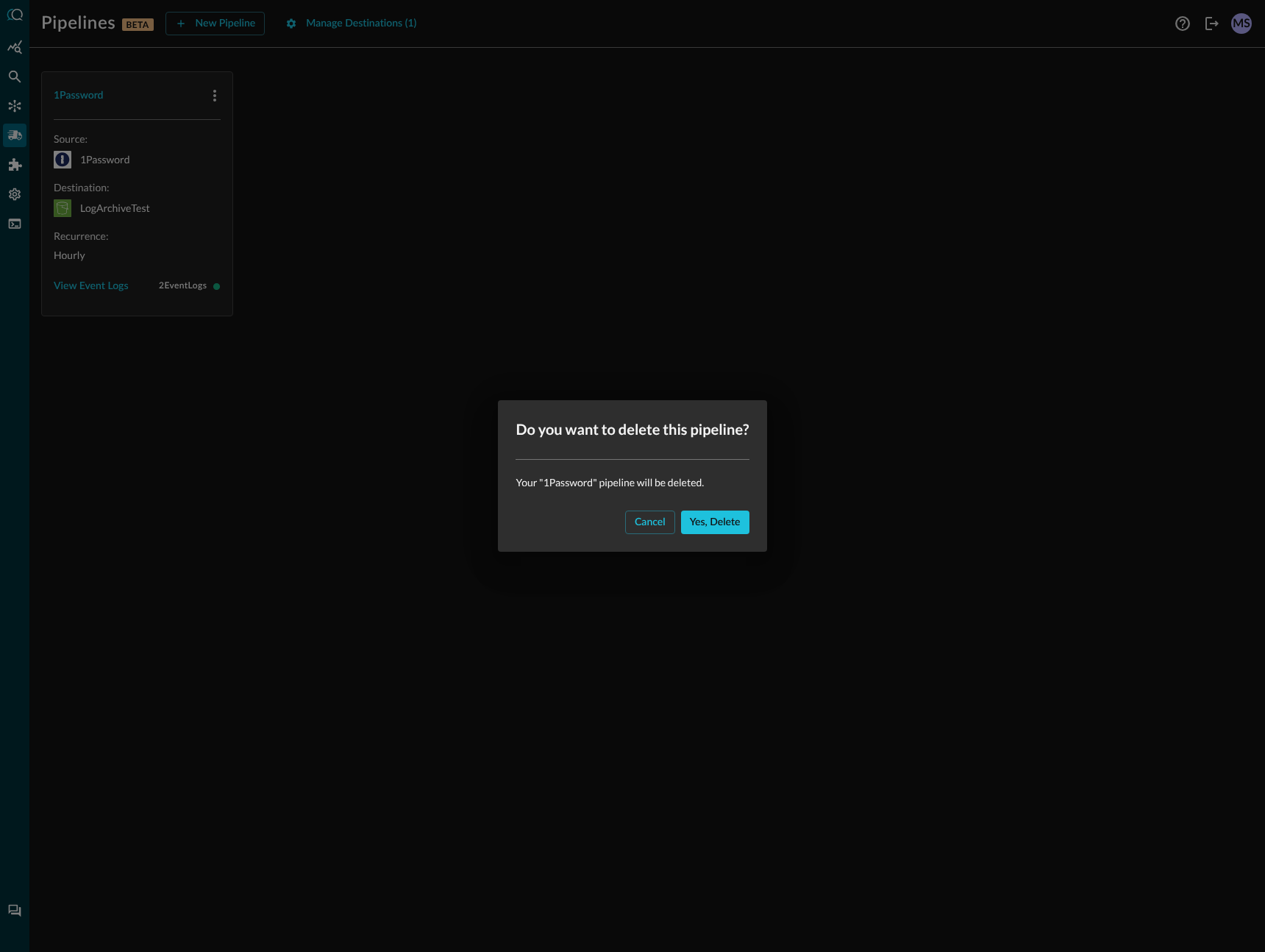
click at [702, 540] on div "Cancel Yes, delete" at bounding box center [632, 528] width 268 height 47
click at [712, 526] on button "Yes, delete" at bounding box center [715, 522] width 68 height 24
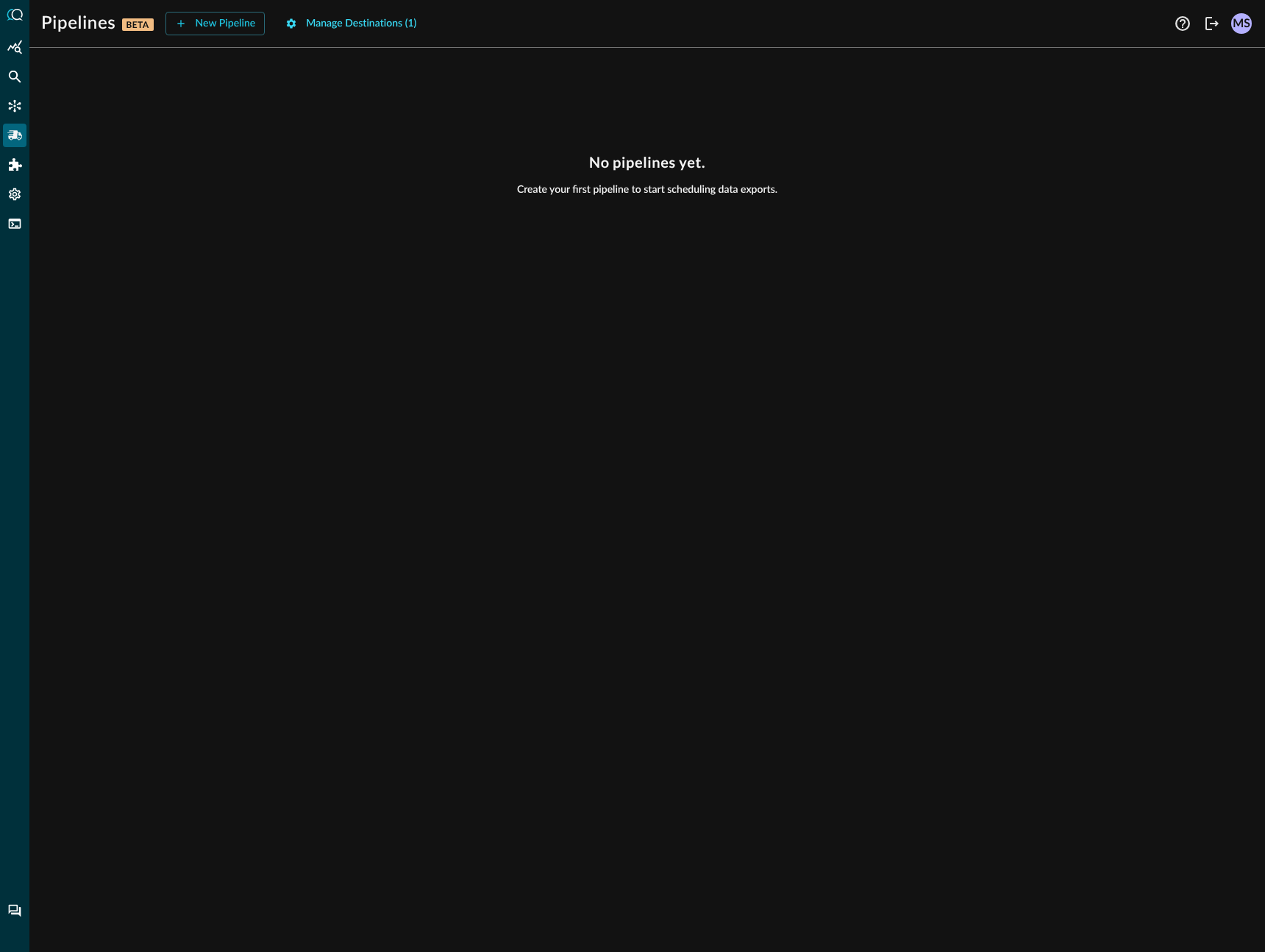
click at [366, 14] on button "Manage Destinations ( 1 )" at bounding box center [351, 24] width 149 height 24
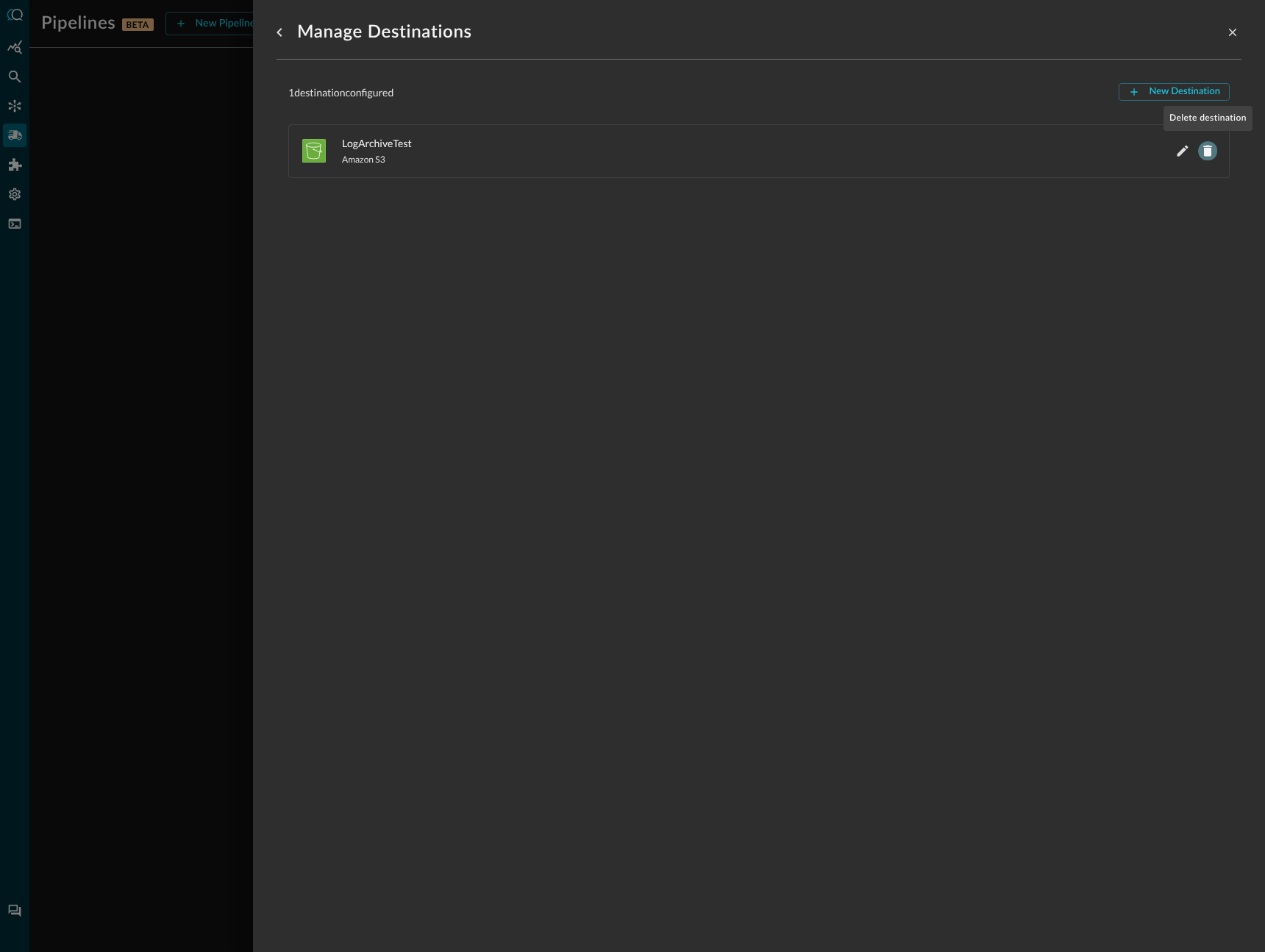
click at [1203, 158] on icon "Delete LogArchiveTest" at bounding box center [1208, 151] width 15 height 15
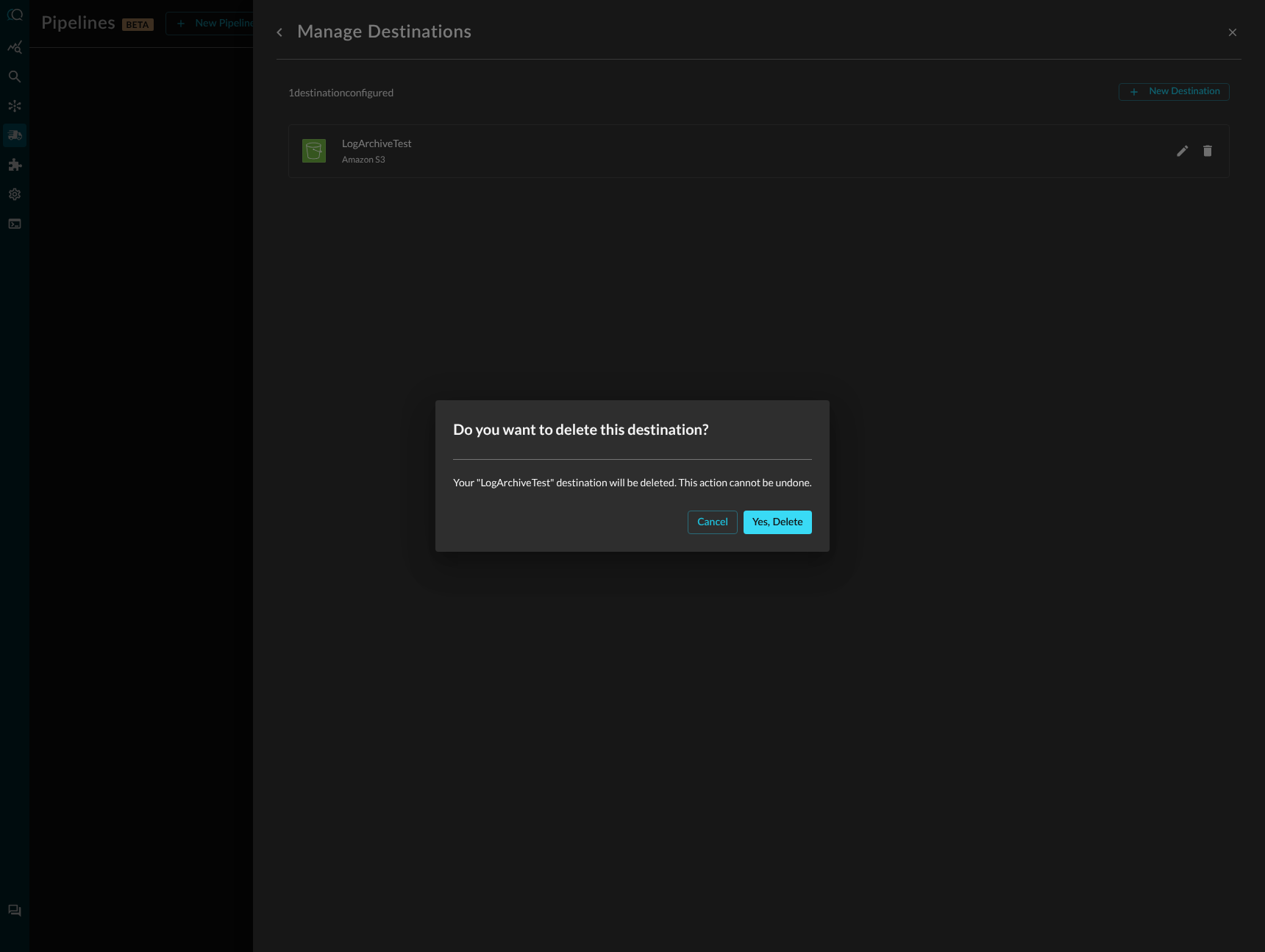
drag, startPoint x: 802, startPoint y: 509, endPoint x: 784, endPoint y: 529, distance: 26.9
click at [801, 509] on div "Cancel Yes, delete" at bounding box center [632, 528] width 393 height 47
click at [783, 529] on button "Yes, delete" at bounding box center [777, 522] width 68 height 24
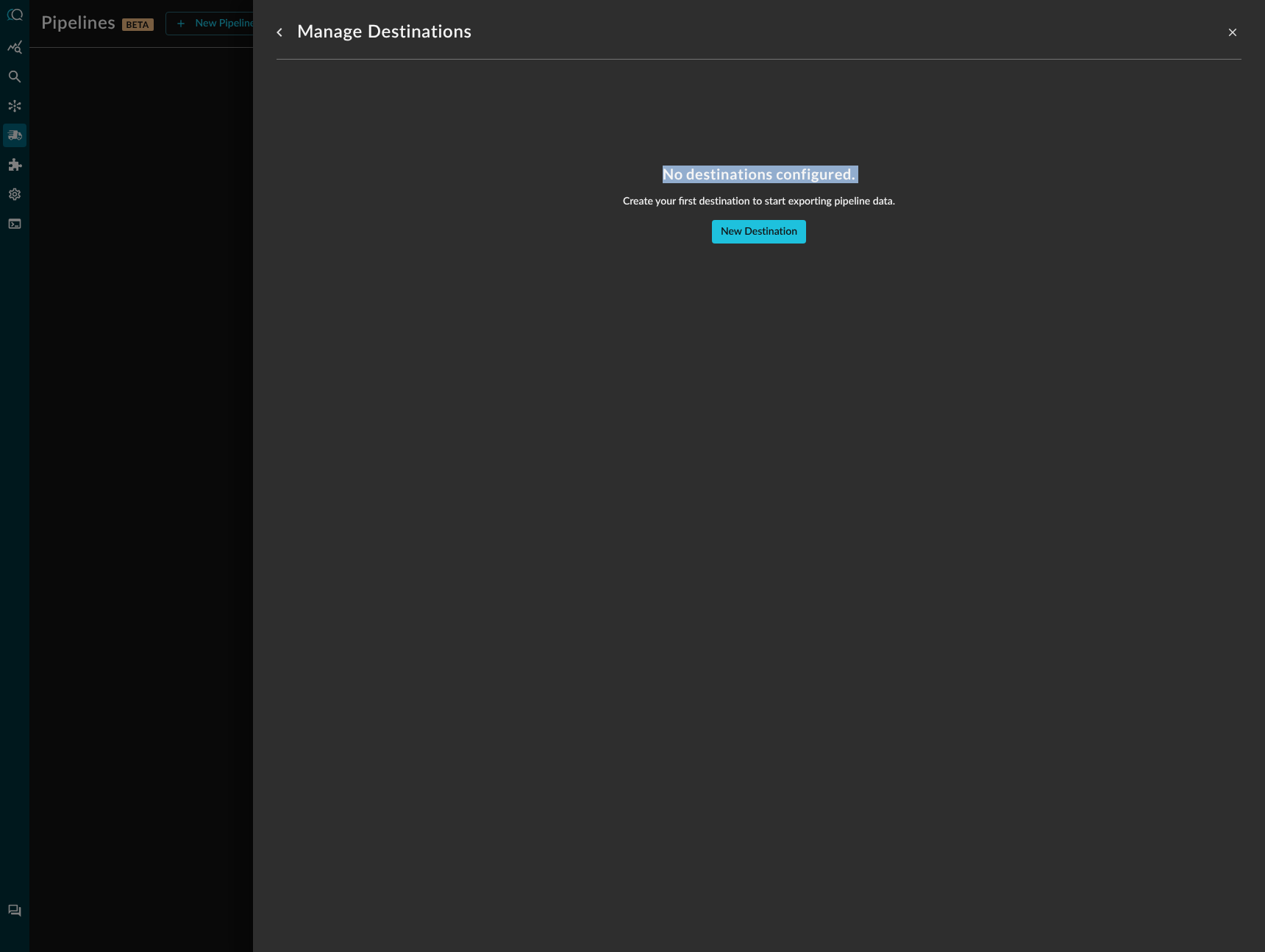
click at [639, 176] on div "No destinations configured. Create your first destination to start exporting pi…" at bounding box center [759, 204] width 965 height 78
click at [276, 27] on icon "go back" at bounding box center [279, 33] width 18 height 18
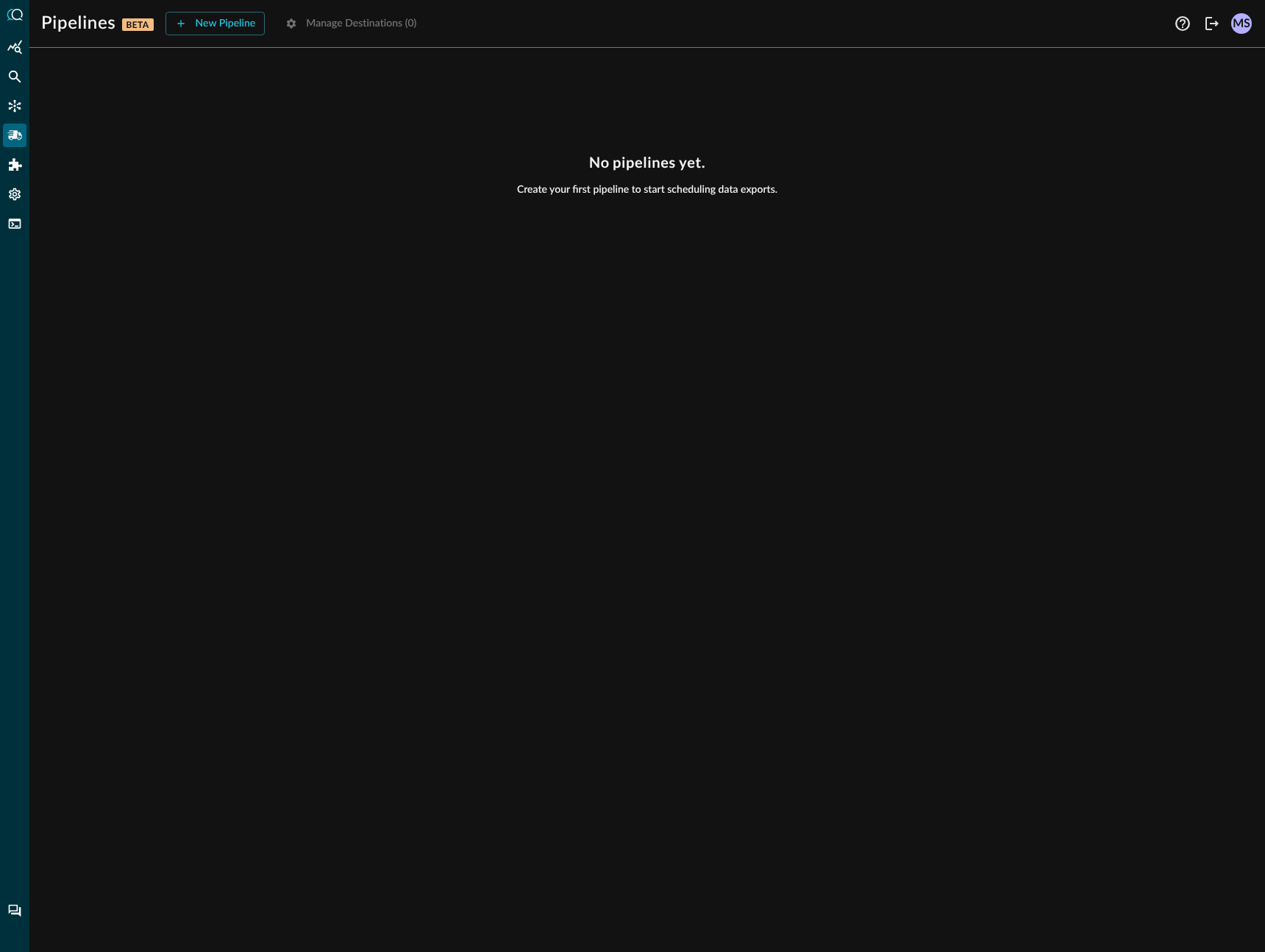
click at [268, 88] on div "No pipelines yet. Create your first pipeline to start scheduling data exports." at bounding box center [647, 505] width 1235 height 892
click at [227, 27] on button "New Pipeline" at bounding box center [216, 24] width 100 height 24
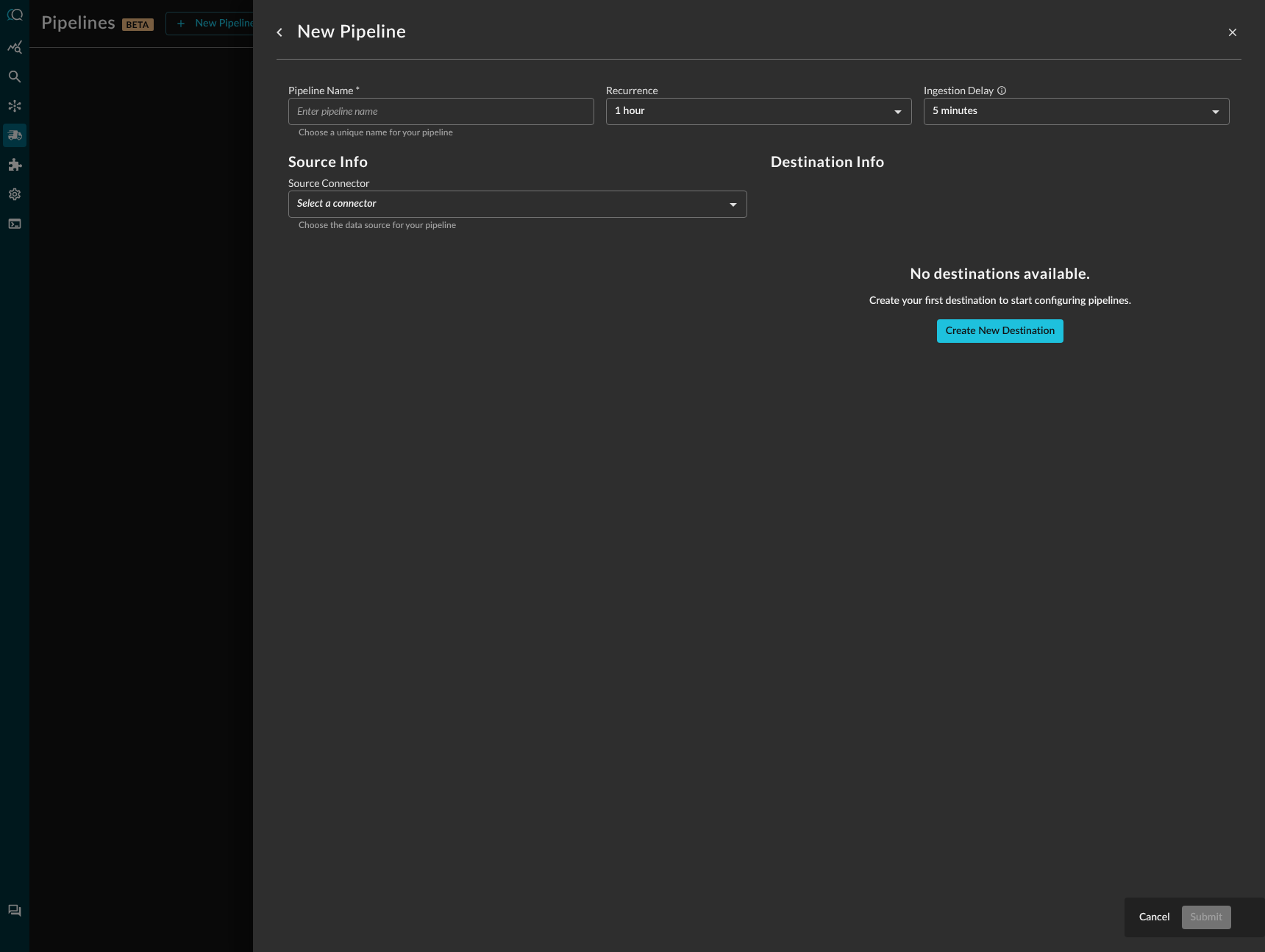
click at [478, 119] on input "Pipeline Name   *" at bounding box center [446, 111] width 297 height 27
type input "1Password"
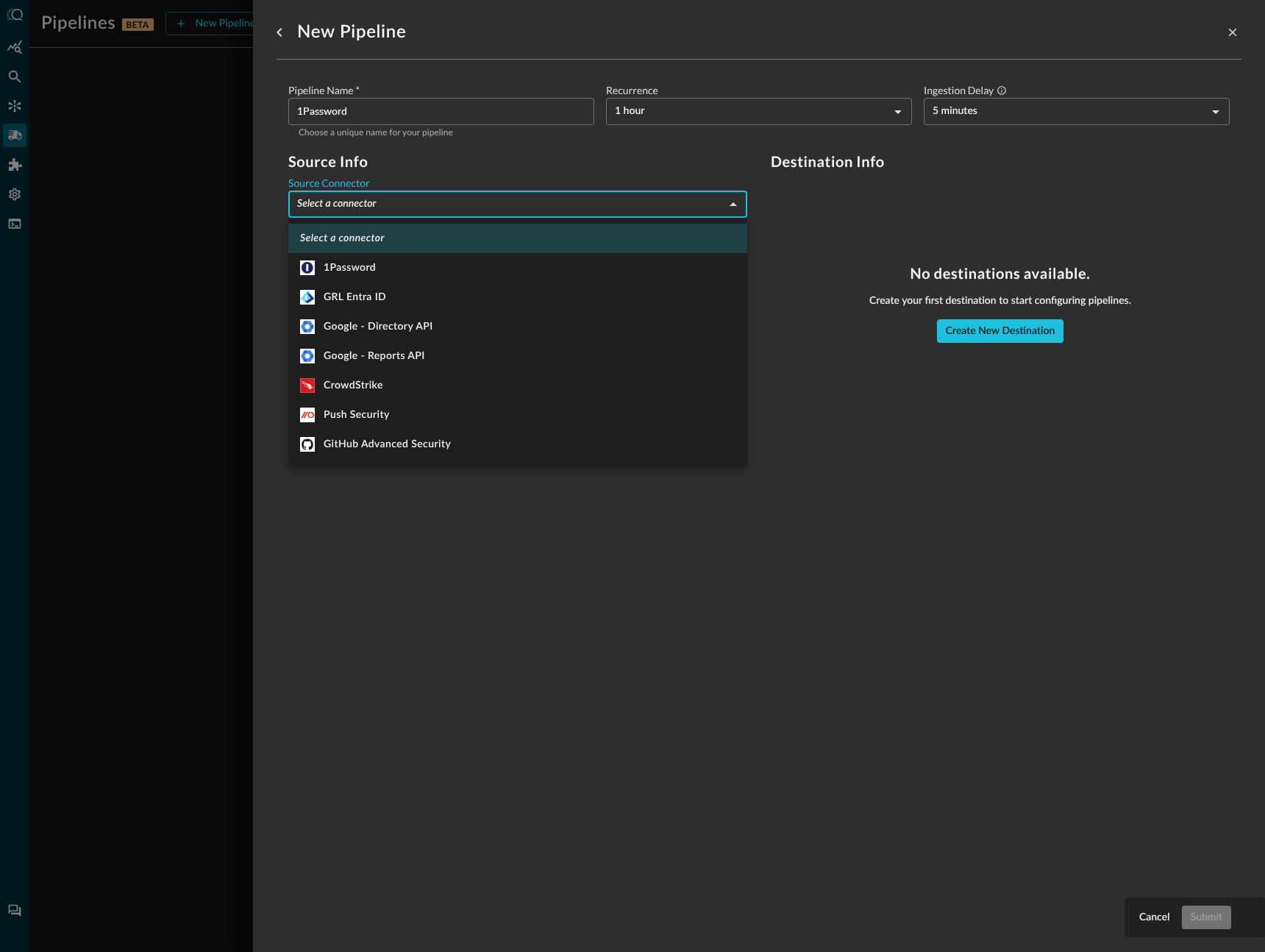
click at [548, 213] on body "Pipelines BETA New Pipeline Manage Destinations ( 0 ) MS No pipelines yet. Crea…" at bounding box center [632, 476] width 1265 height 952
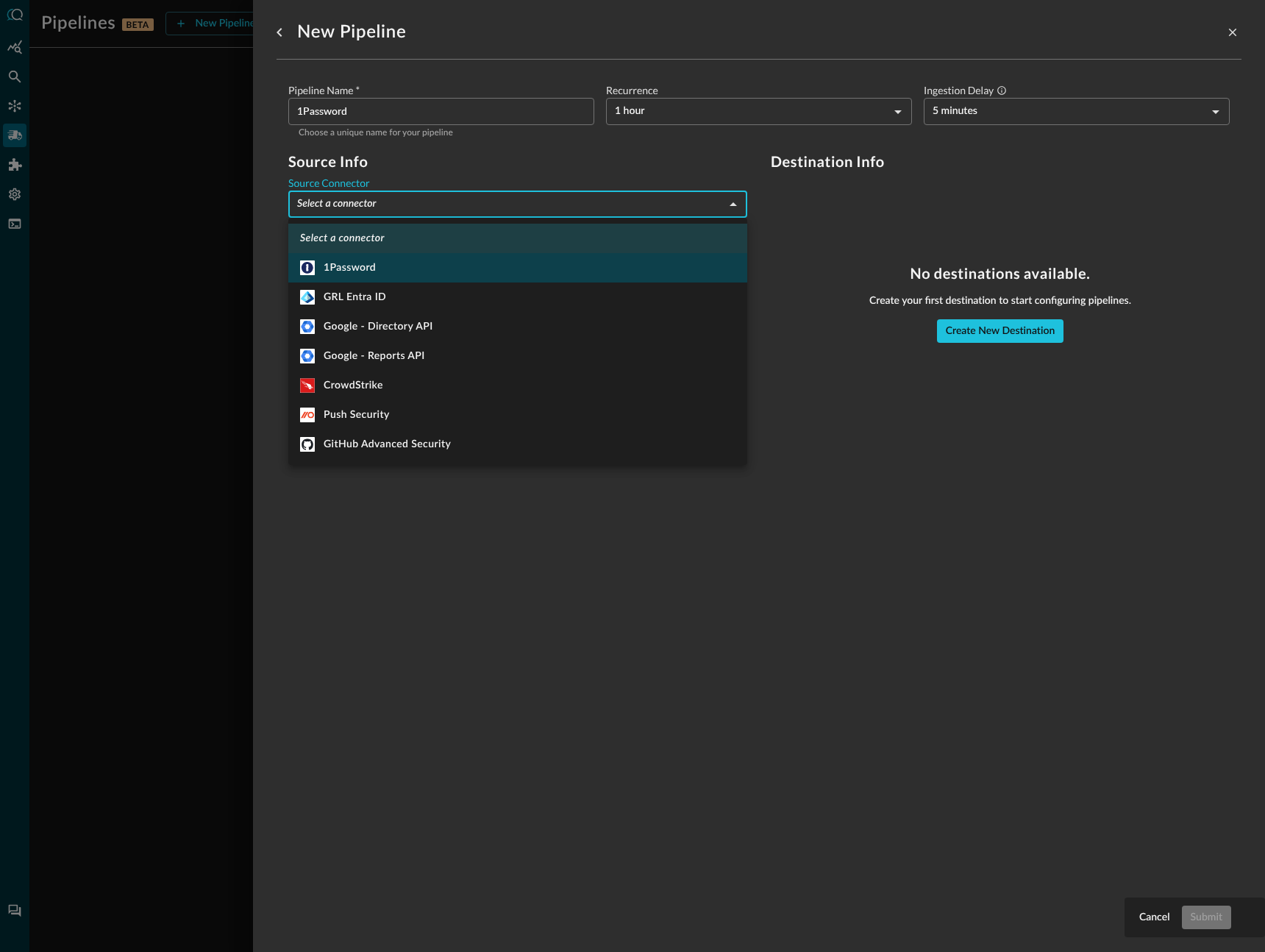
click at [529, 271] on li "1Password" at bounding box center [517, 268] width 459 height 30
type input "1434"
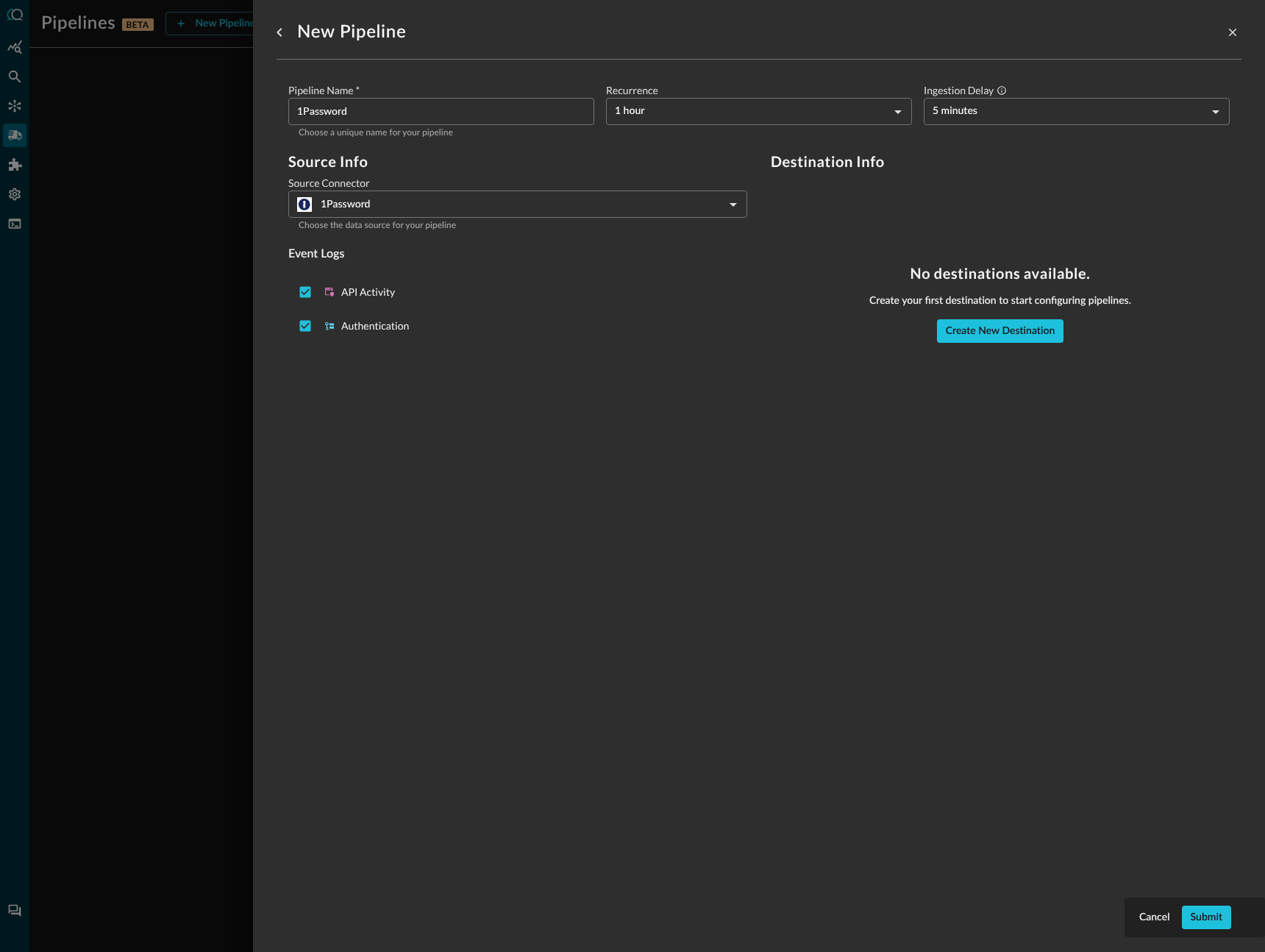
click at [1043, 363] on div "Pipeline Name   * 1Password ​ Choose a unique name for your pipeline Recurrence…" at bounding box center [759, 221] width 965 height 324
click at [1041, 349] on main "Pipeline Name   * 1Password ​ Choose a unique name for your pipeline Recurrence…" at bounding box center [759, 216] width 965 height 289
click at [1046, 326] on button "Create New Destination" at bounding box center [1000, 331] width 127 height 24
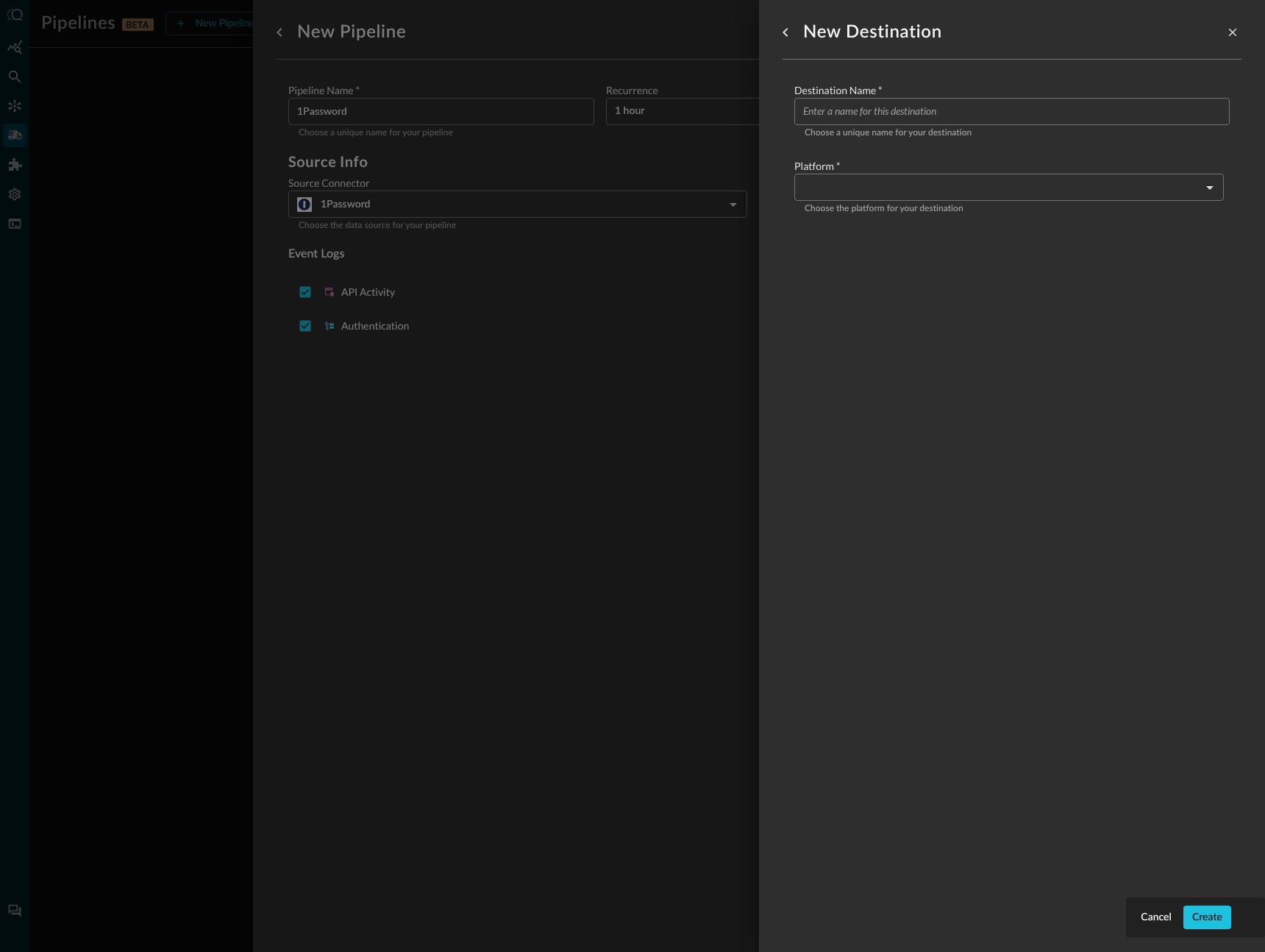
click at [919, 103] on input "Configure pipeline destination" at bounding box center [1017, 111] width 427 height 27
click at [835, 109] on input "S" at bounding box center [1017, 111] width 427 height 27
paste input "grl-security-log-archive-test"
type input "grl-security-log-archive-test"
click at [967, 186] on body "Pipelines BETA New Pipeline Manage Destinations ( 0 ) MS No pipelines yet. Crea…" at bounding box center [632, 476] width 1265 height 952
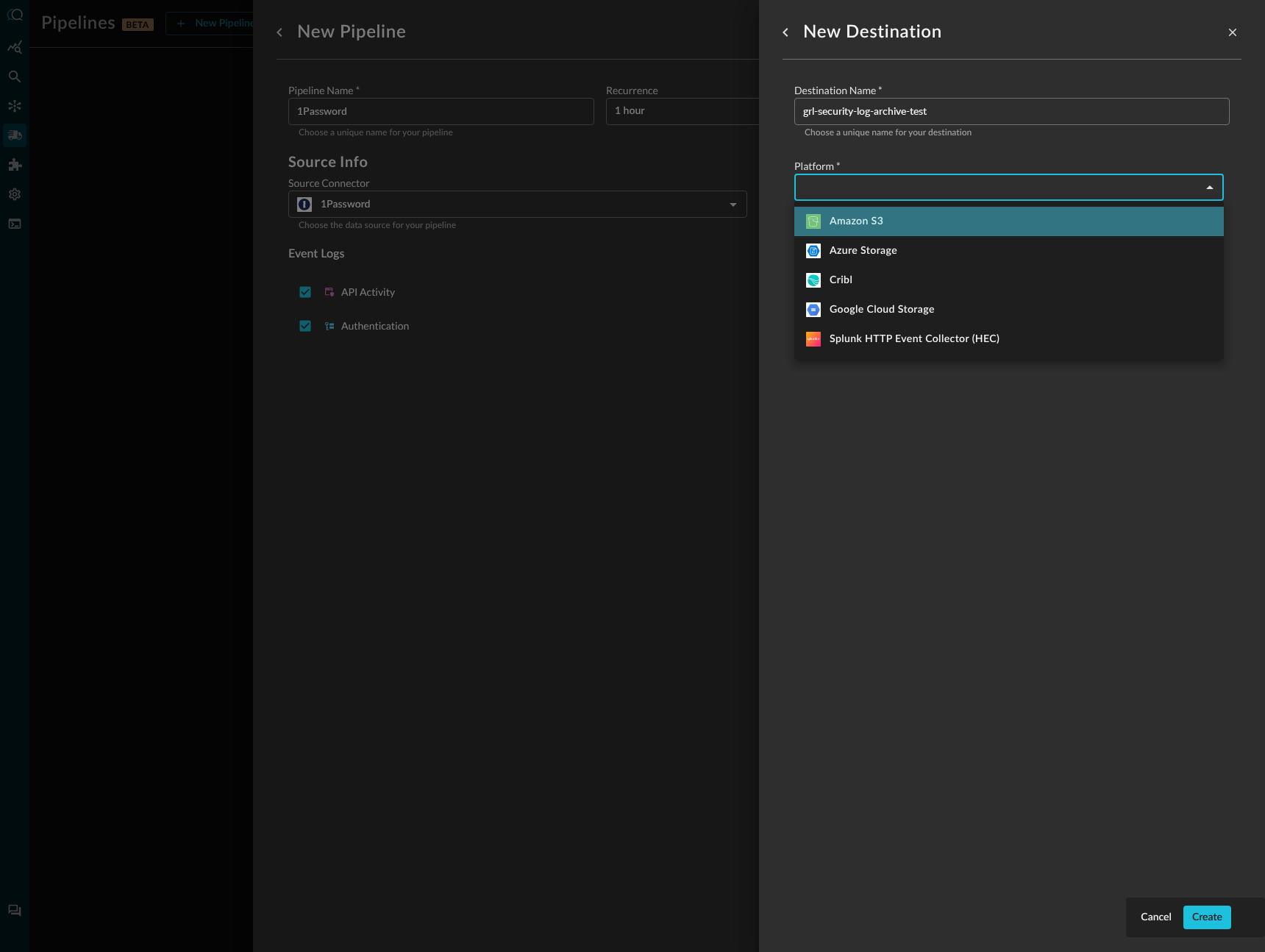
click at [970, 228] on li "Amazon S3" at bounding box center [1009, 221] width 430 height 30
type input "amazon_s3"
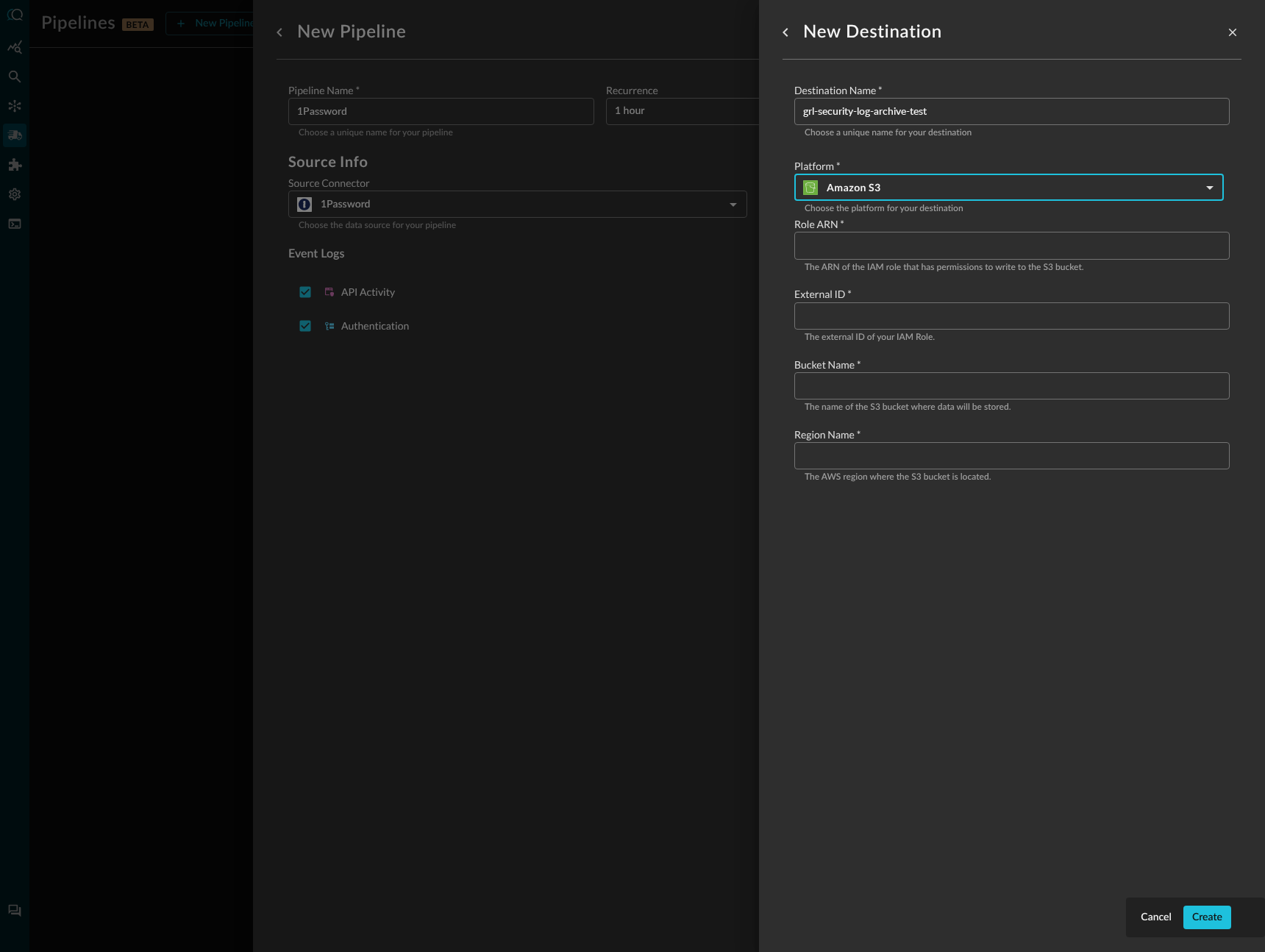
click at [869, 384] on input "Configure pipeline destination" at bounding box center [1017, 386] width 427 height 27
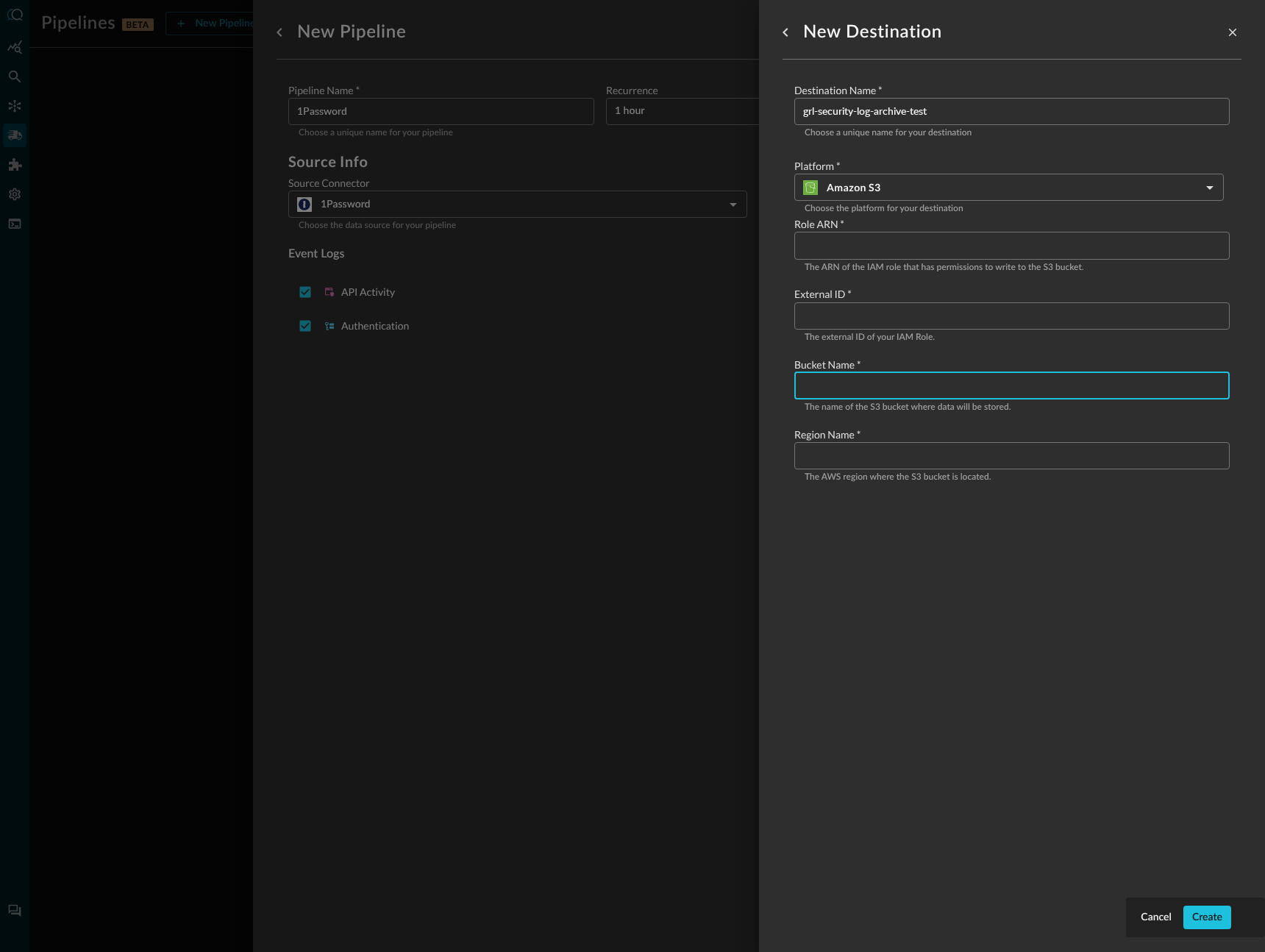
paste input "grl-security-log-archive-test"
drag, startPoint x: 1051, startPoint y: 388, endPoint x: 1154, endPoint y: 280, distance: 149.2
click at [748, 366] on div "Cancel Create New Destination Destination Name   * grl-security-log-archive-tes…" at bounding box center [632, 476] width 1265 height 952
type input "grl-security-log-archive-test"
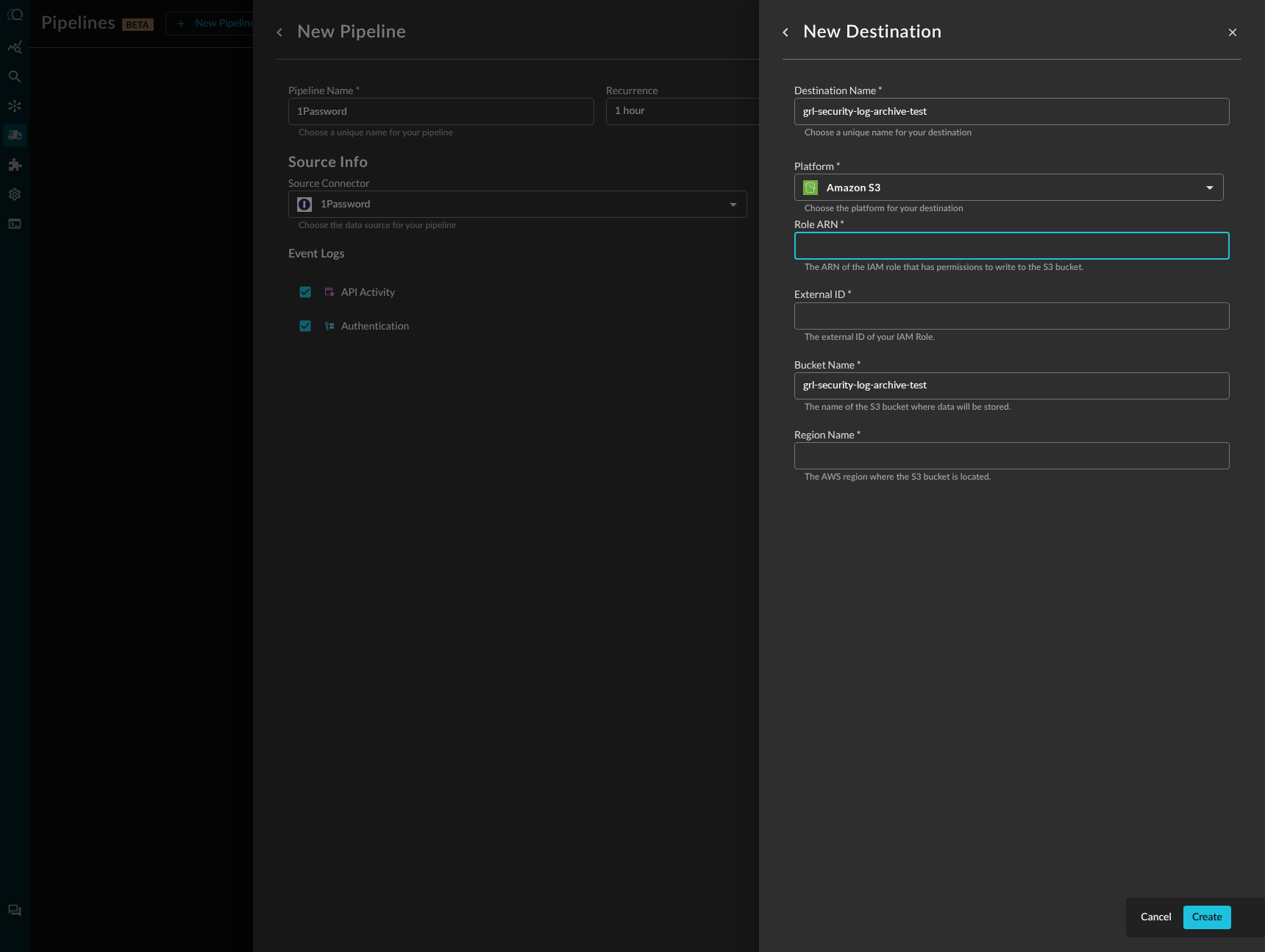
click at [982, 257] on input "Configure pipeline destination" at bounding box center [1017, 245] width 427 height 27
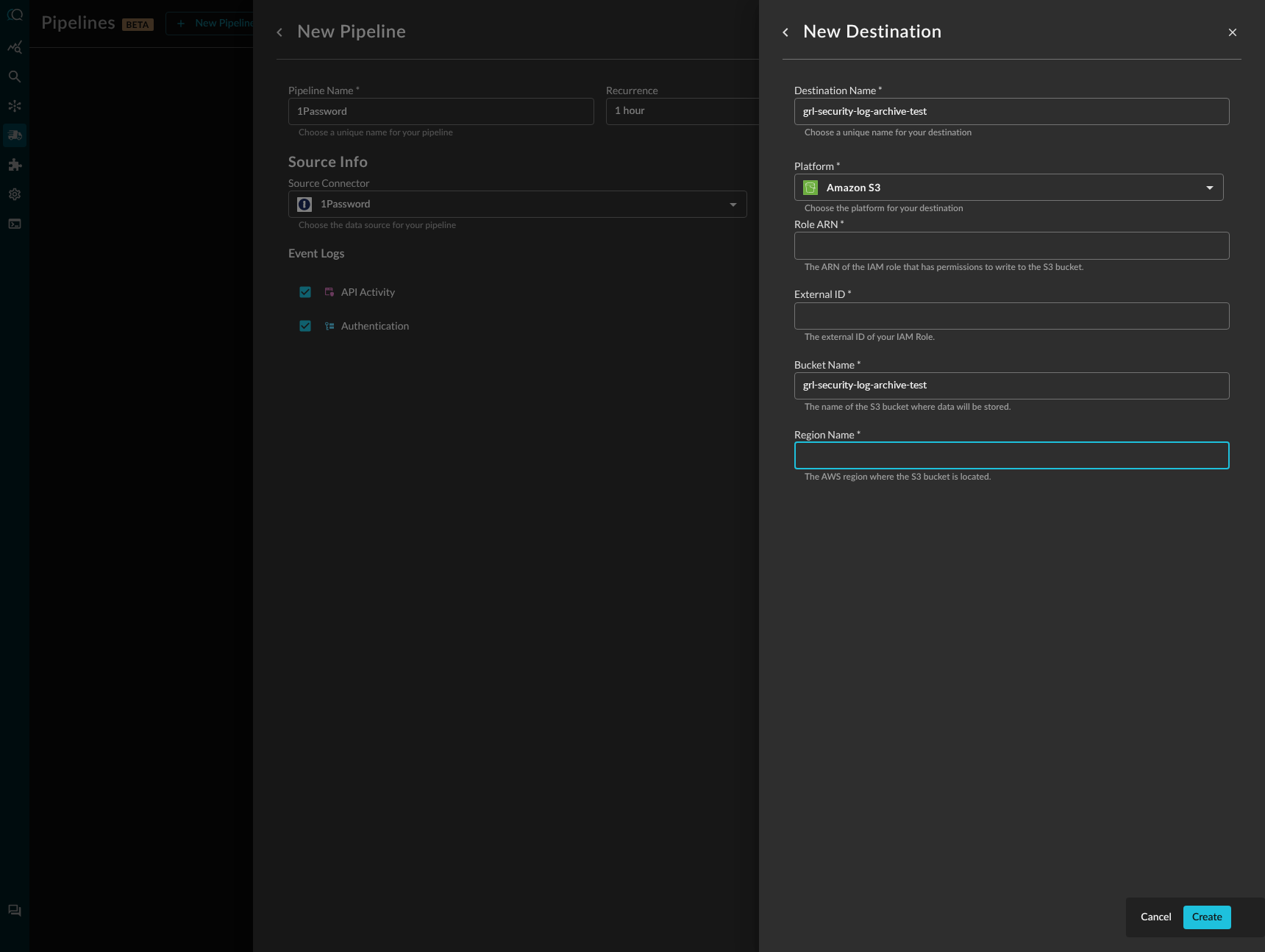
click at [910, 462] on input "Configure pipeline destination" at bounding box center [1017, 456] width 427 height 27
click at [951, 457] on input "Configure pipeline destination" at bounding box center [1017, 456] width 427 height 27
paste input "us-east-1"
type input "us-east-1"
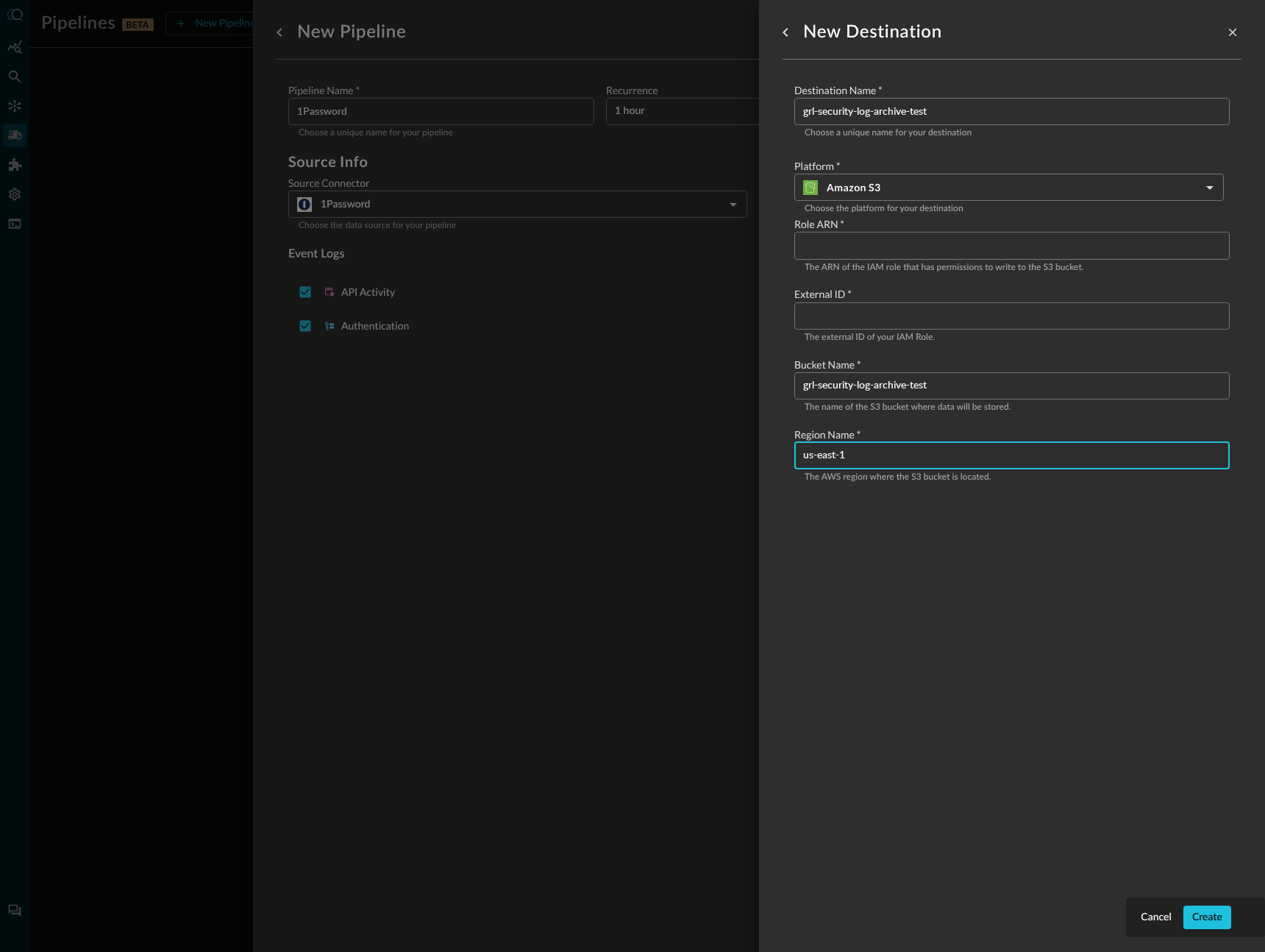
click at [1011, 245] on input "Configure pipeline destination" at bounding box center [1017, 245] width 427 height 27
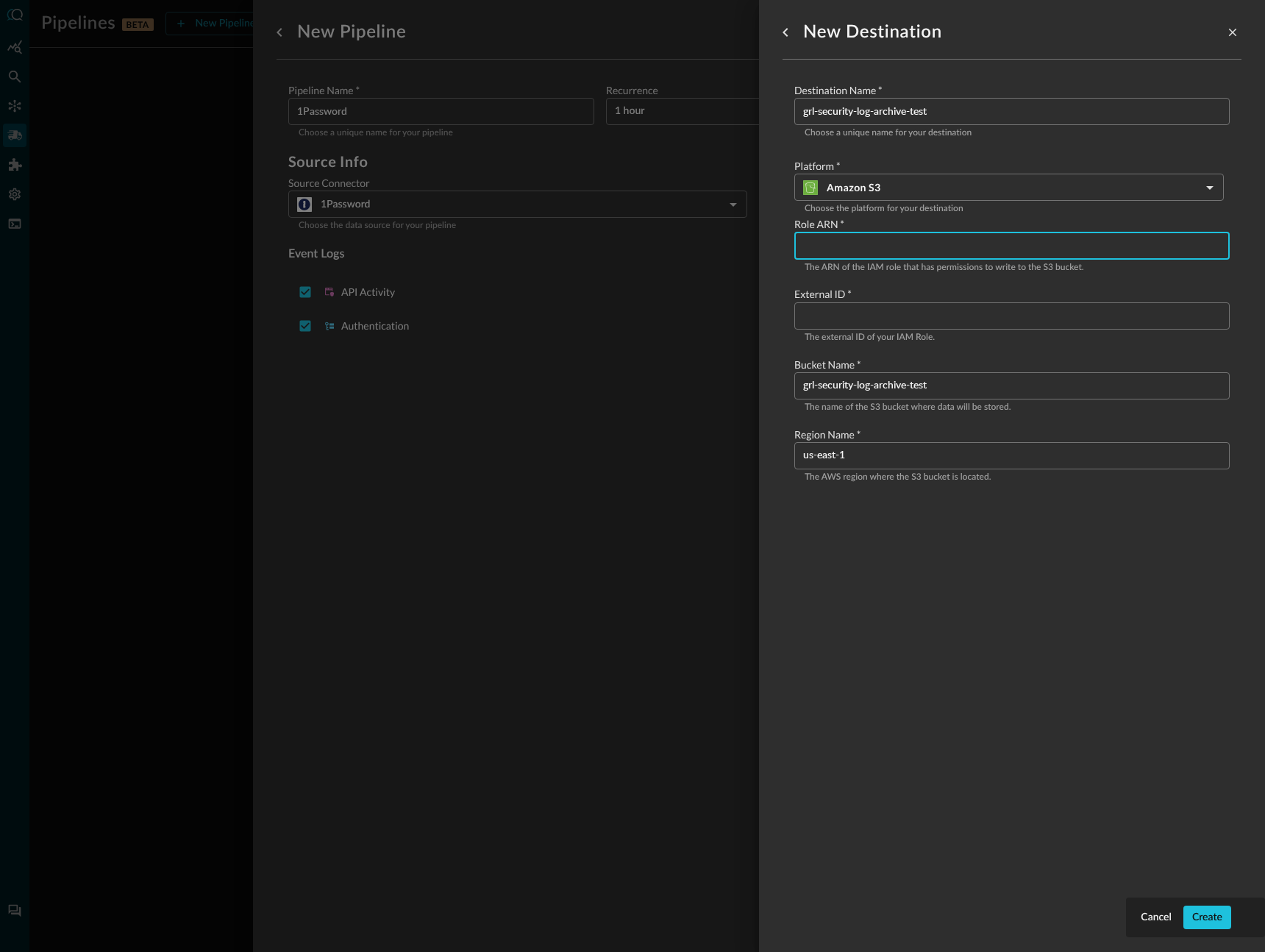
paste input "arn:aws:iam::905418056874:role/query_ai"
type input "arn:aws:iam::905418056874:role/query_ai"
click at [936, 310] on input "Configure pipeline destination" at bounding box center [1017, 316] width 427 height 27
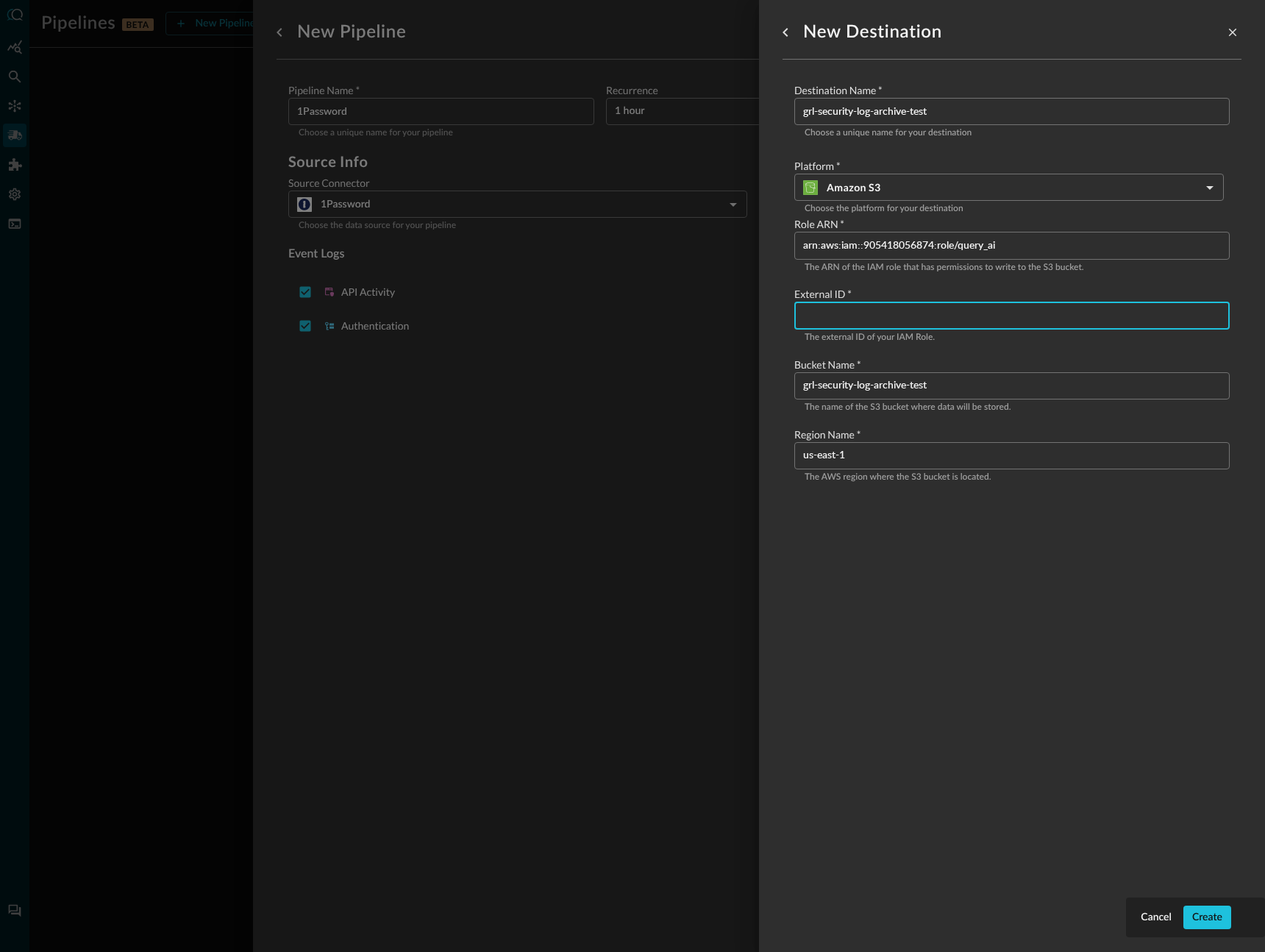
paste input "1c5737fe-8fd7-4903-9f14-2a192b09056e"
type input "1c5737fe-8fd7-4903-9f14-2a192b09056e"
click at [1203, 912] on button "Create" at bounding box center [1207, 917] width 48 height 24
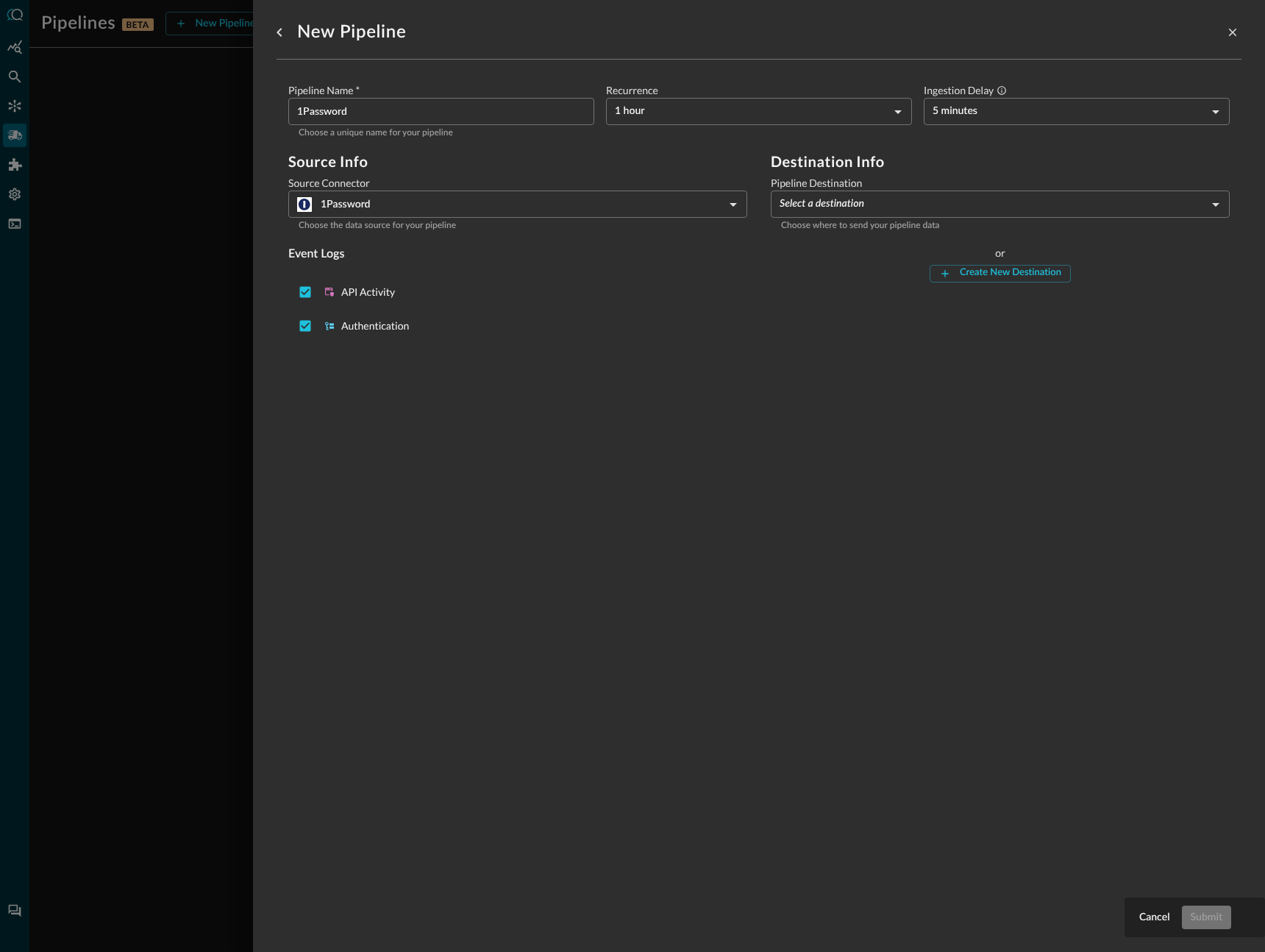
click at [968, 522] on div "New Pipeline Pipeline Name   * 1Password ​ Choose a unique name for your pipeli…" at bounding box center [759, 467] width 965 height 934
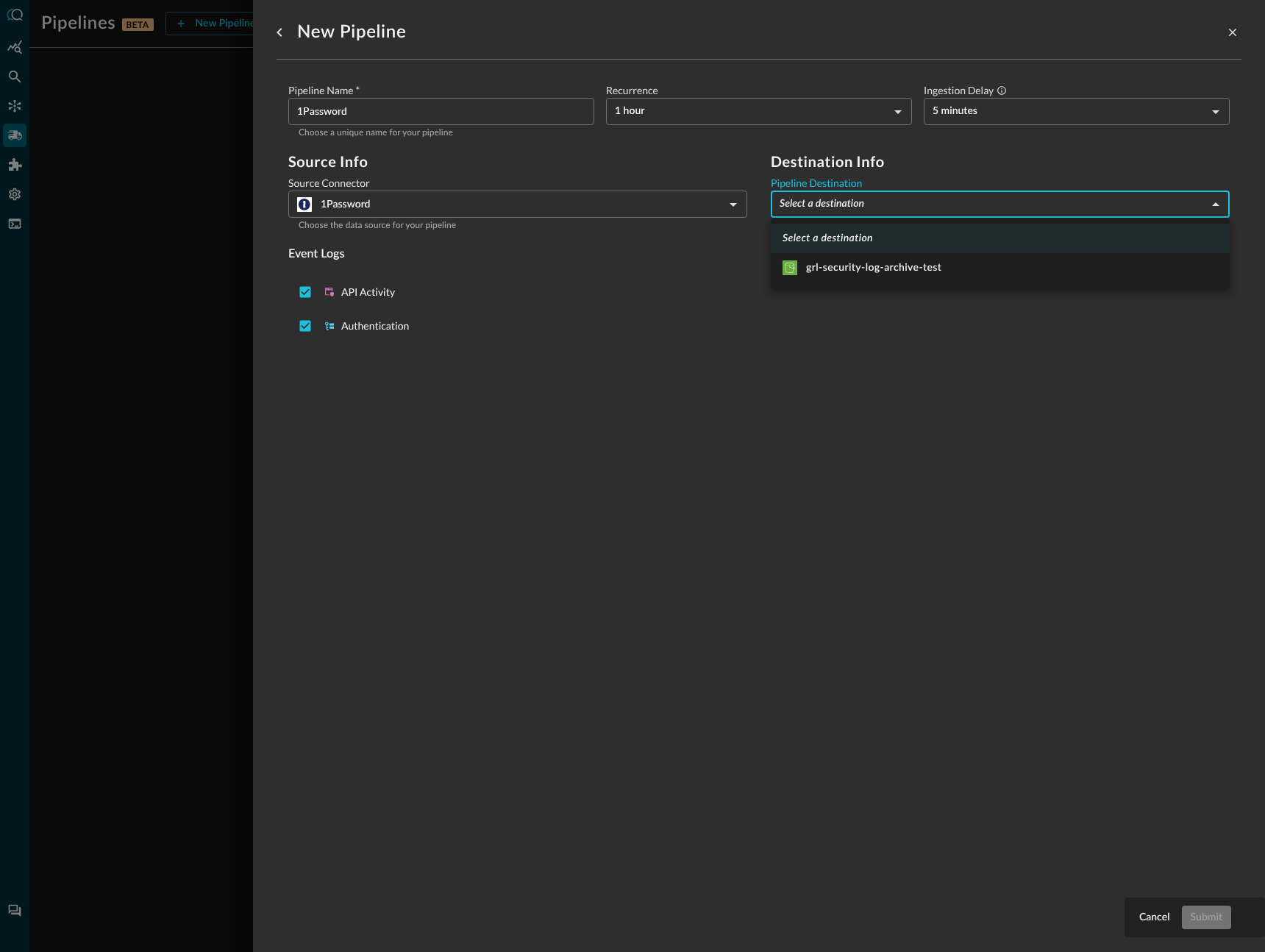
click at [870, 205] on body "Pipelines BETA New Pipeline Manage Destinations ( 1 ) MS No pipelines yet. Crea…" at bounding box center [632, 476] width 1265 height 952
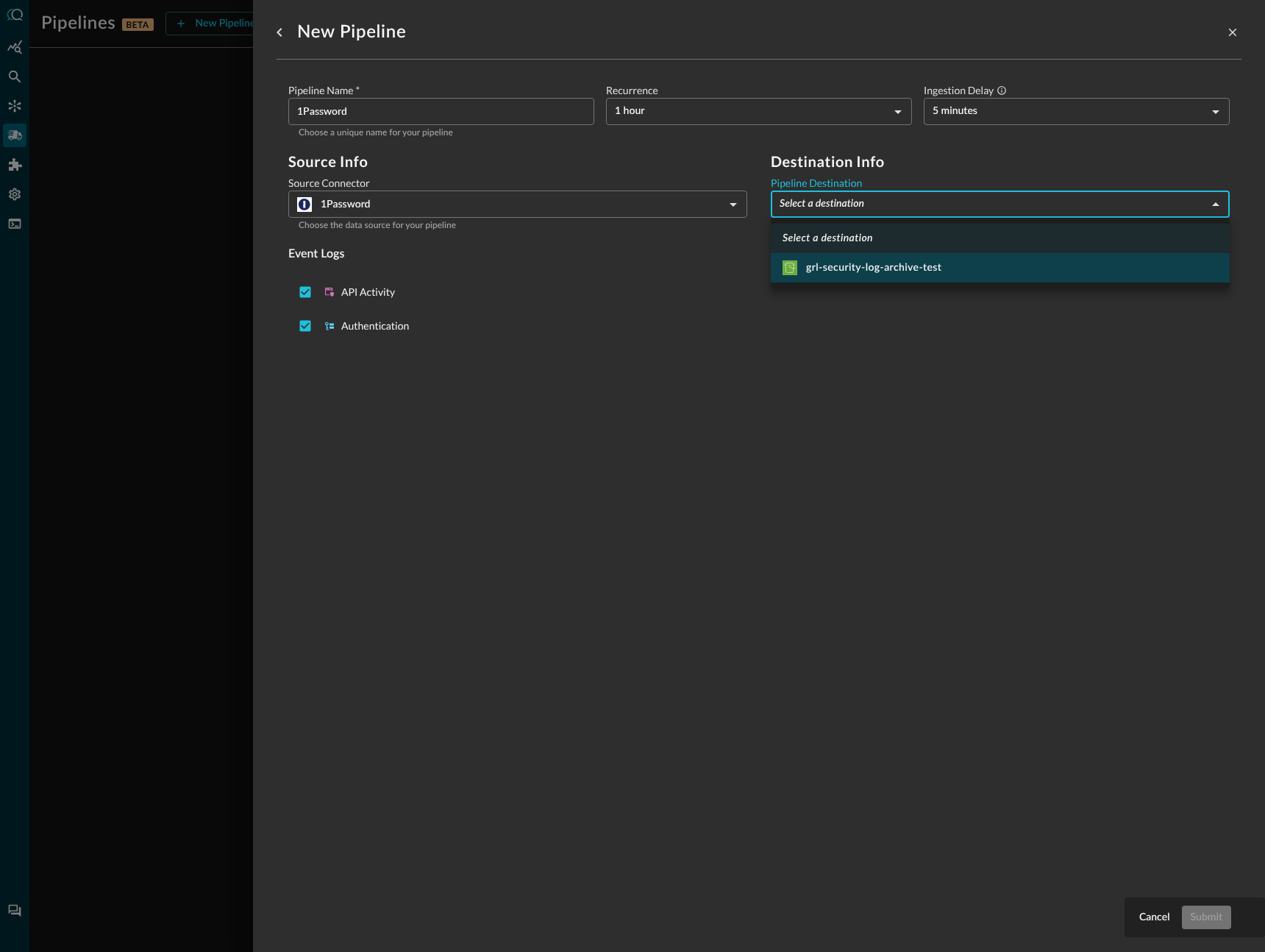
click at [865, 273] on div "grl-security-log-archive-test" at bounding box center [862, 268] width 159 height 15
type input "6"
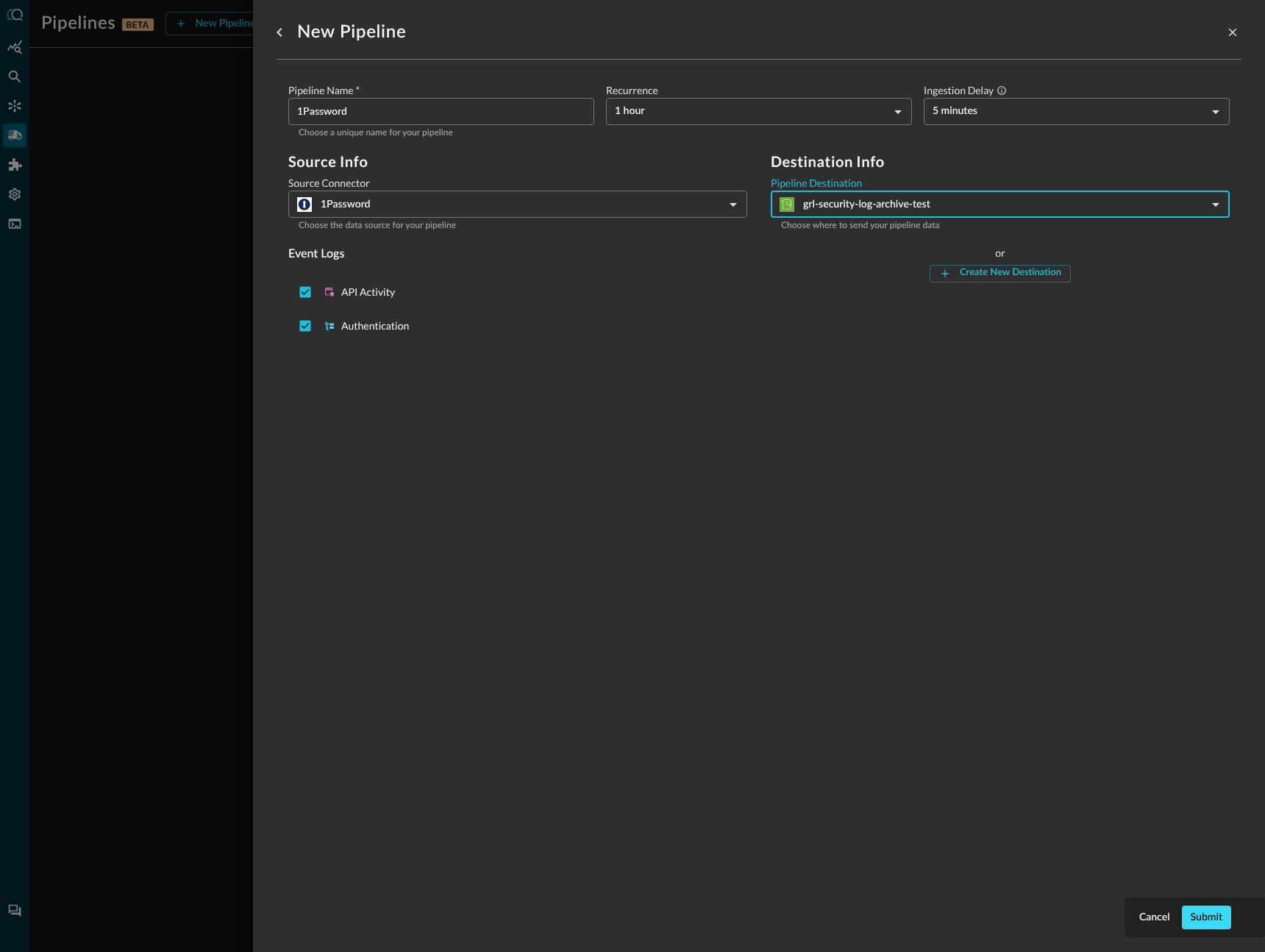
click at [1206, 918] on button "Submit" at bounding box center [1206, 917] width 49 height 24
